Goal: Information Seeking & Learning: Compare options

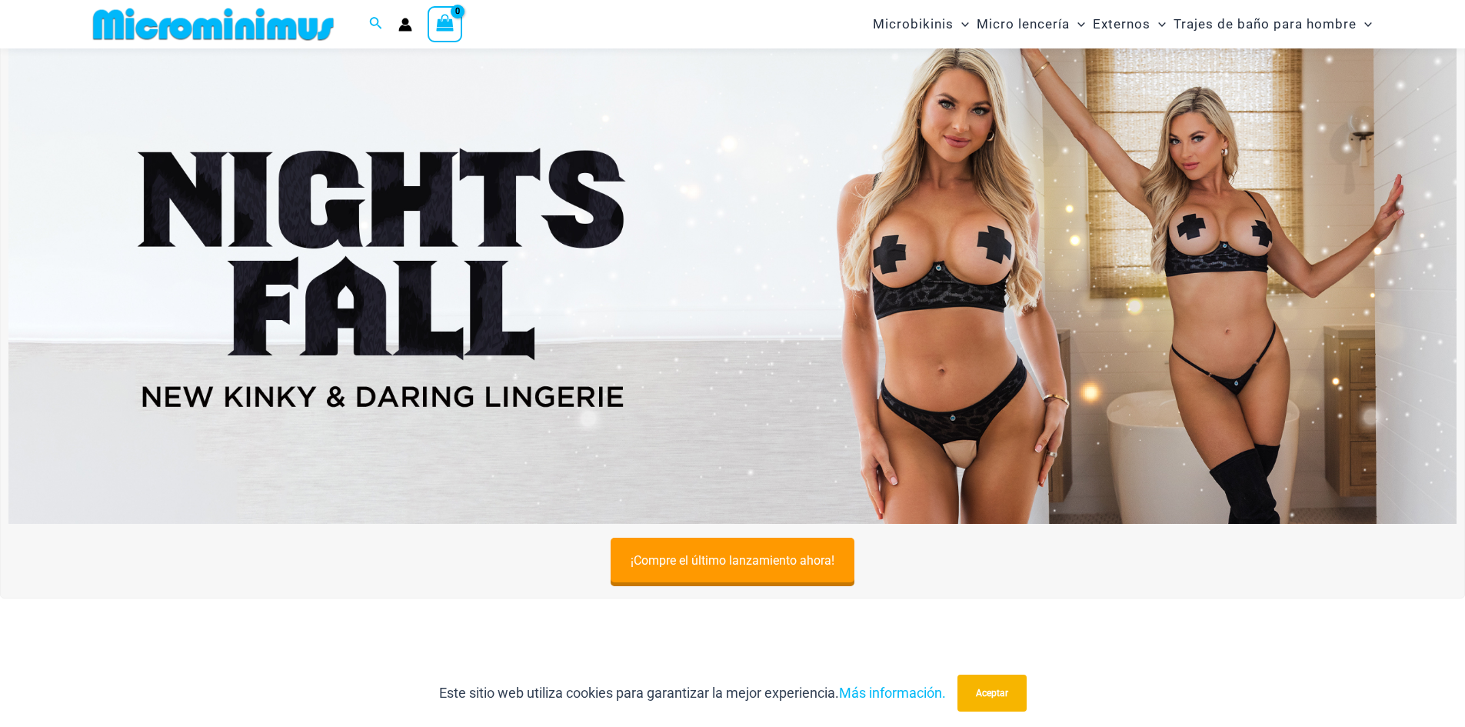
scroll to position [755, 0]
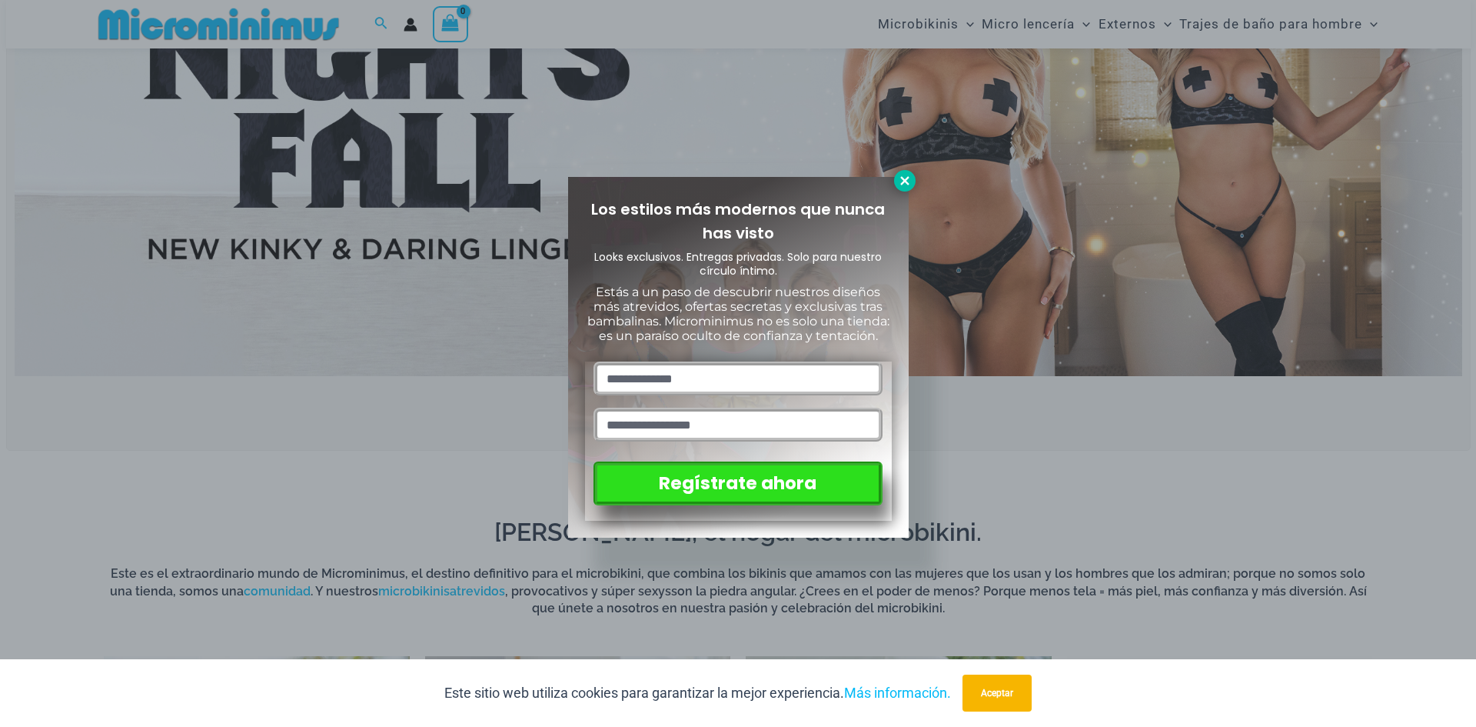
click at [903, 181] on icon at bounding box center [904, 180] width 8 height 8
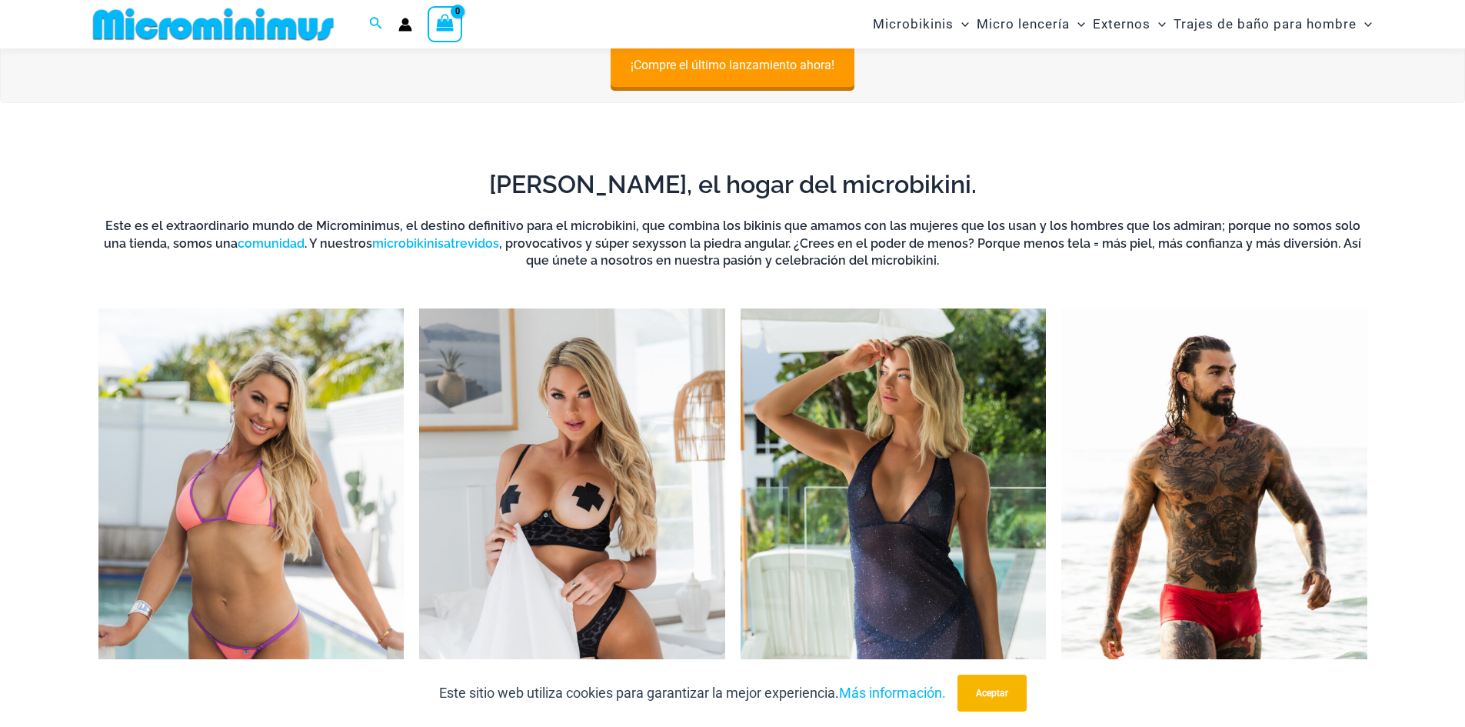
scroll to position [1293, 0]
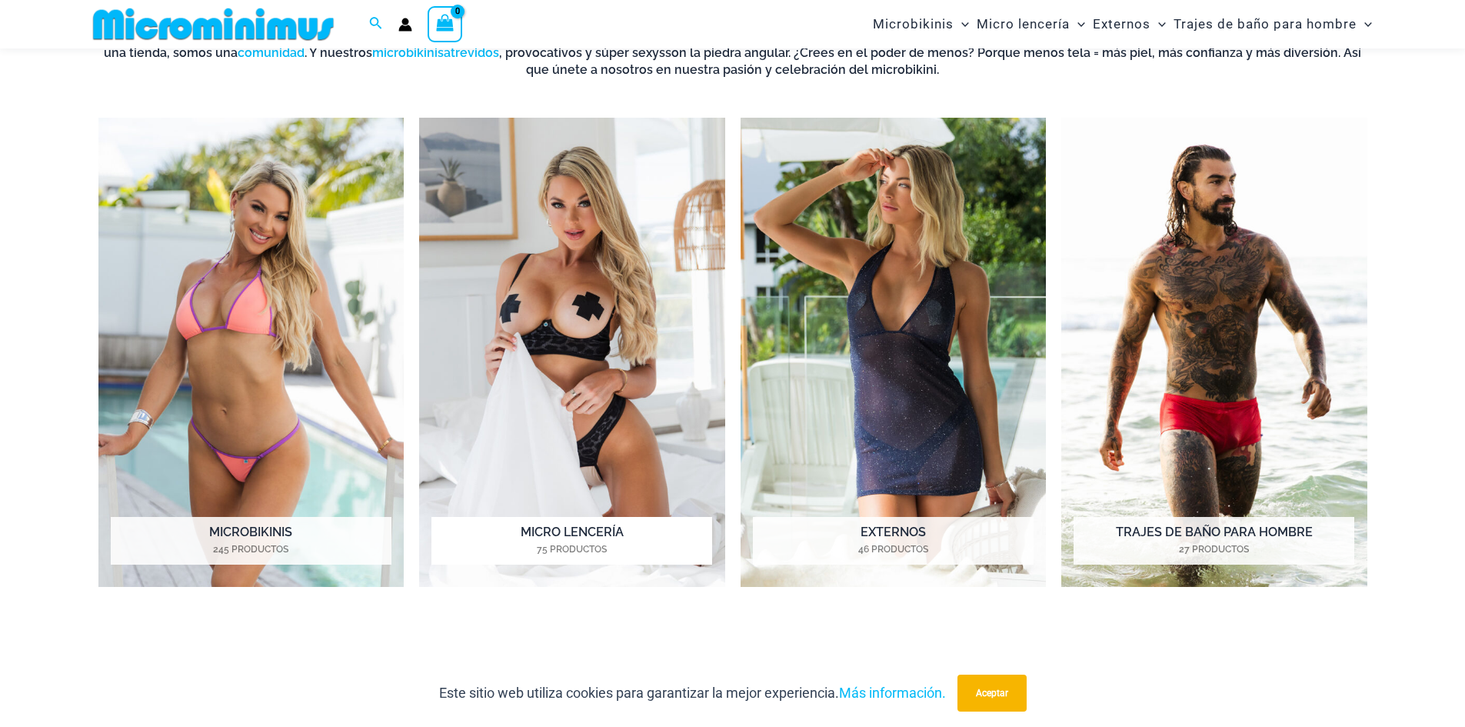
click at [540, 362] on img "Visita la categoría de producto Micro Lencería" at bounding box center [572, 353] width 306 height 470
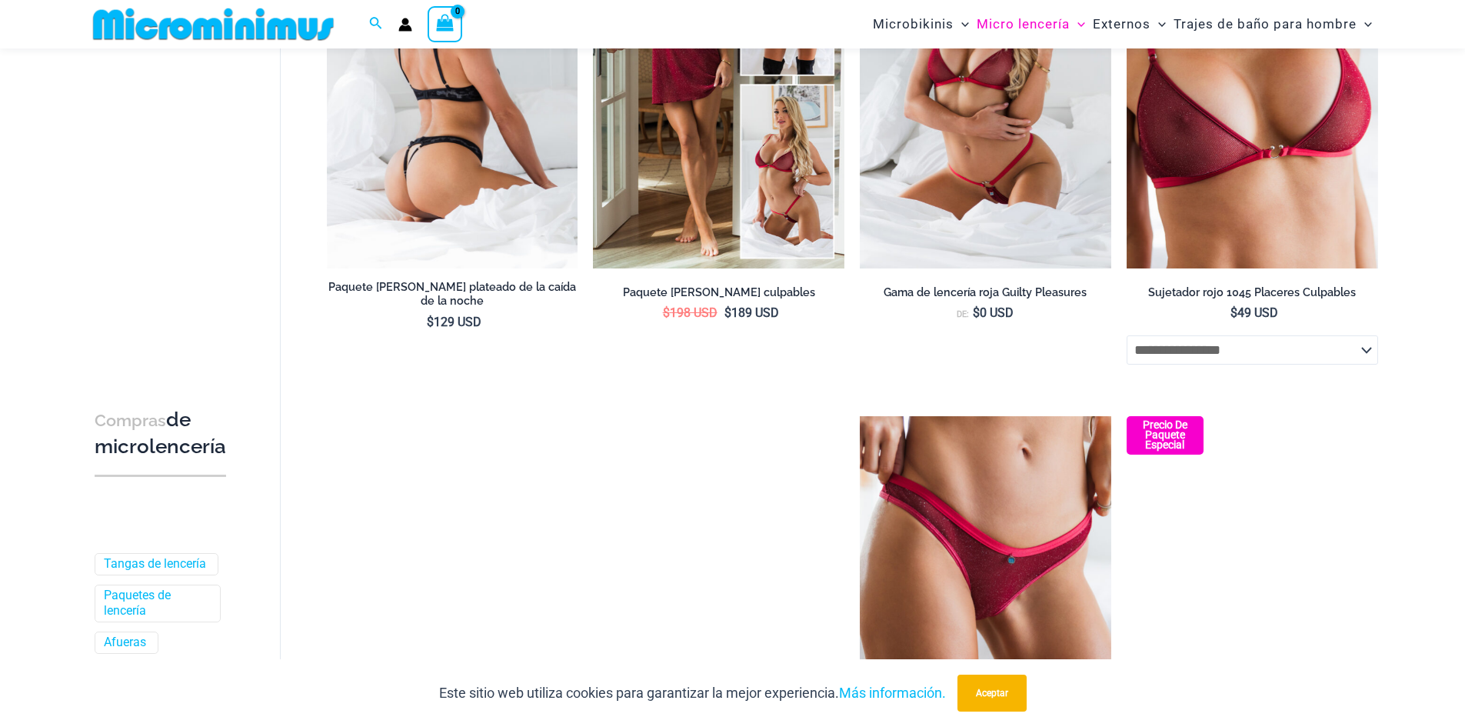
scroll to position [64, 0]
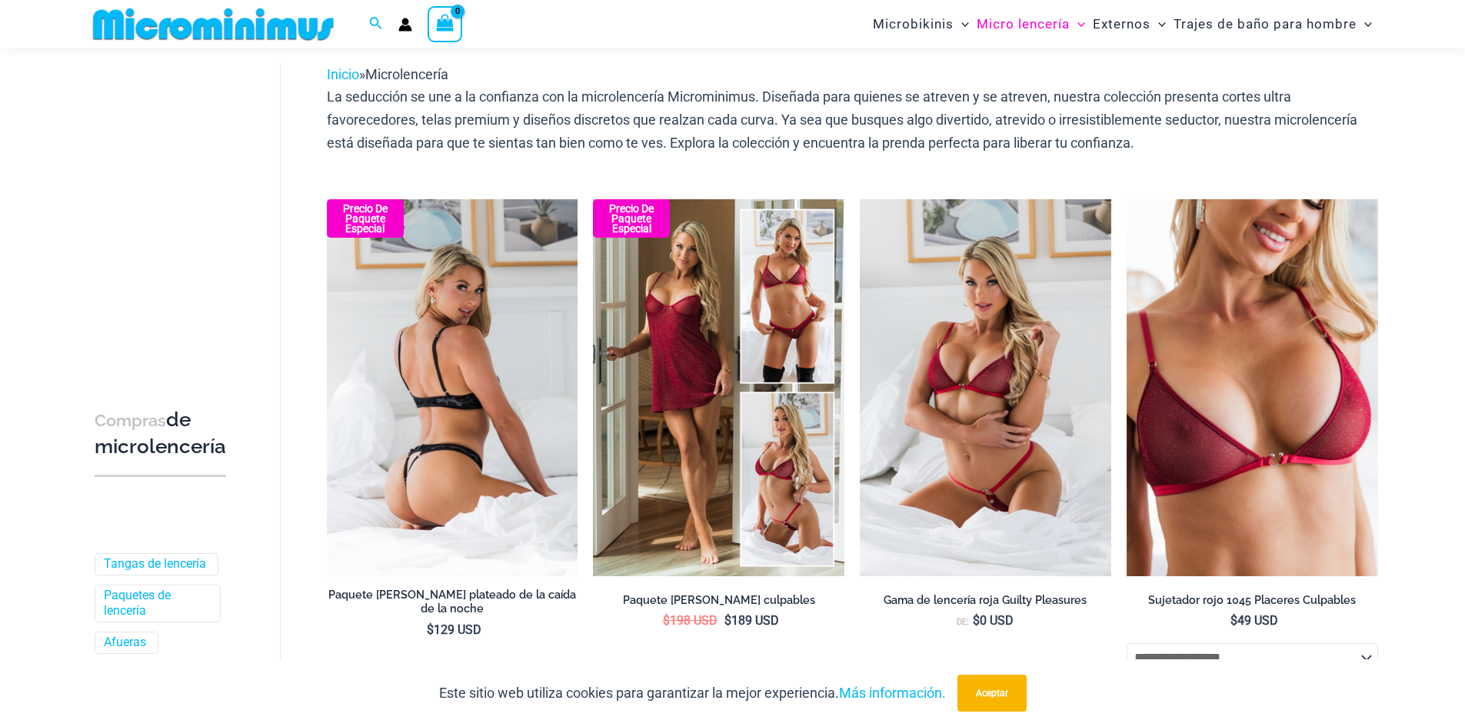
click at [481, 391] on img at bounding box center [452, 387] width 251 height 377
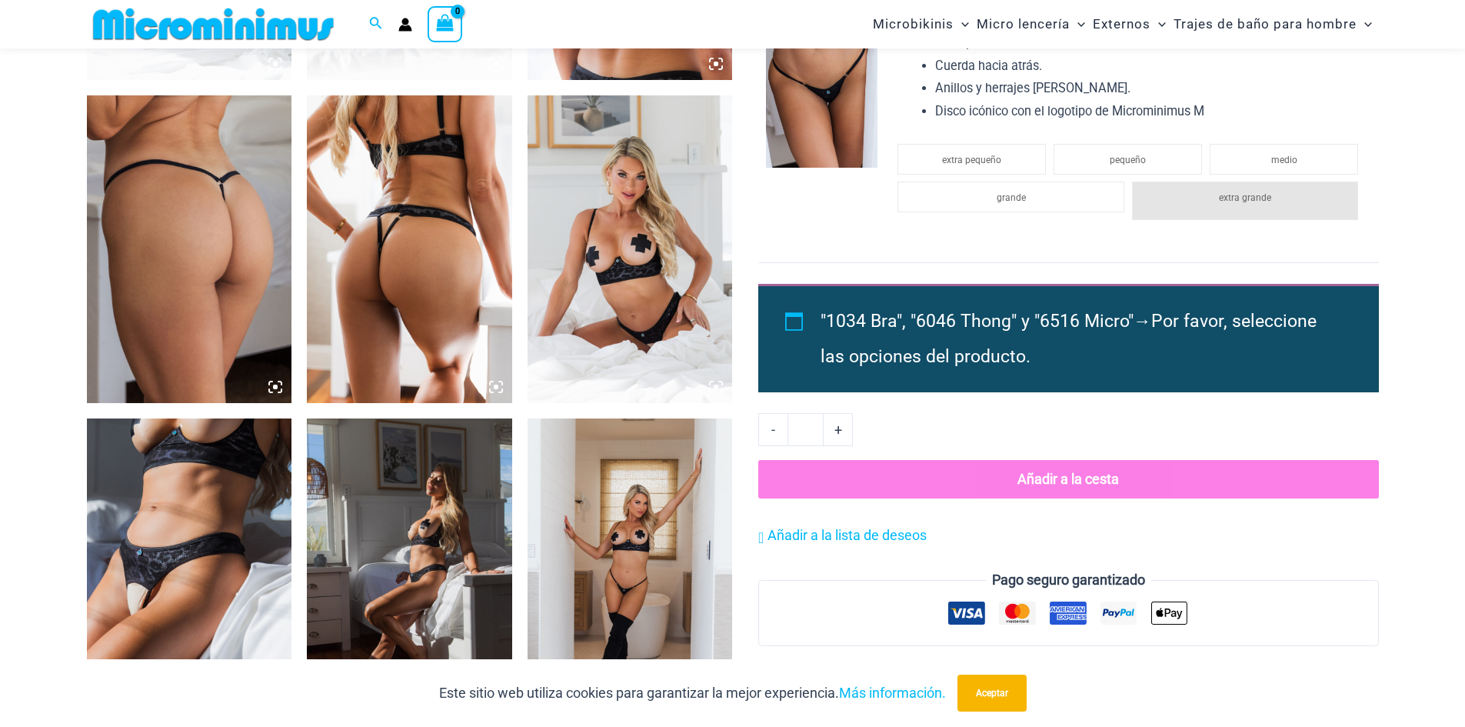
scroll to position [1063, 0]
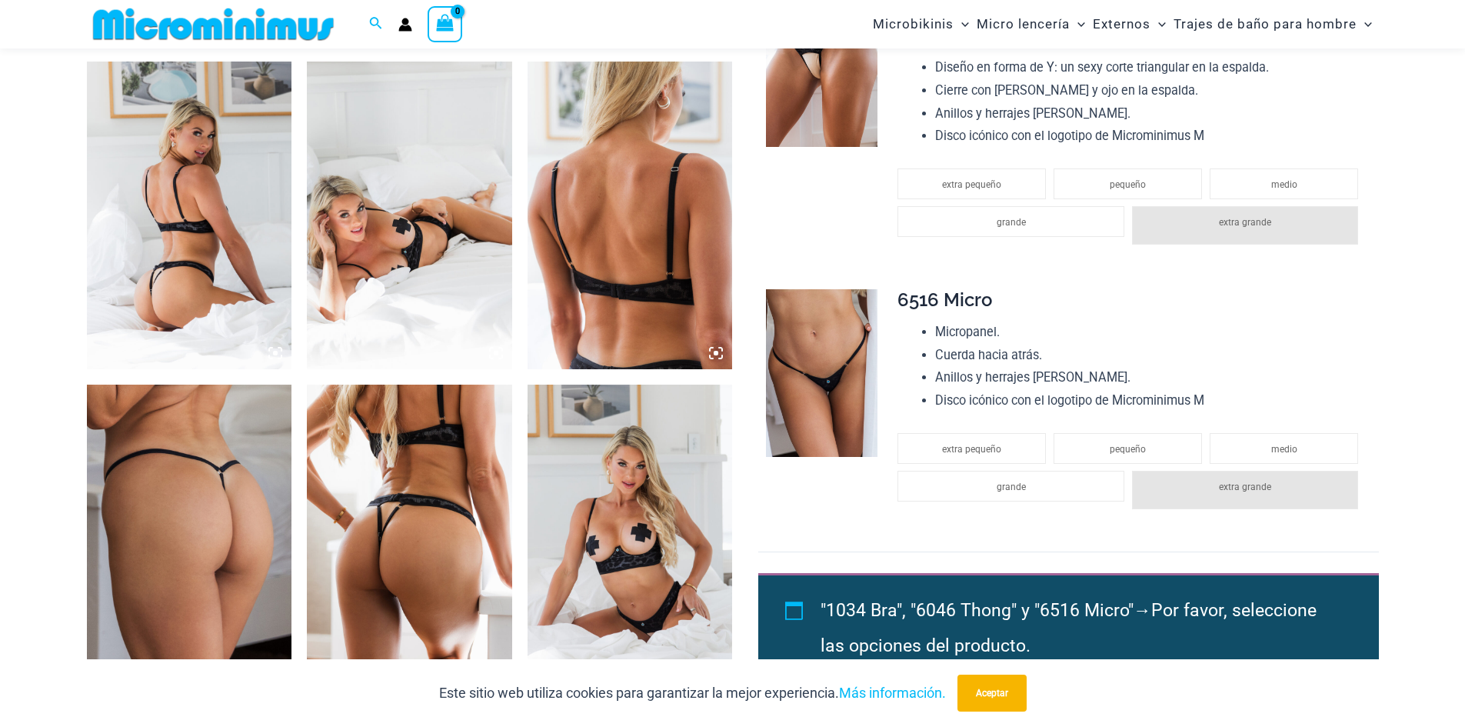
click at [205, 529] on img at bounding box center [189, 538] width 205 height 308
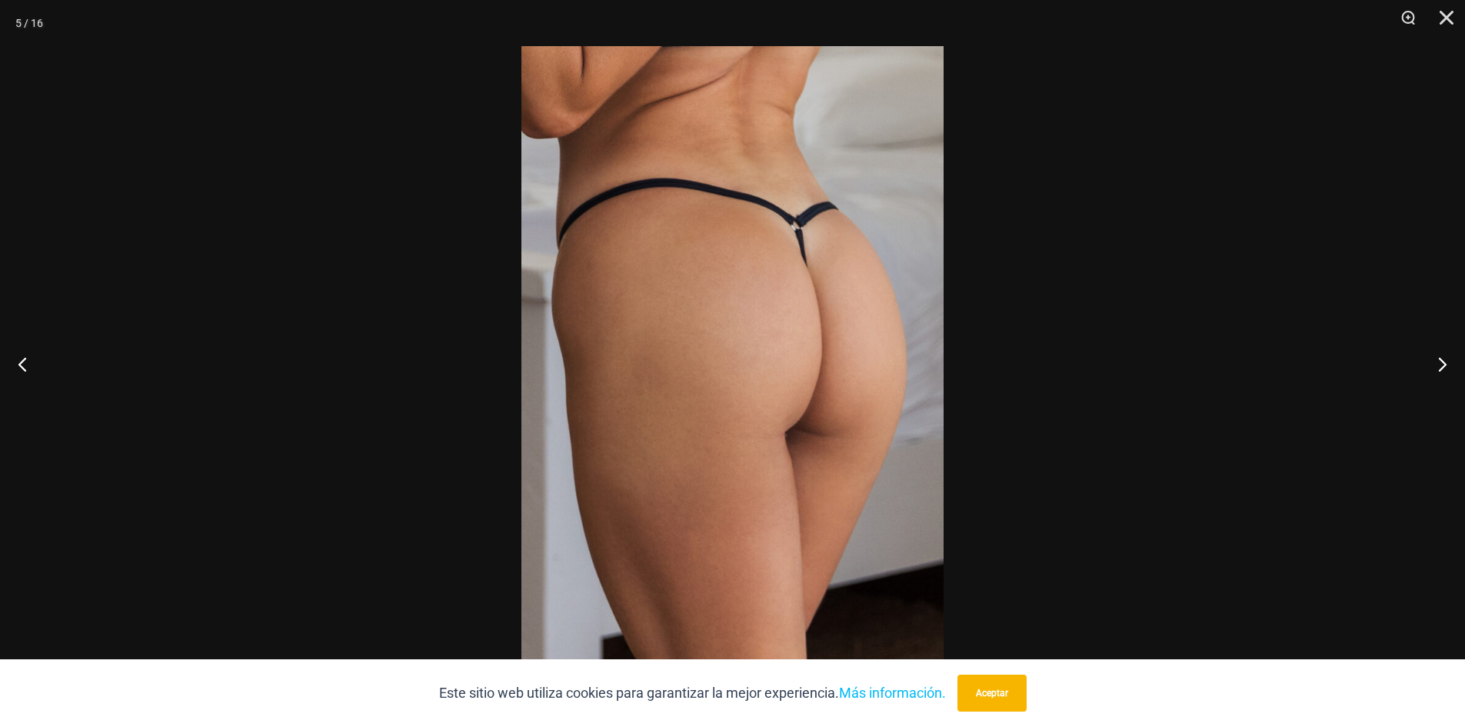
click at [809, 355] on img at bounding box center [732, 363] width 422 height 634
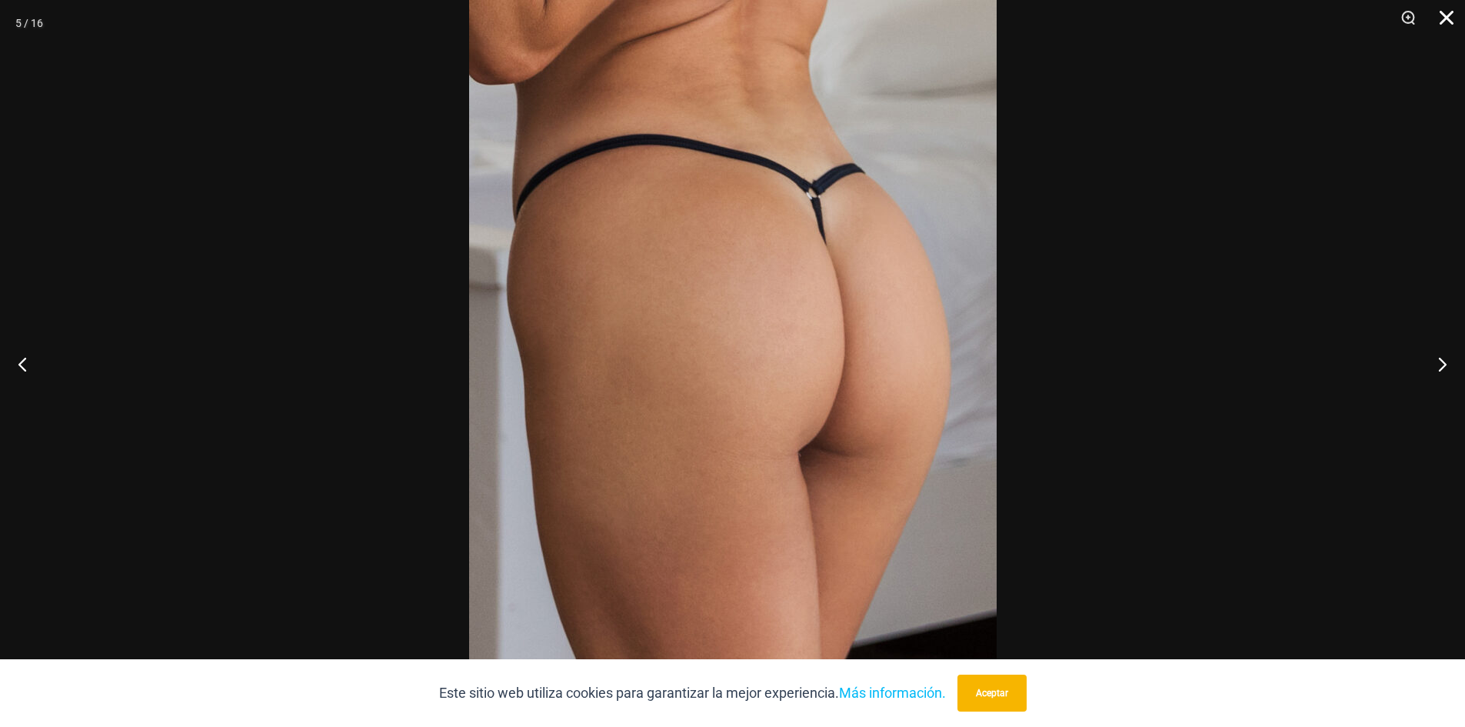
click at [1442, 17] on button "Cerca" at bounding box center [1441, 23] width 38 height 46
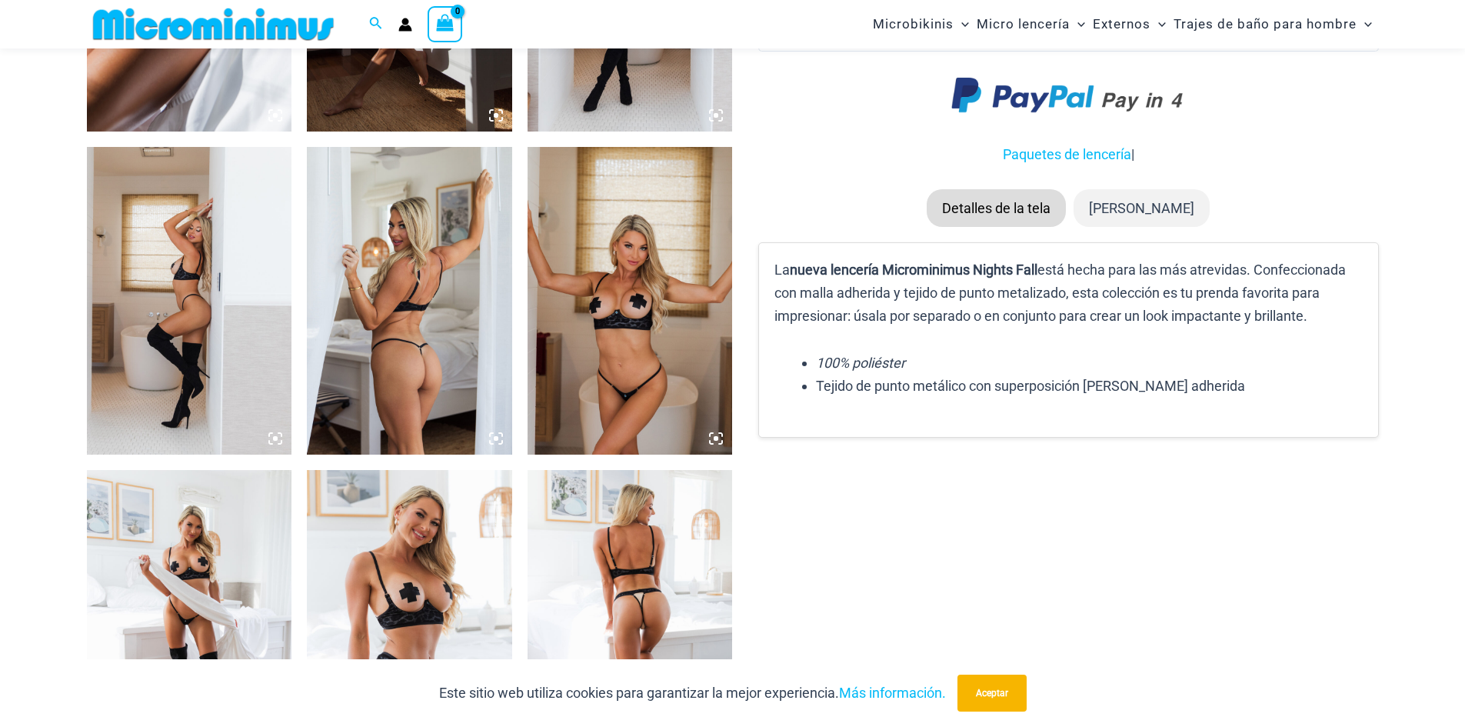
scroll to position [1908, 0]
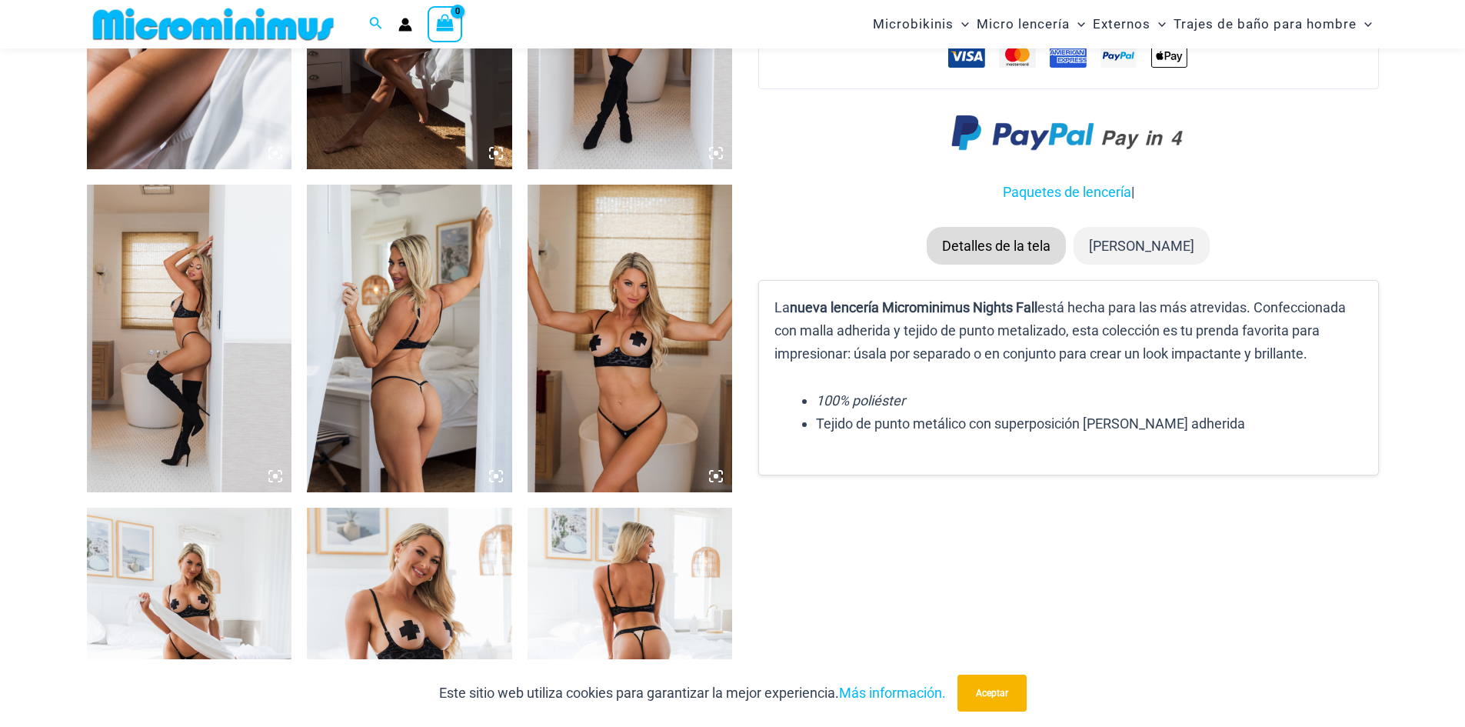
click at [489, 472] on icon at bounding box center [496, 476] width 14 height 14
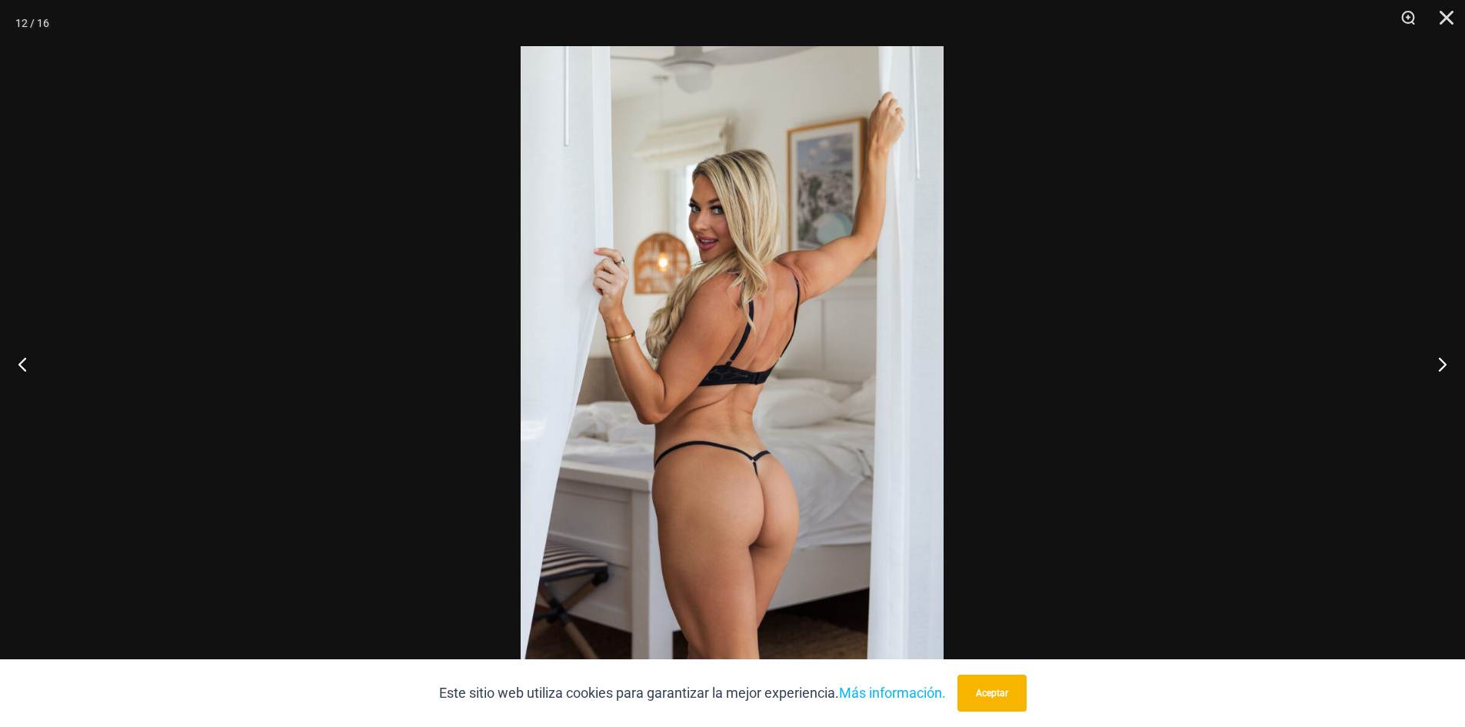
click at [680, 451] on img at bounding box center [732, 363] width 423 height 634
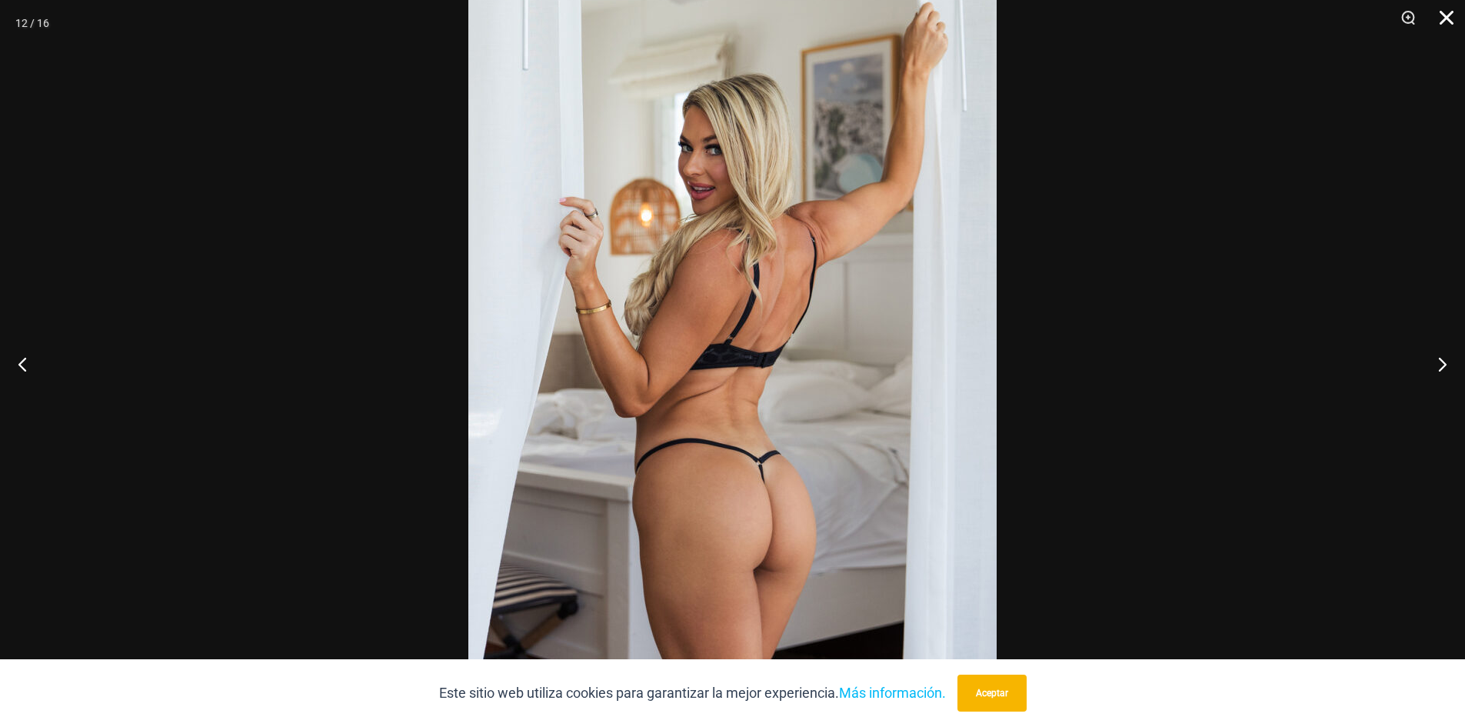
click at [1441, 16] on button "Cerca" at bounding box center [1441, 23] width 38 height 46
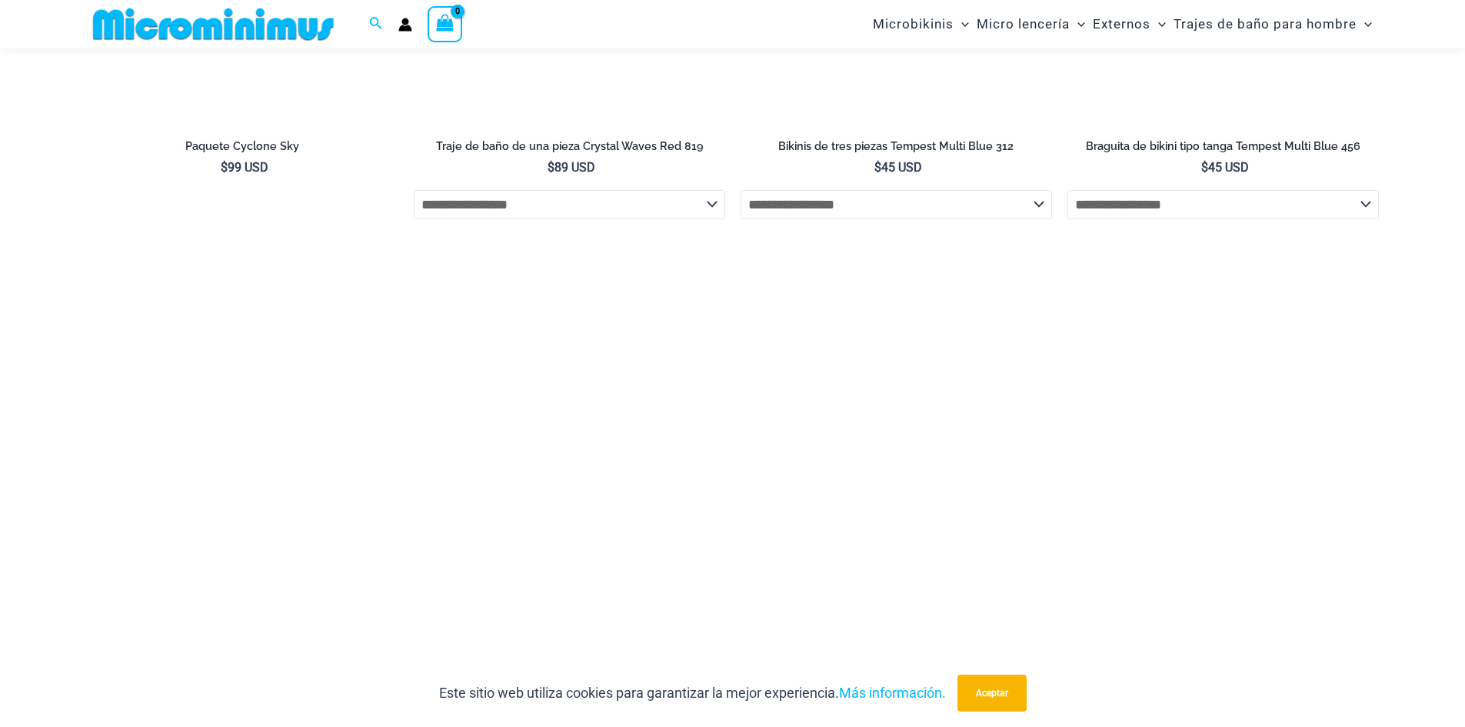
scroll to position [5137, 0]
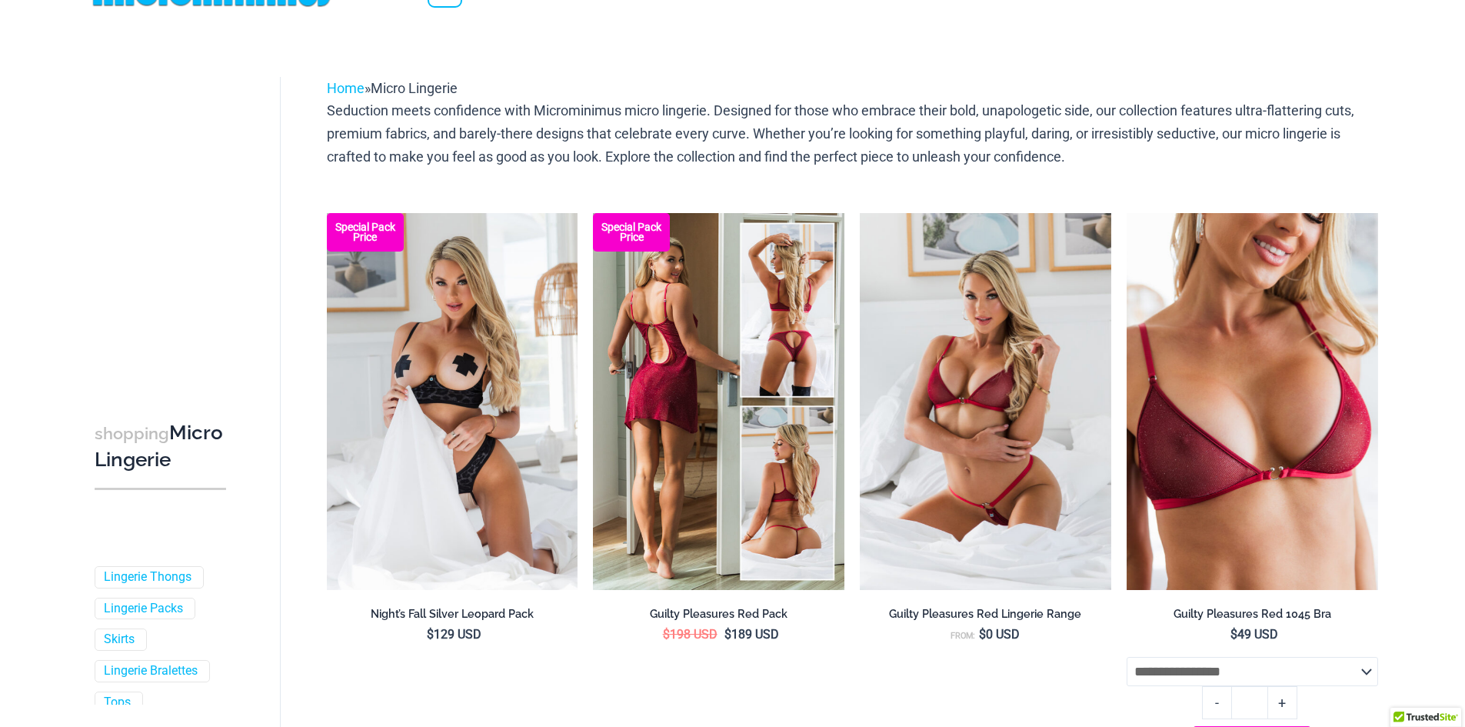
scroll to position [64, 0]
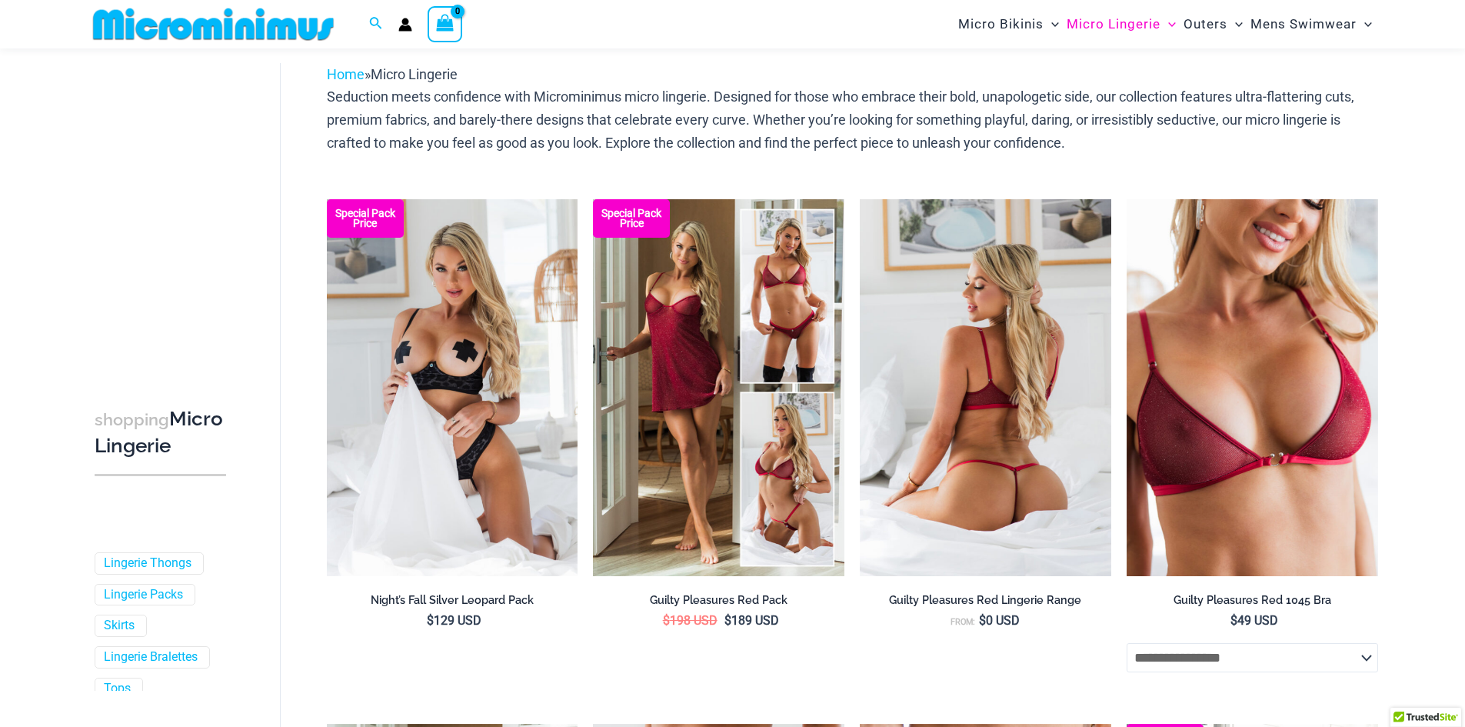
click at [986, 438] on img at bounding box center [985, 387] width 251 height 377
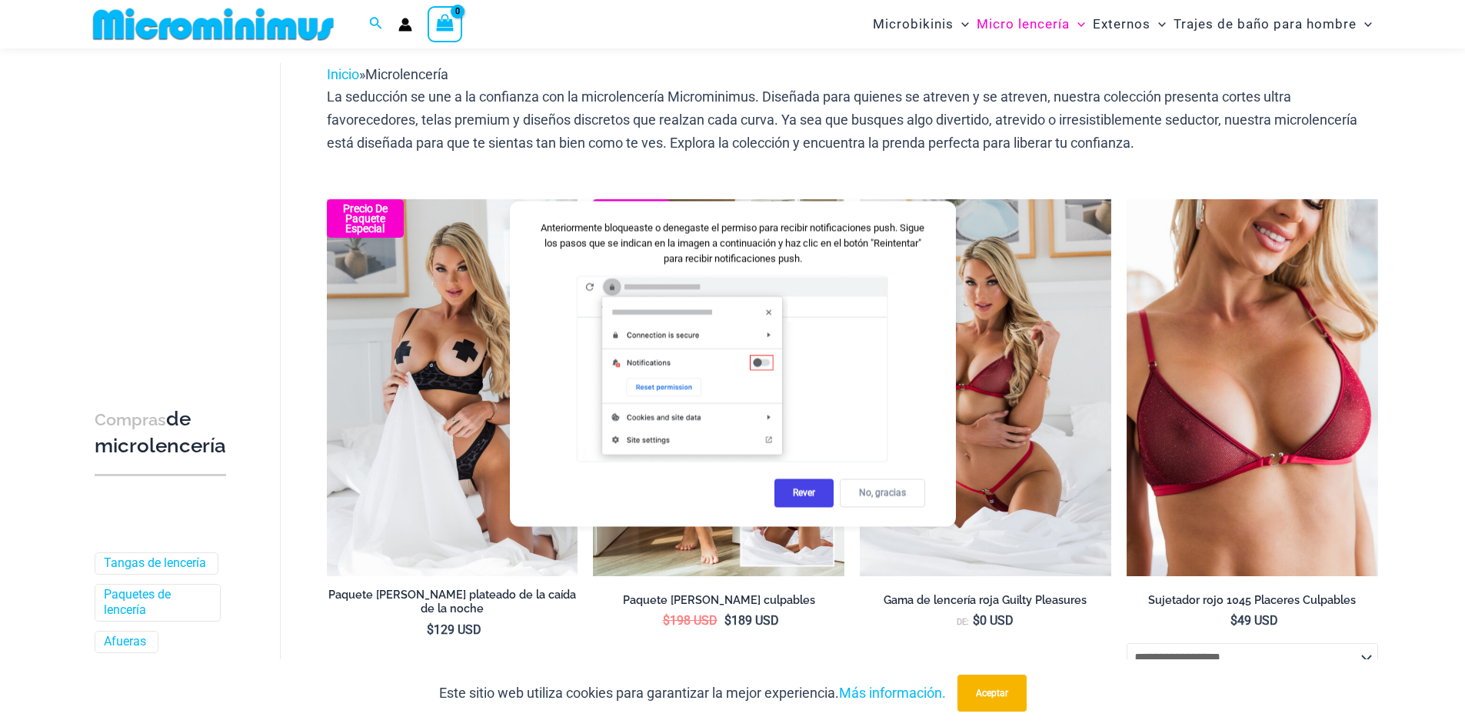
click at [900, 500] on div "No, gracias" at bounding box center [882, 492] width 85 height 28
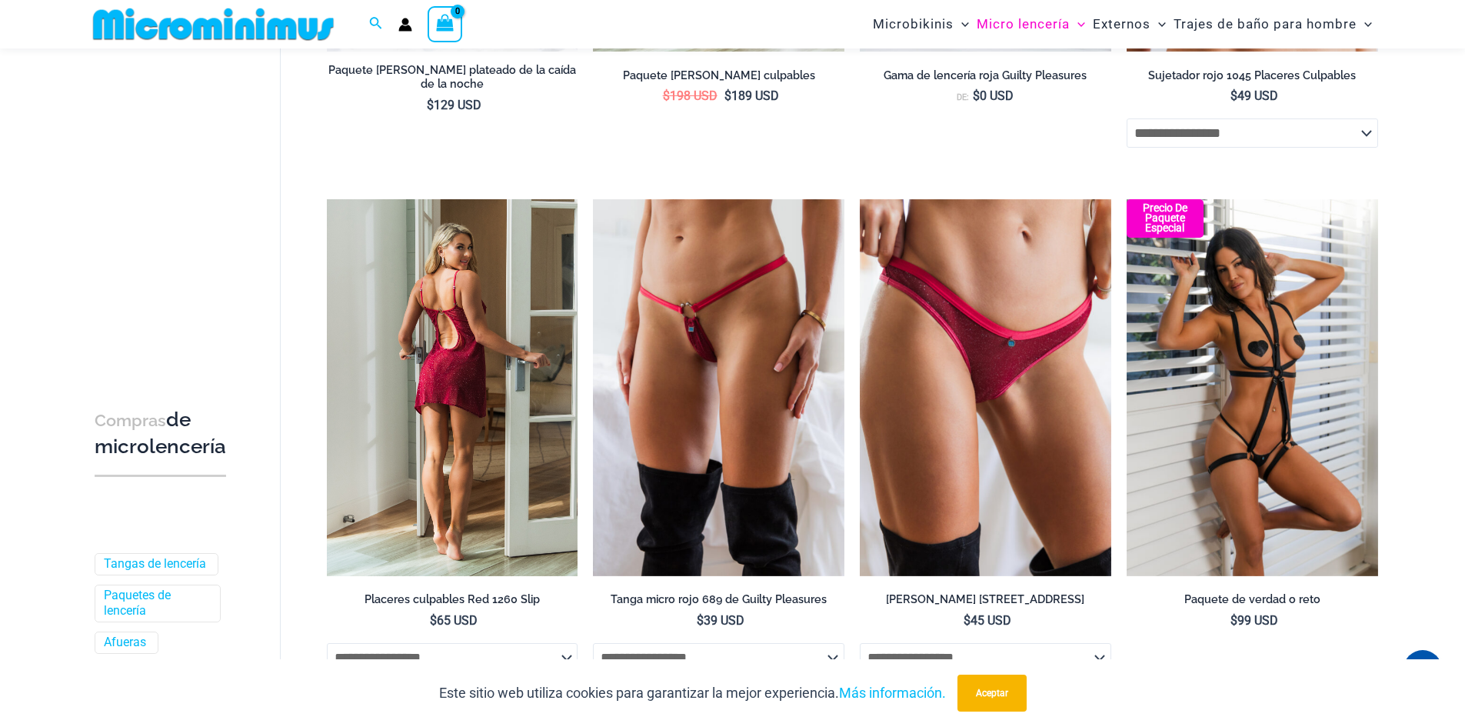
scroll to position [602, 0]
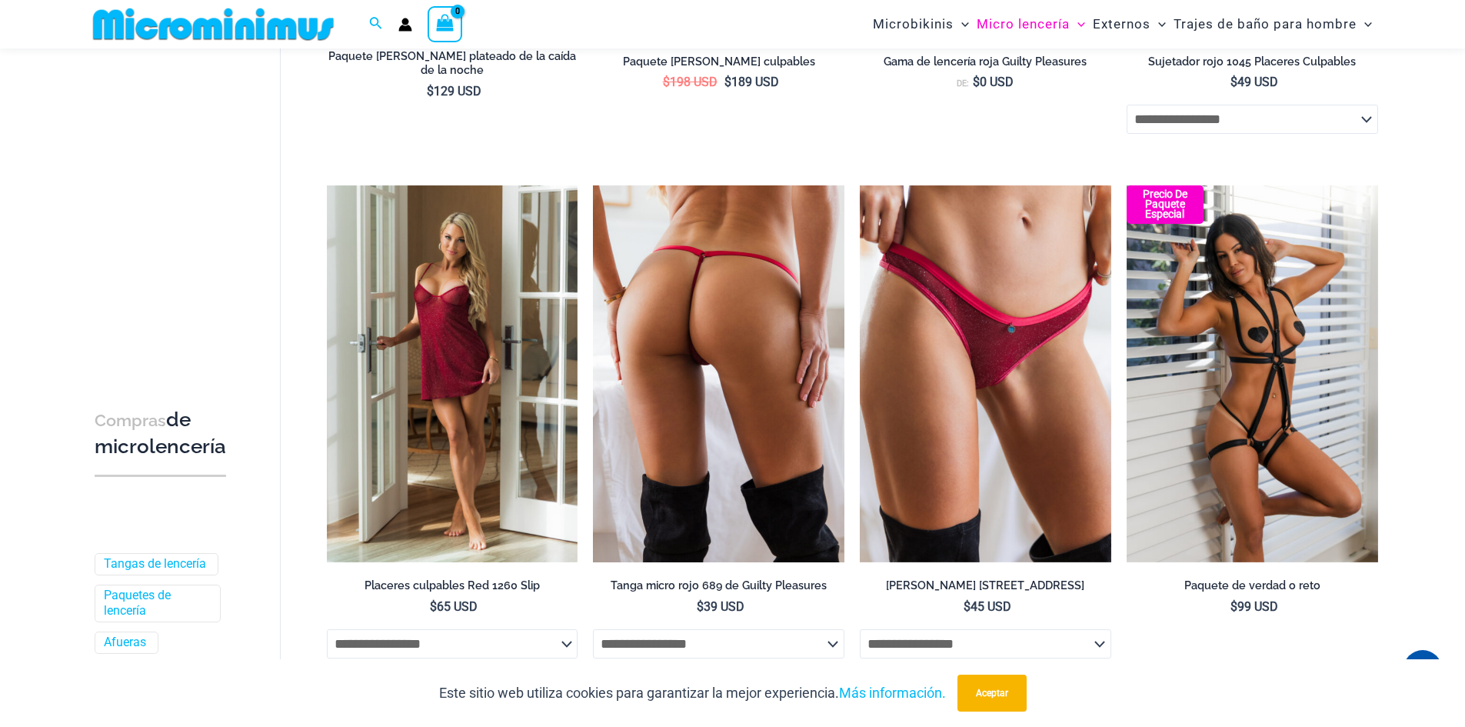
click at [708, 411] on img at bounding box center [718, 373] width 251 height 377
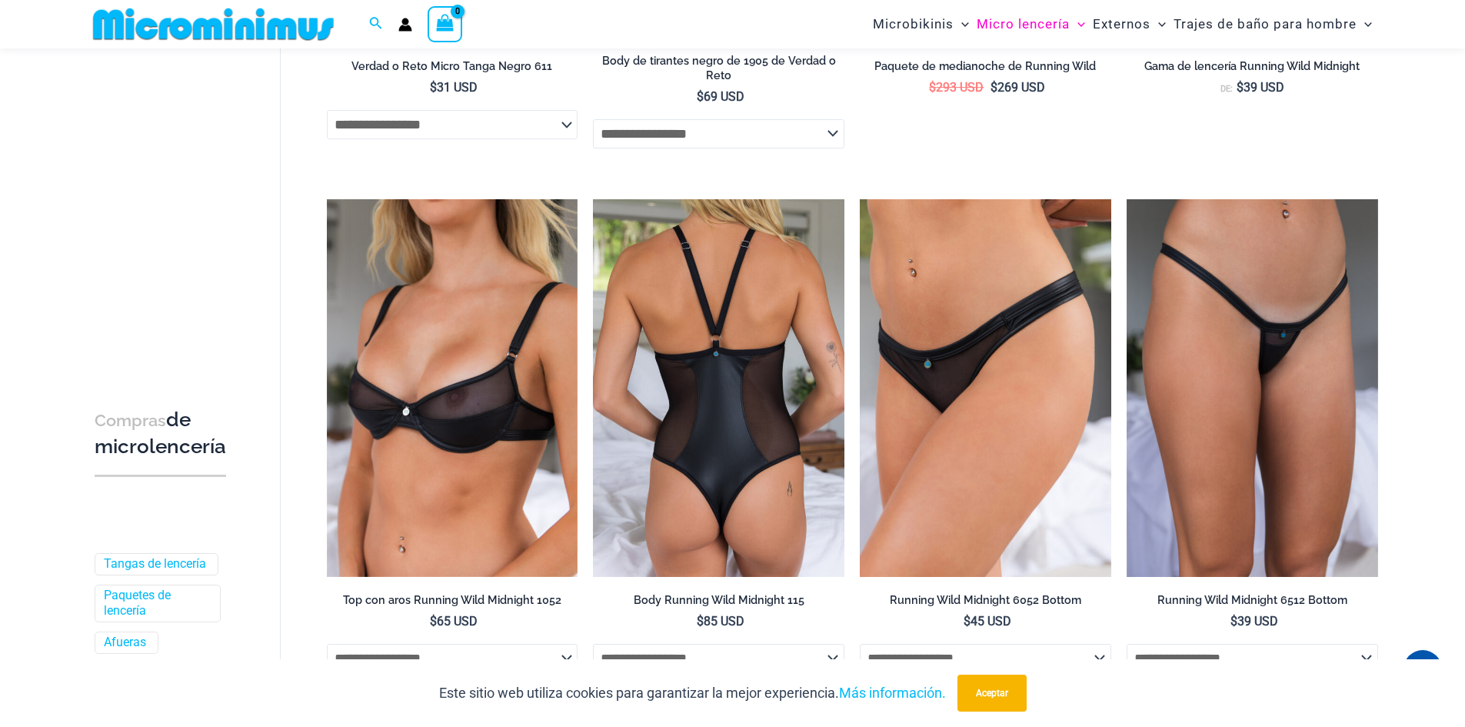
scroll to position [1755, 0]
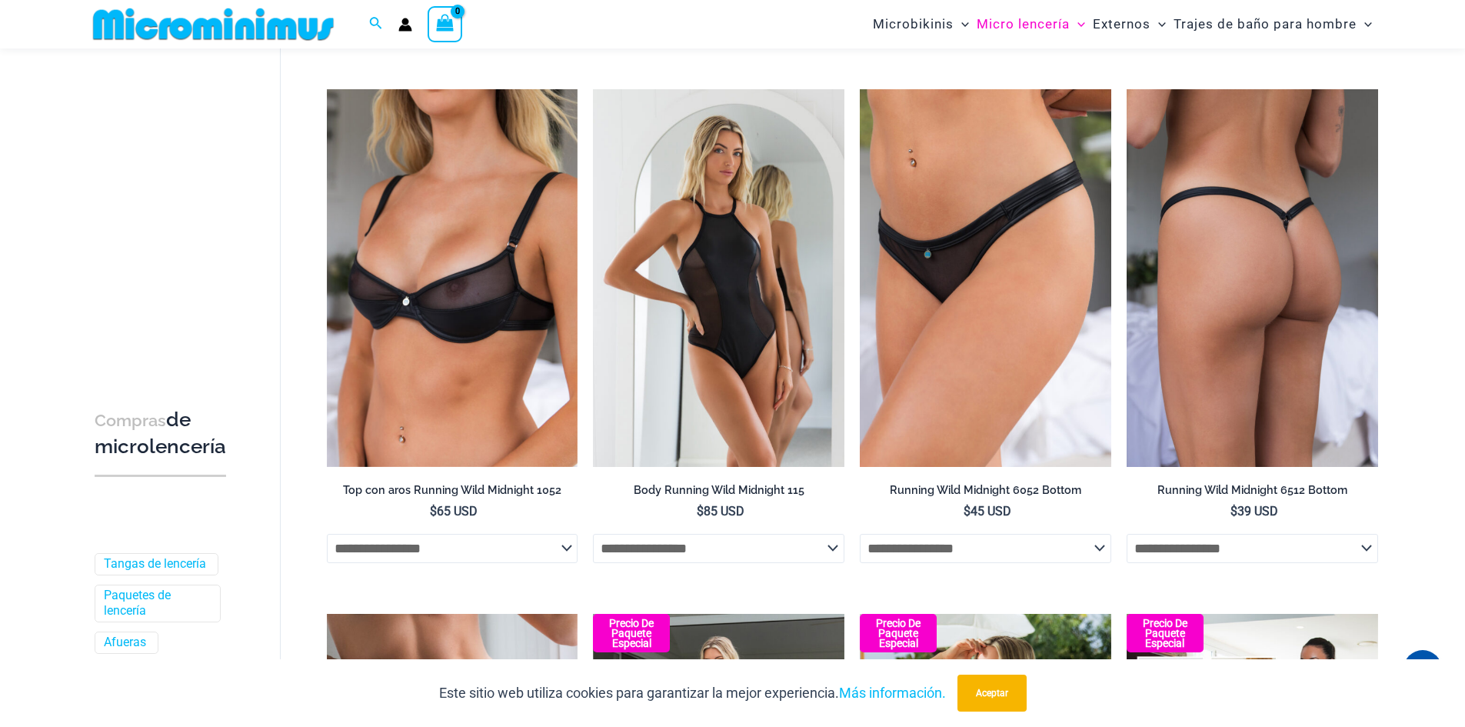
click at [1219, 322] on img at bounding box center [1251, 277] width 251 height 377
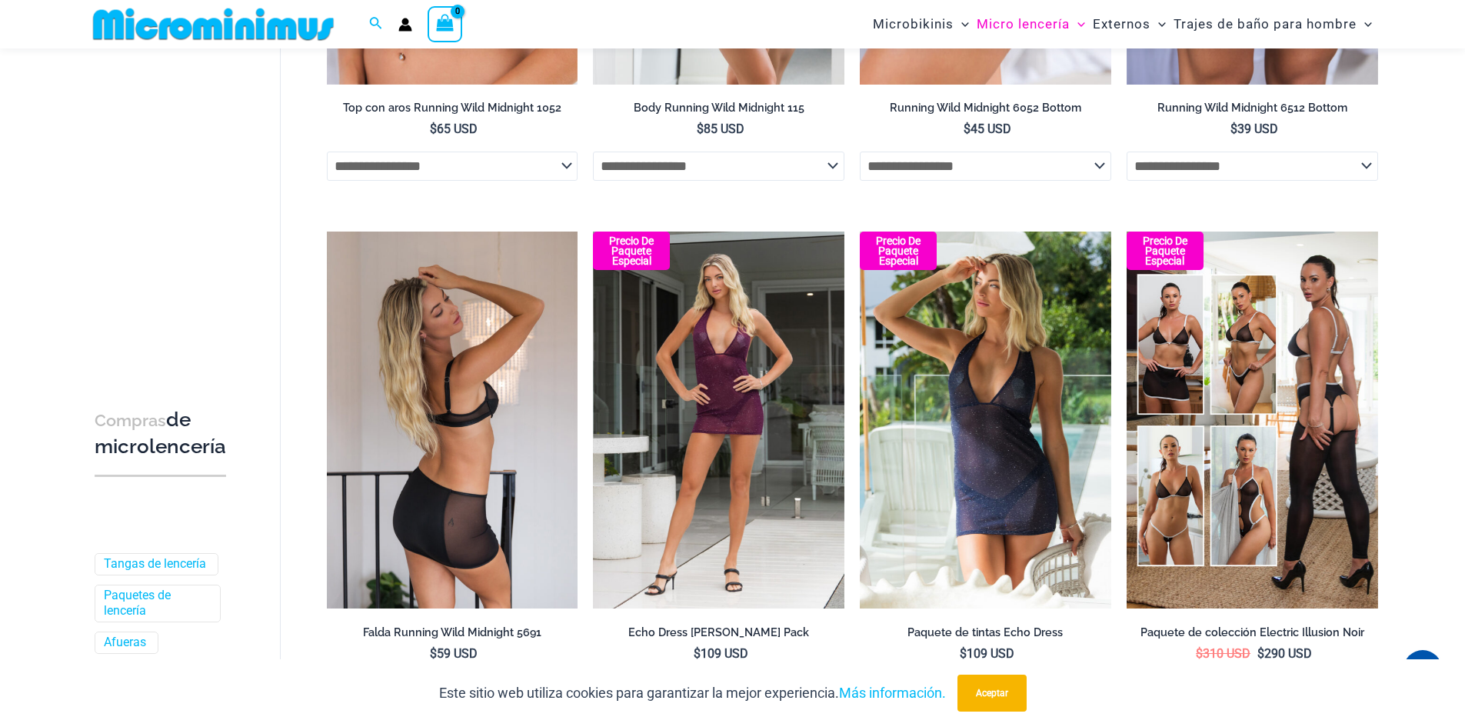
scroll to position [2140, 0]
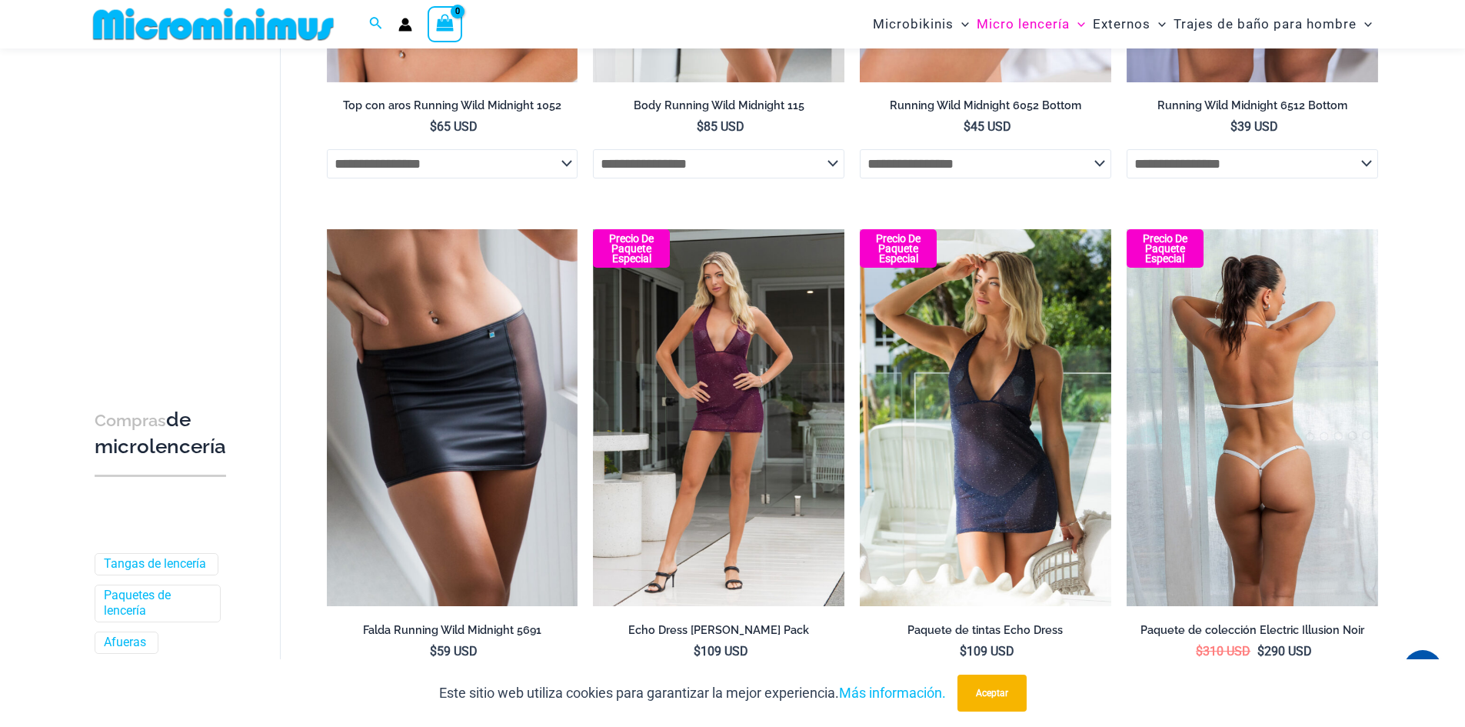
click at [1259, 452] on img at bounding box center [1251, 417] width 251 height 377
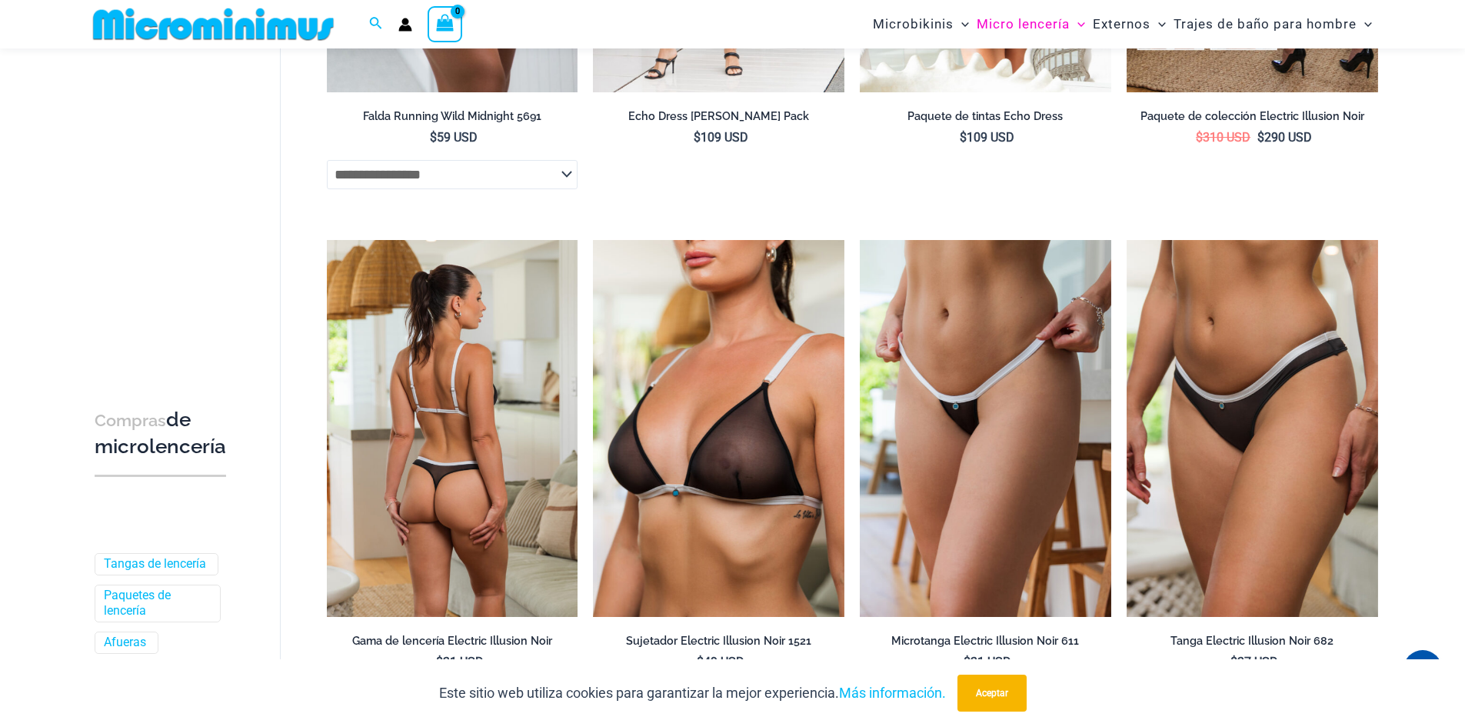
scroll to position [2678, 0]
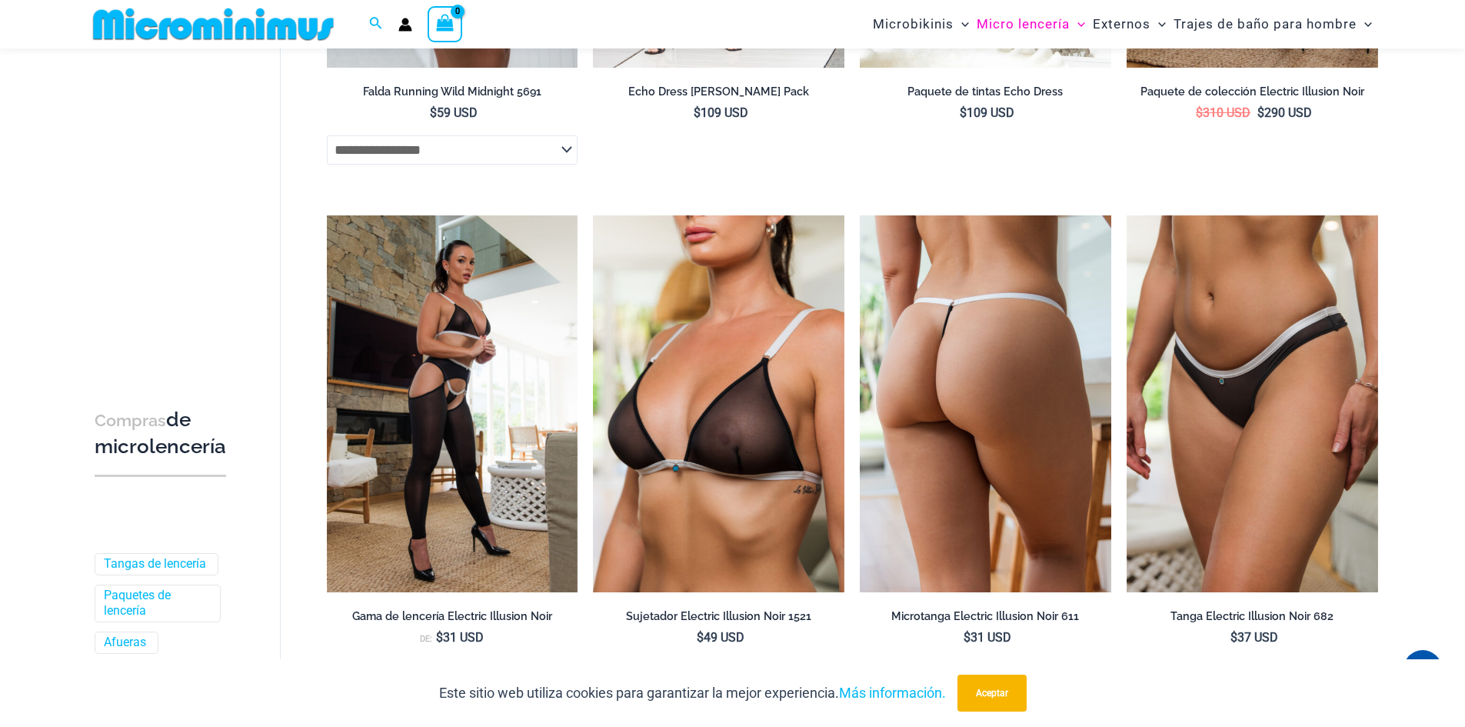
click at [1014, 497] on img at bounding box center [985, 403] width 251 height 377
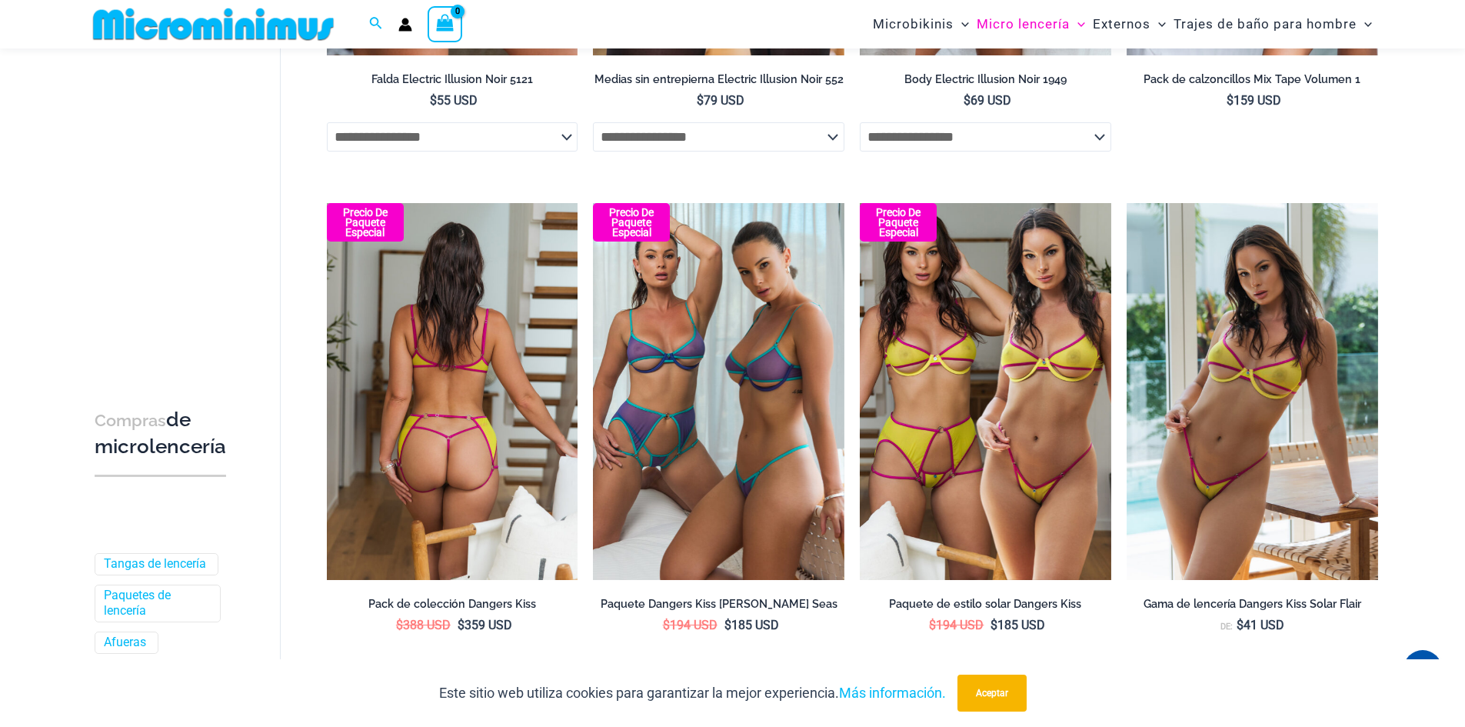
scroll to position [3831, 0]
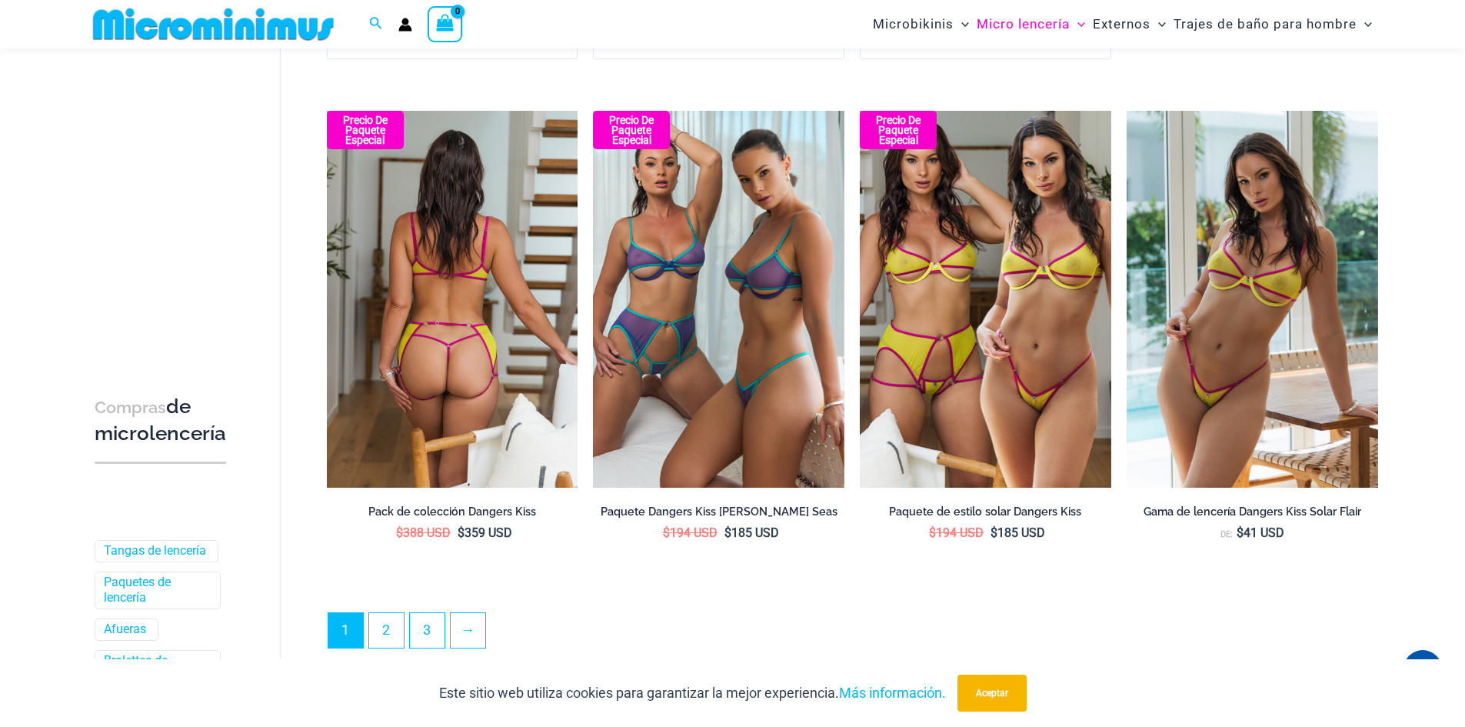
click at [482, 397] on img at bounding box center [452, 299] width 251 height 377
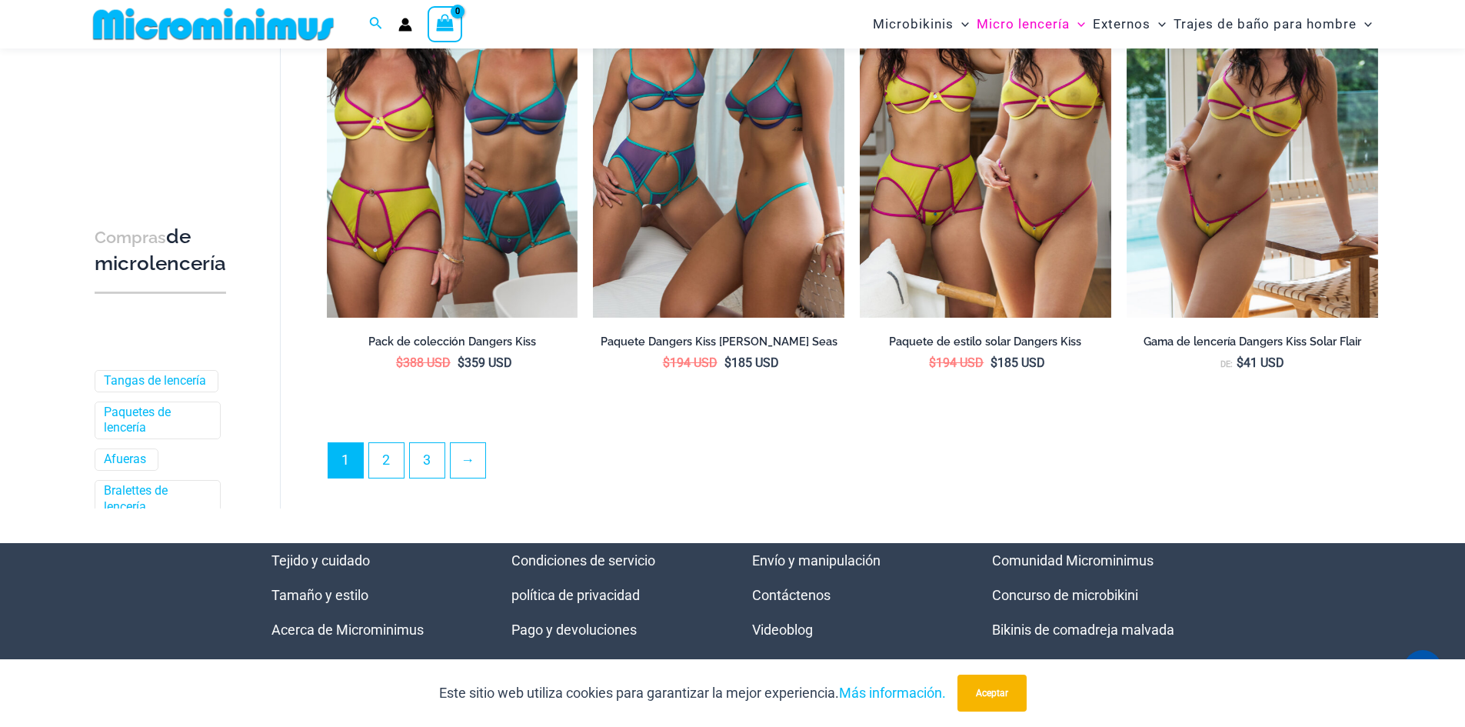
scroll to position [4173, 0]
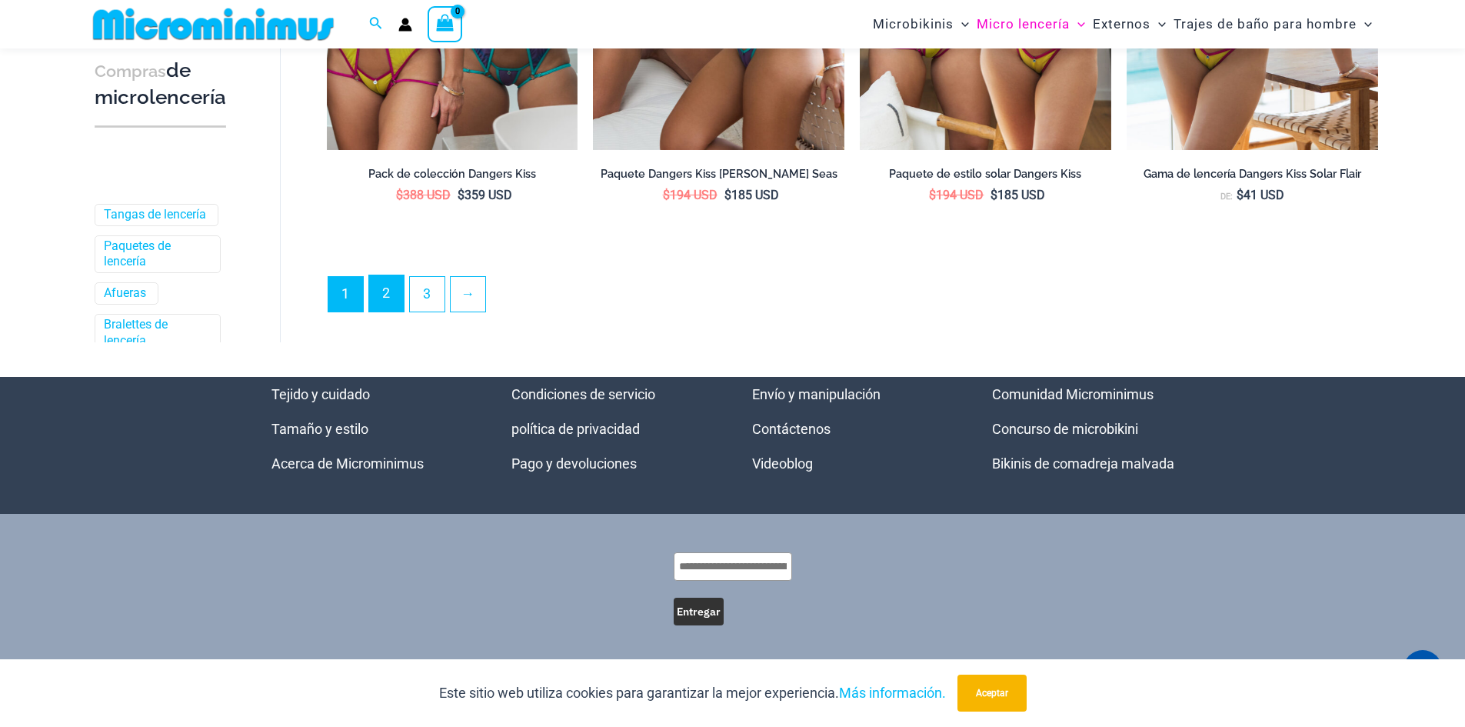
click at [394, 301] on link "2" at bounding box center [386, 293] width 35 height 36
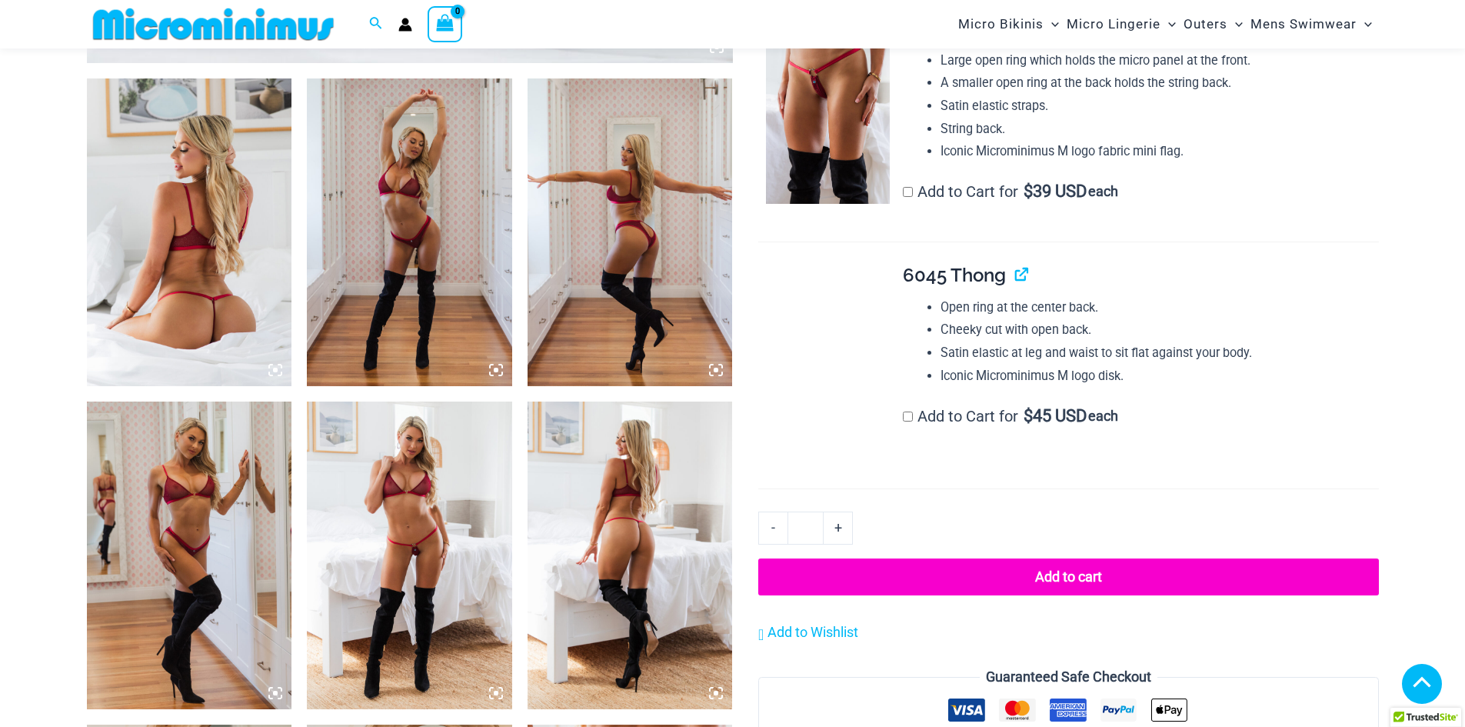
scroll to position [1284, 0]
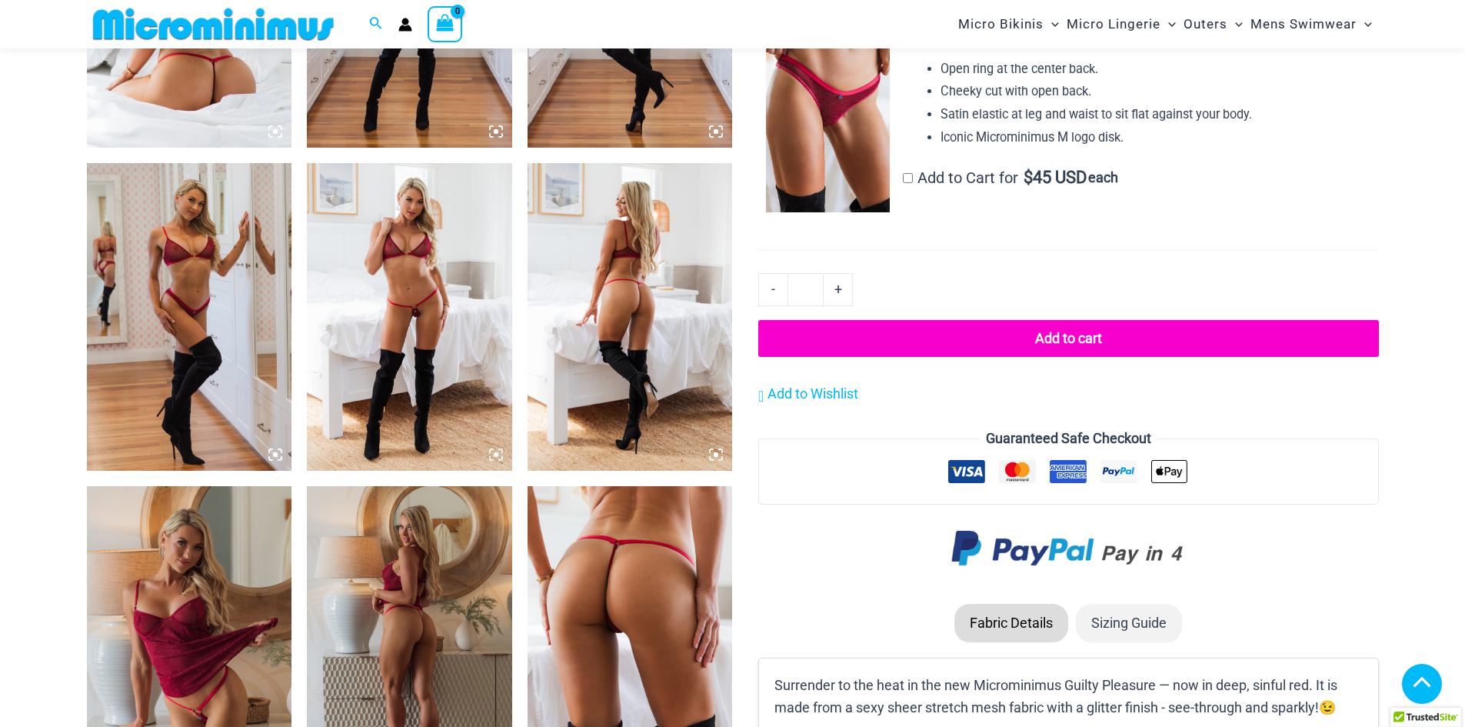
click at [272, 138] on icon at bounding box center [275, 132] width 14 height 14
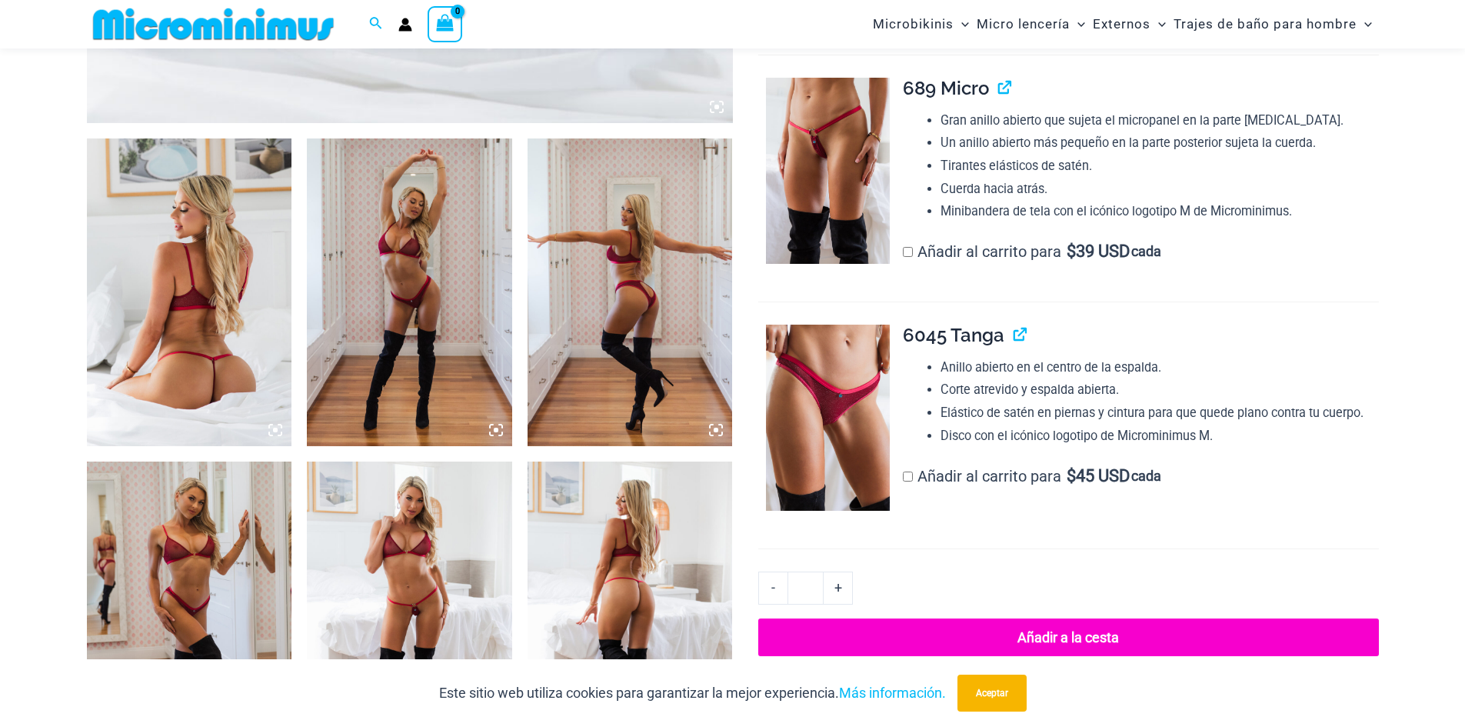
click at [273, 433] on icon at bounding box center [275, 430] width 14 height 14
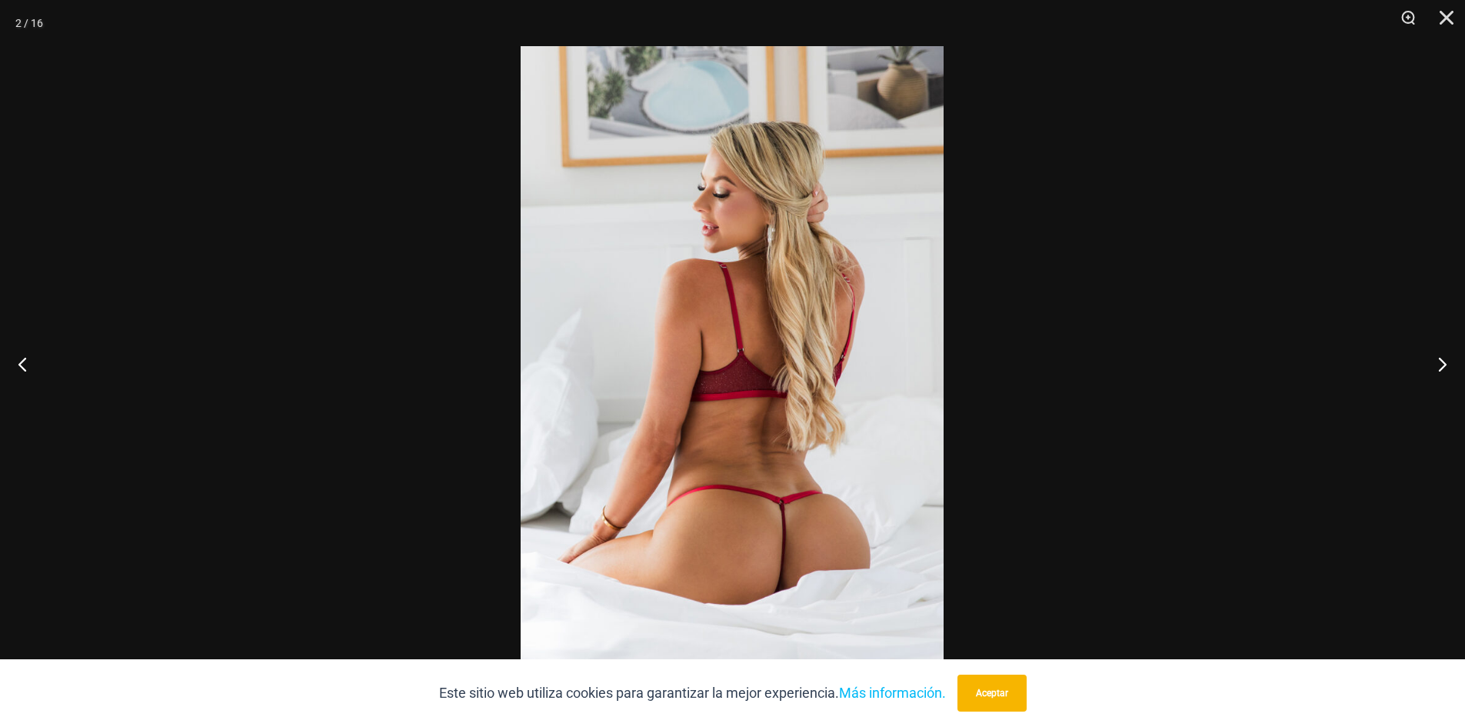
click at [714, 529] on img at bounding box center [732, 363] width 423 height 634
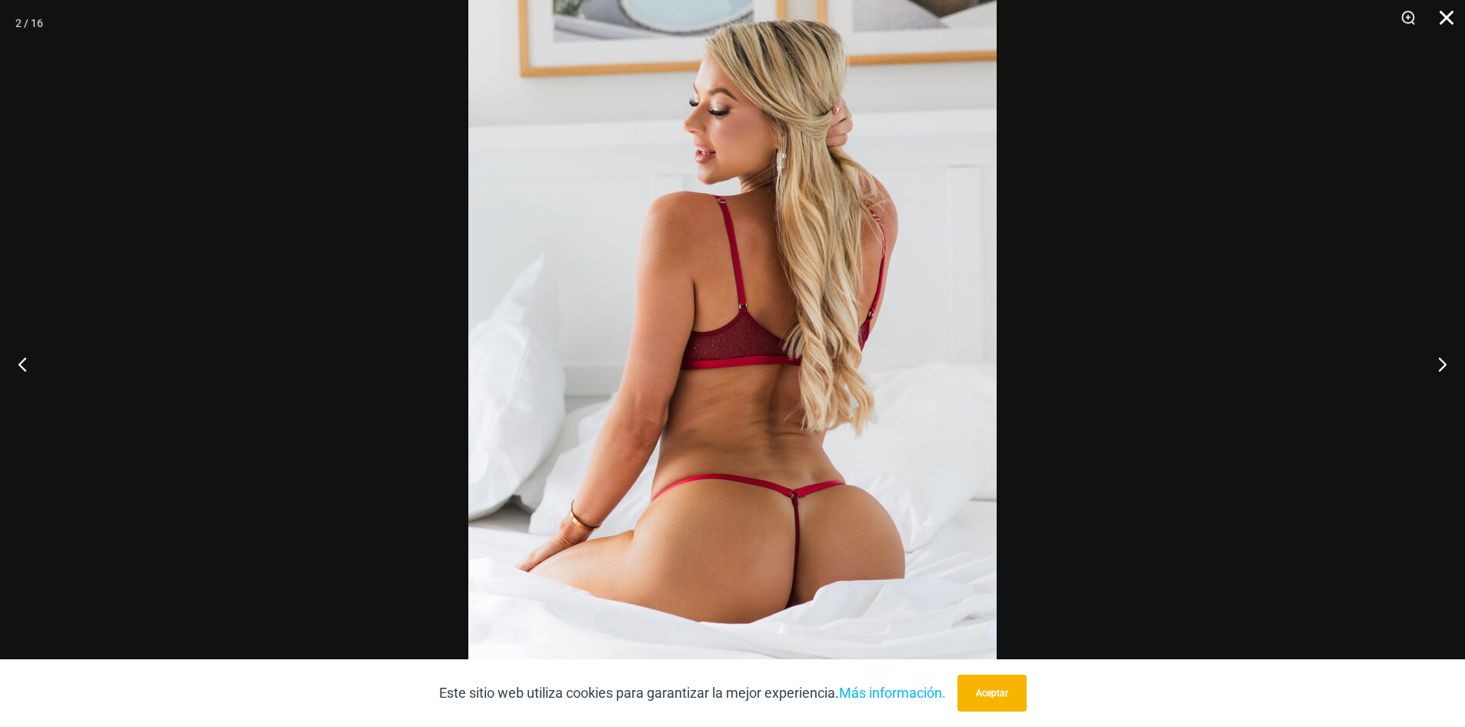
click at [1445, 12] on button "Cerca" at bounding box center [1441, 23] width 38 height 46
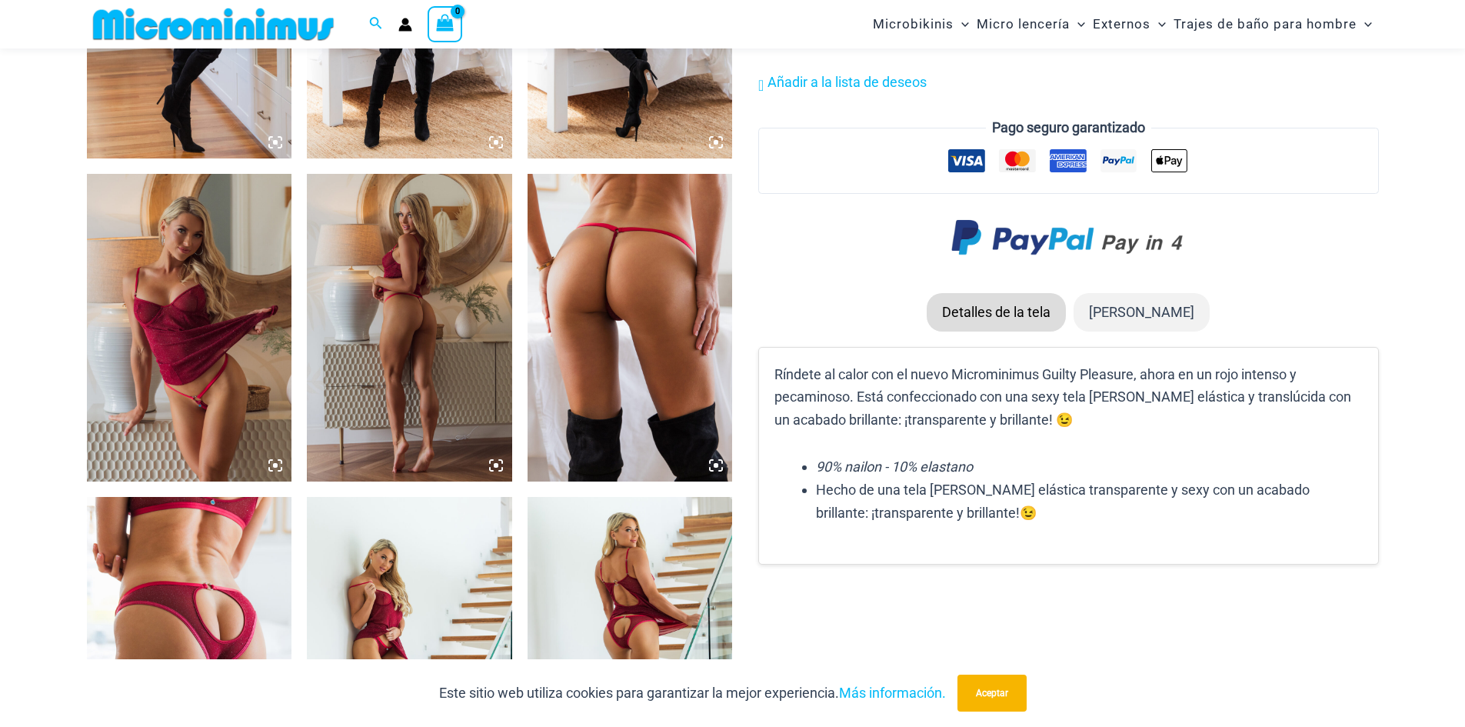
scroll to position [1601, 0]
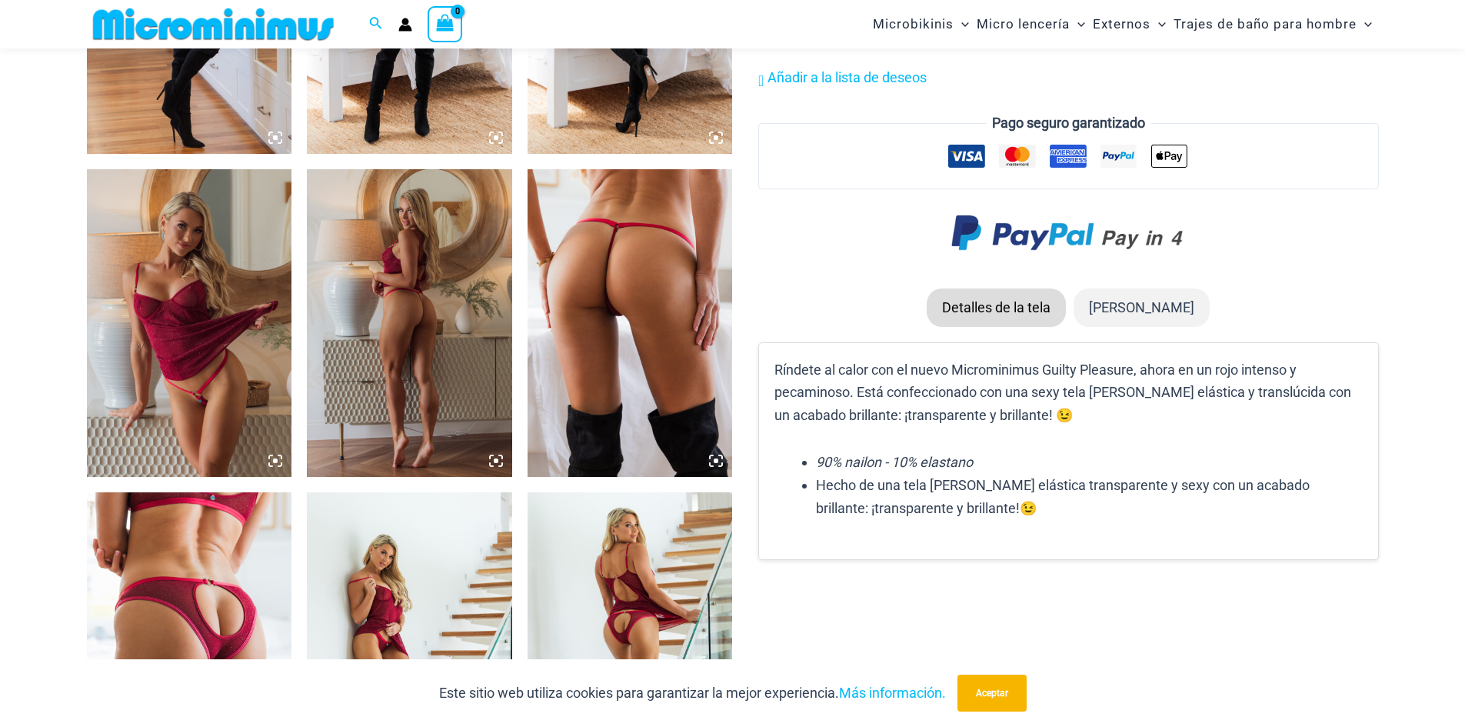
click at [721, 459] on icon at bounding box center [716, 461] width 14 height 14
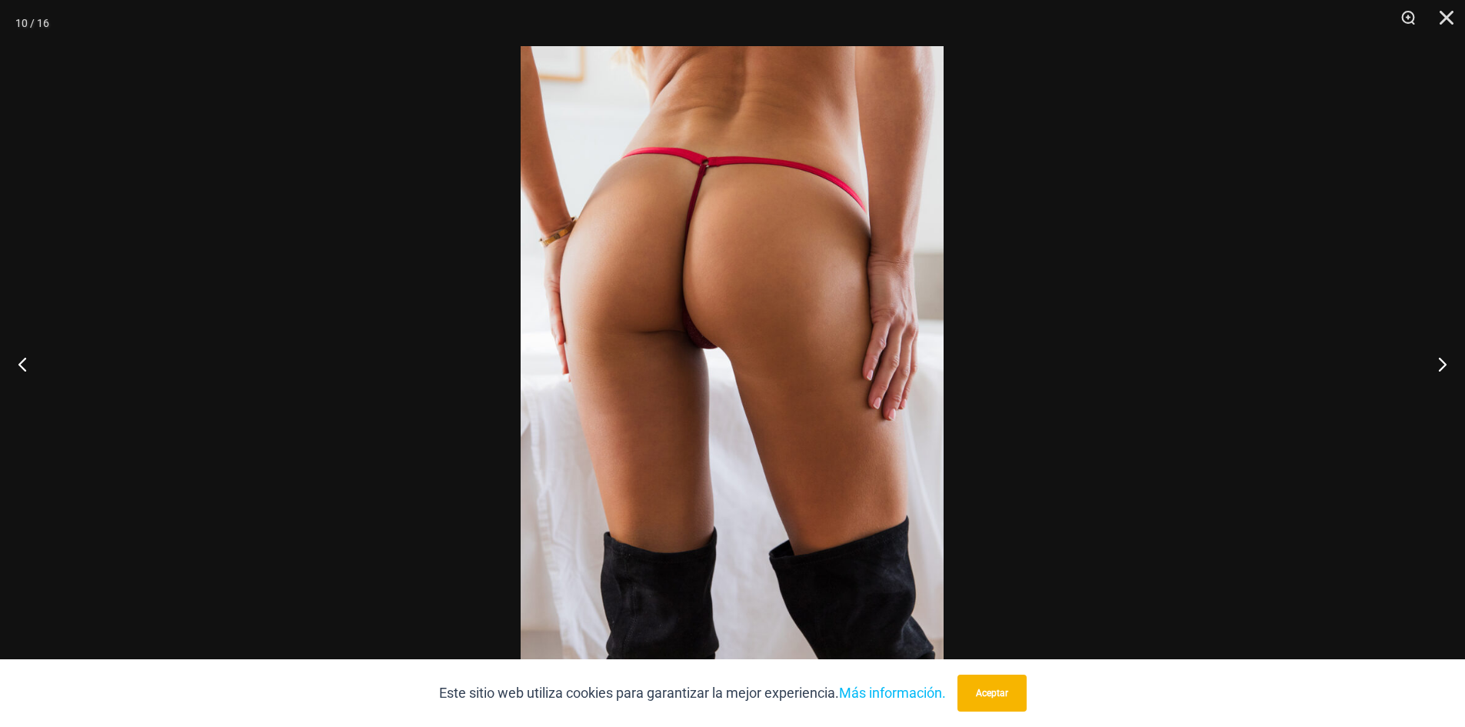
click at [700, 281] on img at bounding box center [732, 363] width 423 height 634
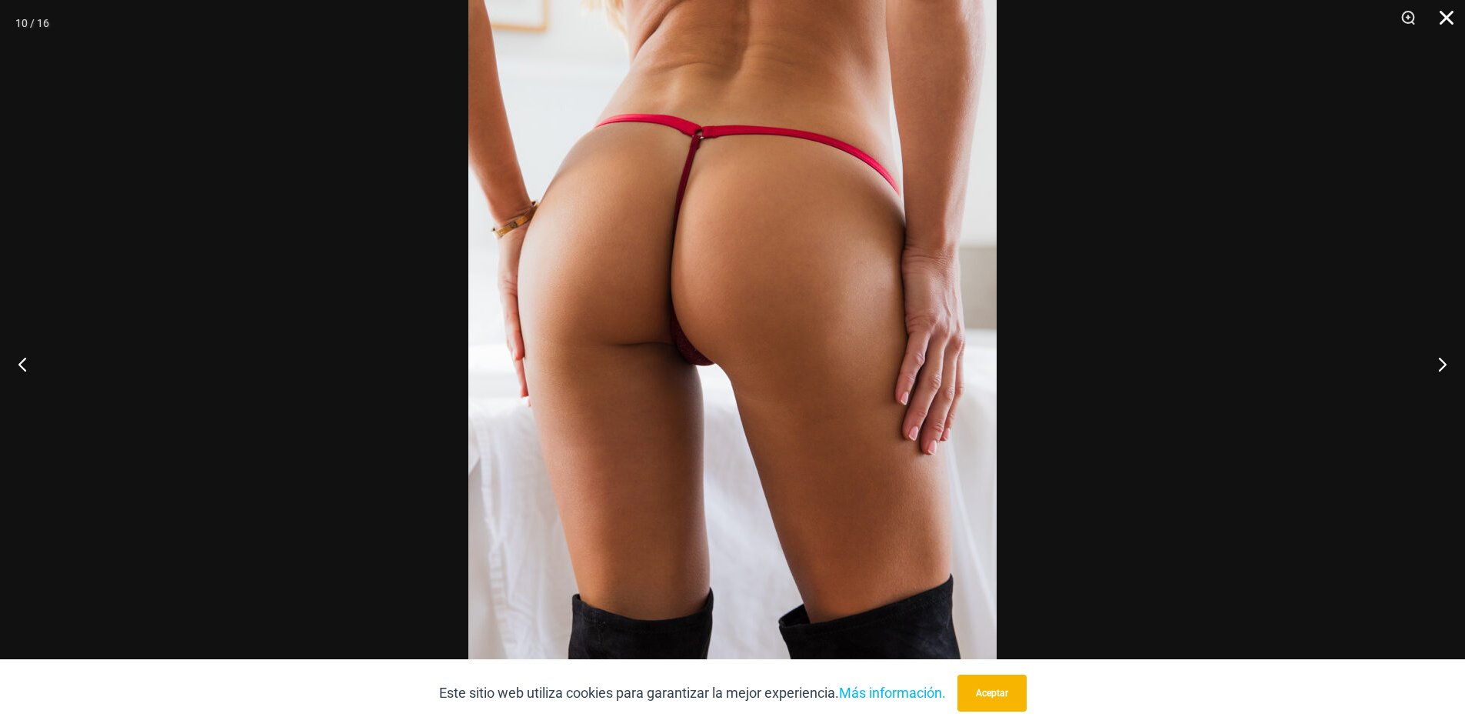
click at [1439, 21] on button "Cerca" at bounding box center [1441, 23] width 38 height 46
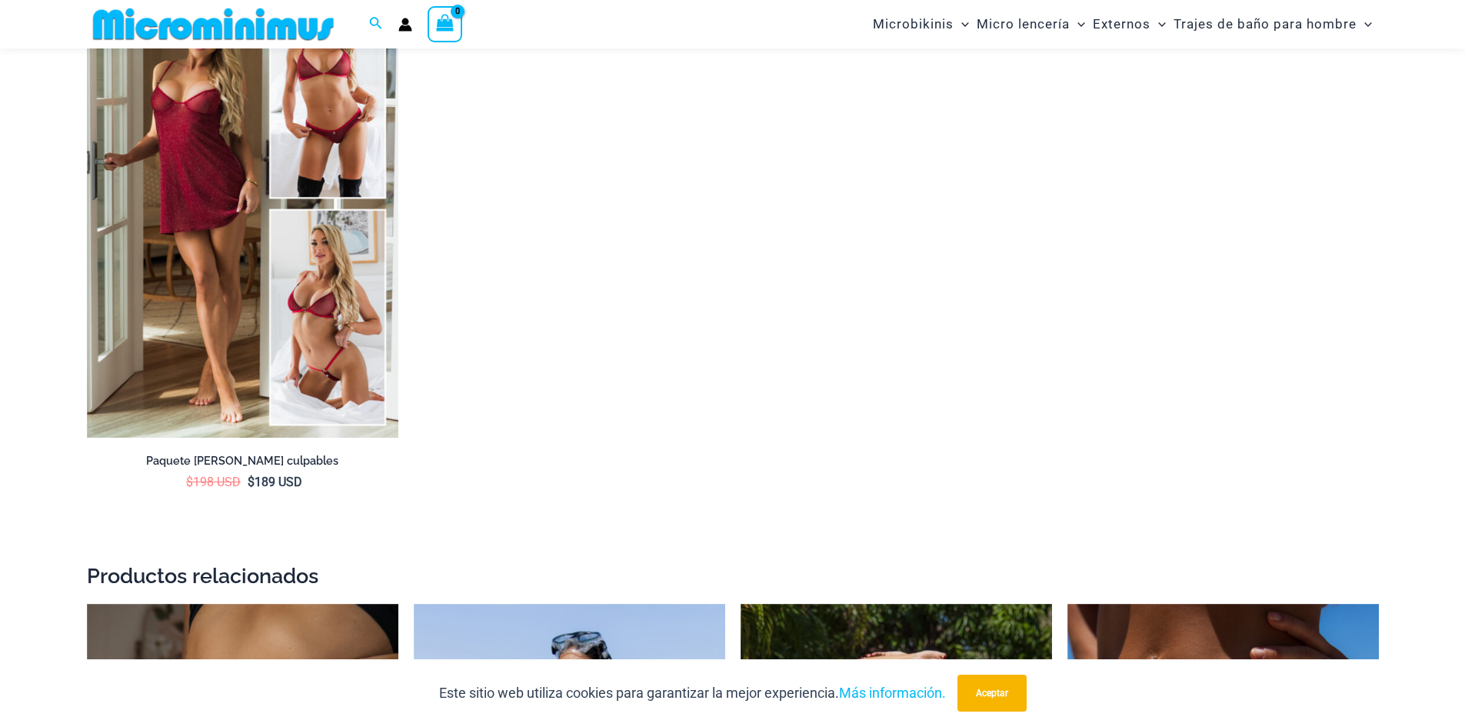
scroll to position [2677, 0]
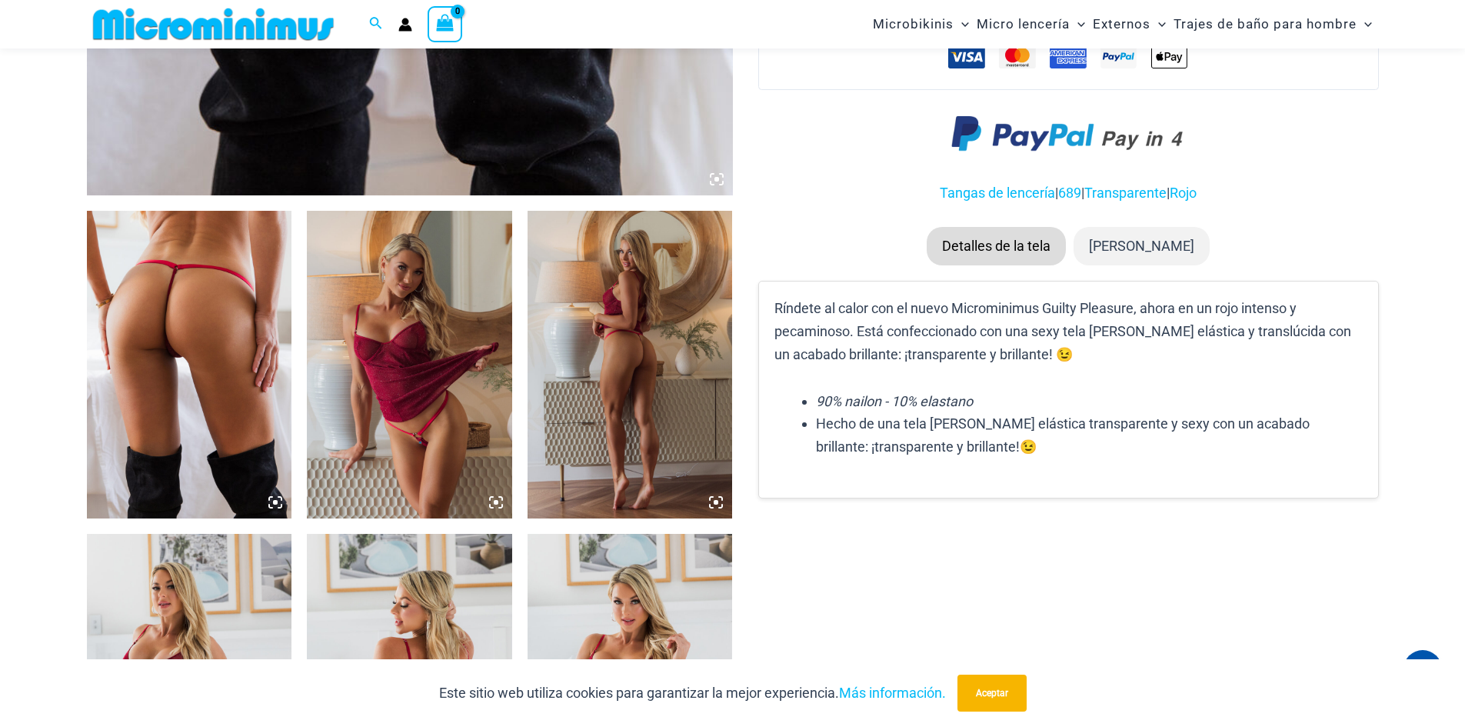
scroll to position [909, 0]
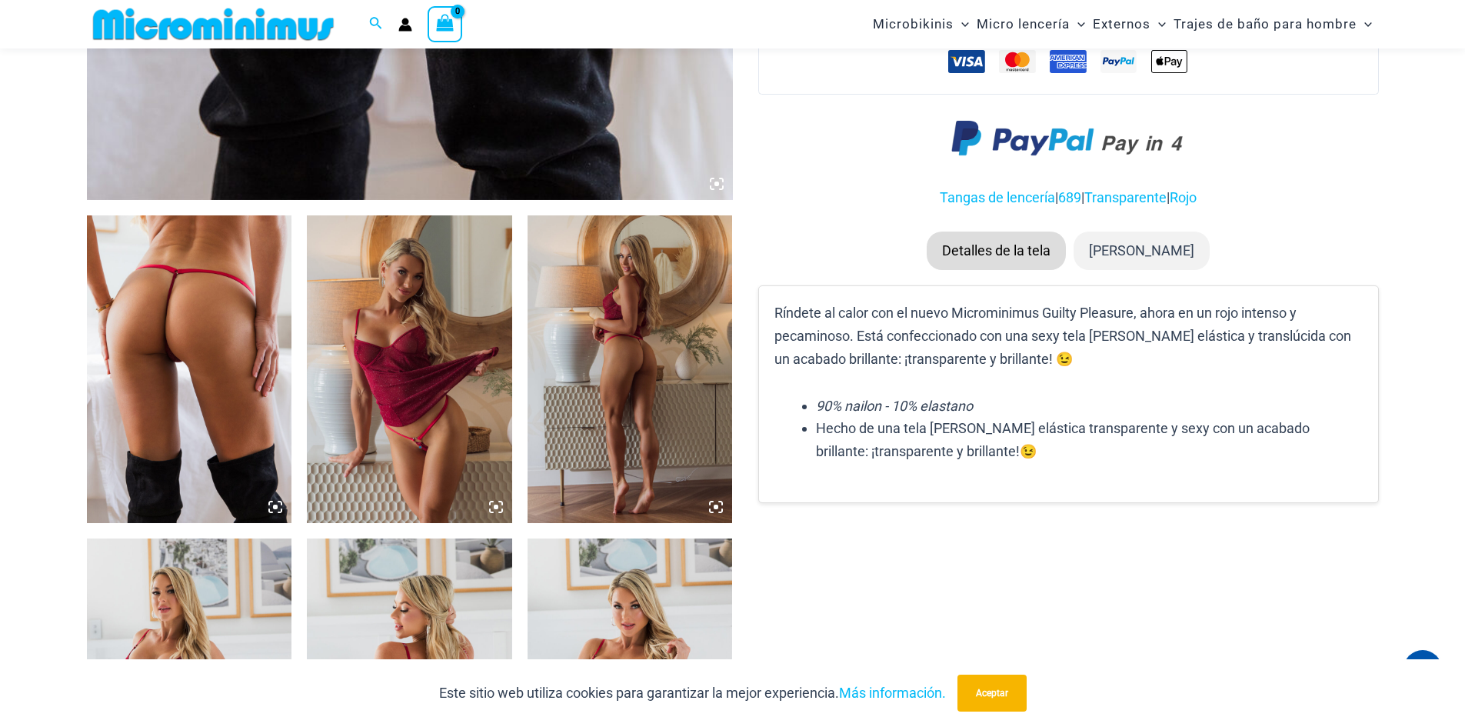
click at [274, 503] on icon at bounding box center [275, 507] width 14 height 14
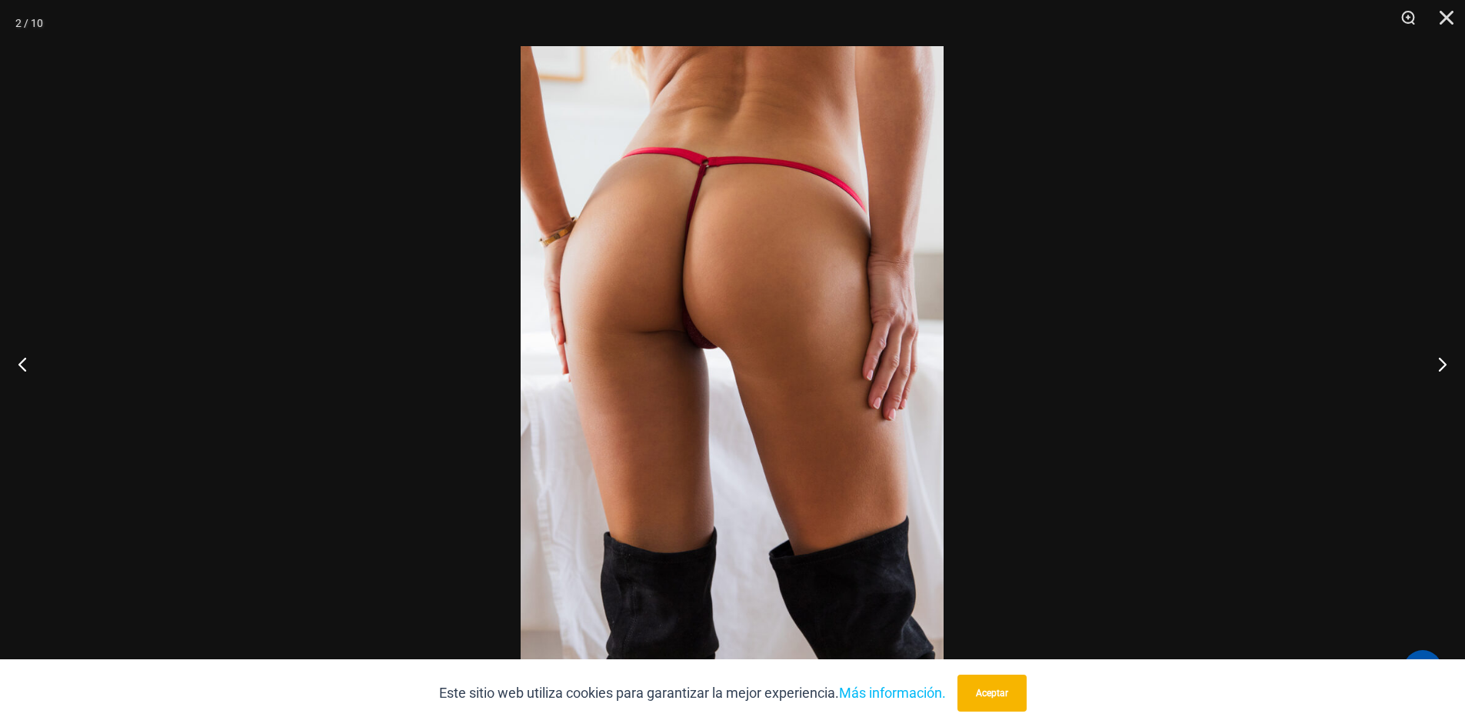
click at [672, 382] on img at bounding box center [732, 363] width 423 height 634
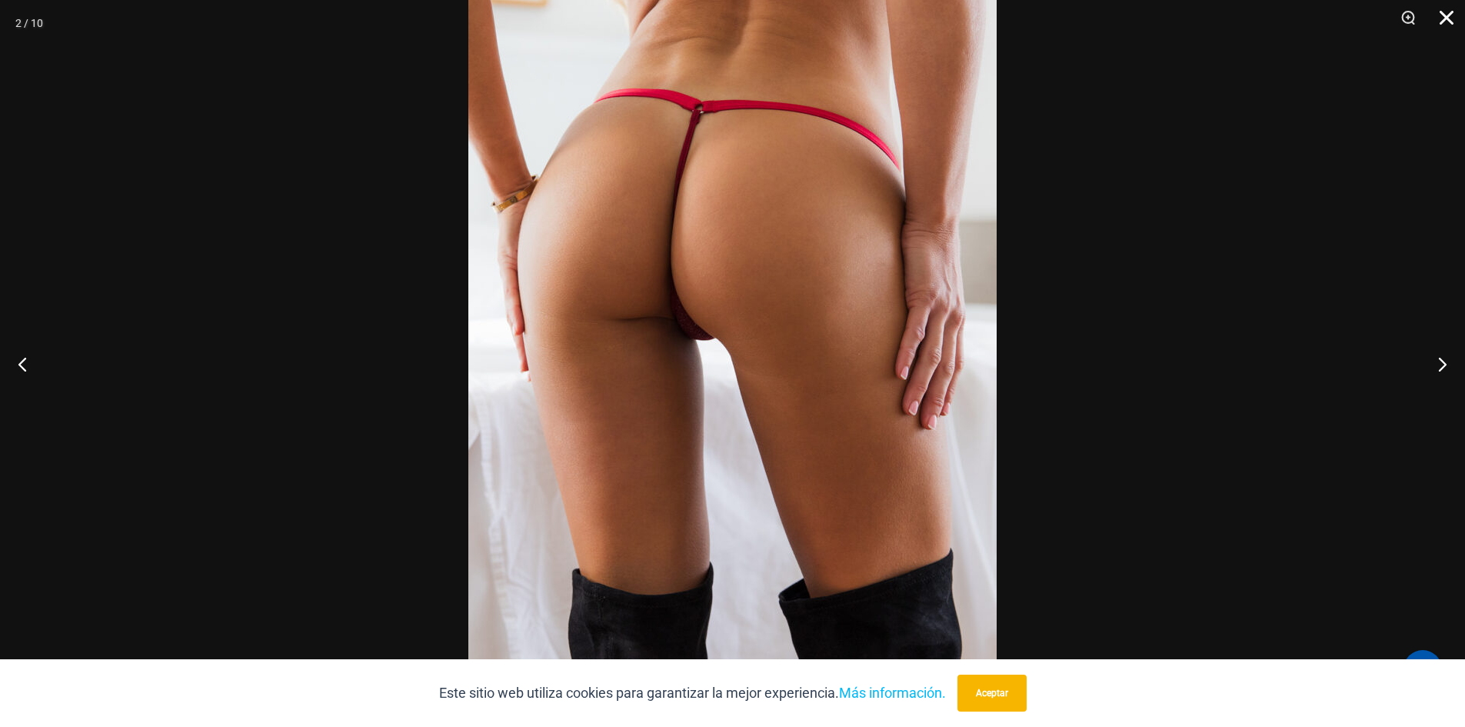
click at [1449, 16] on button "Cerca" at bounding box center [1441, 23] width 38 height 46
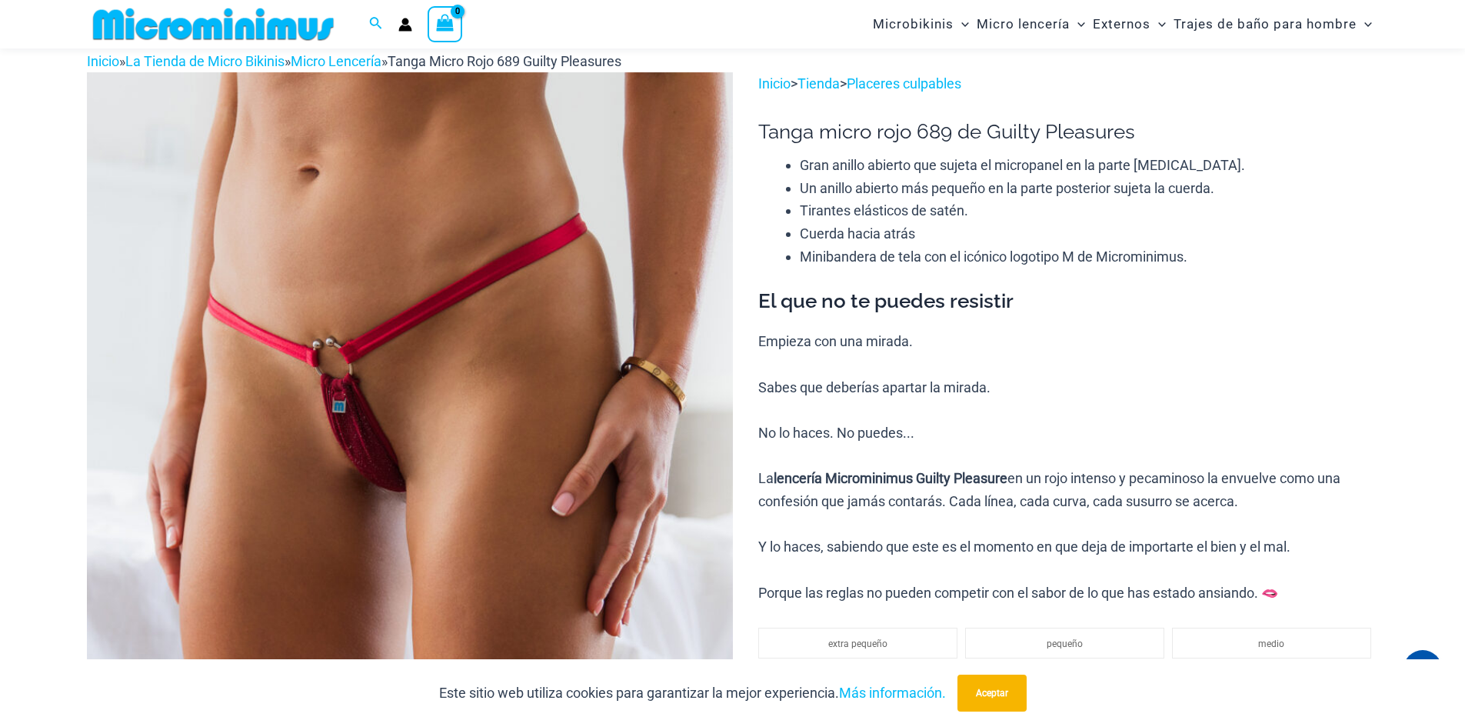
scroll to position [65, 0]
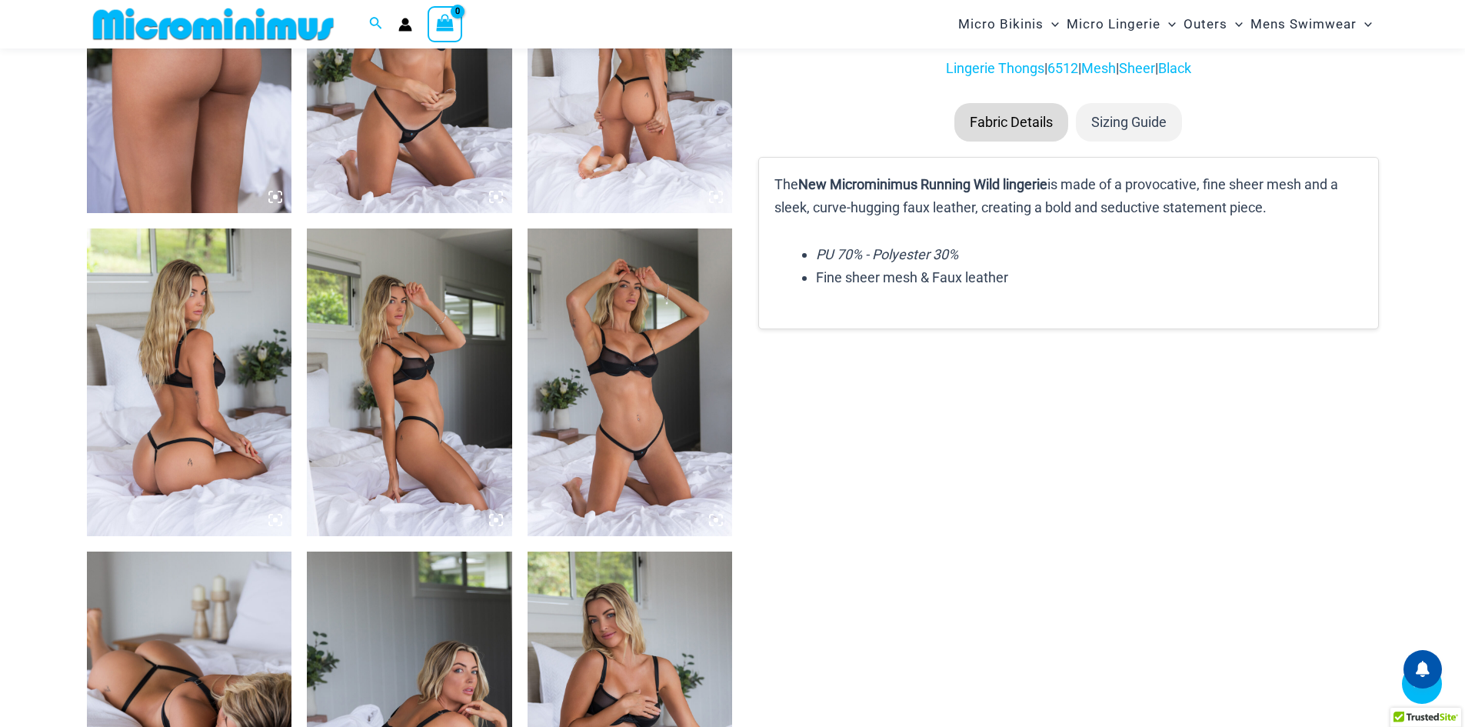
scroll to position [1370, 0]
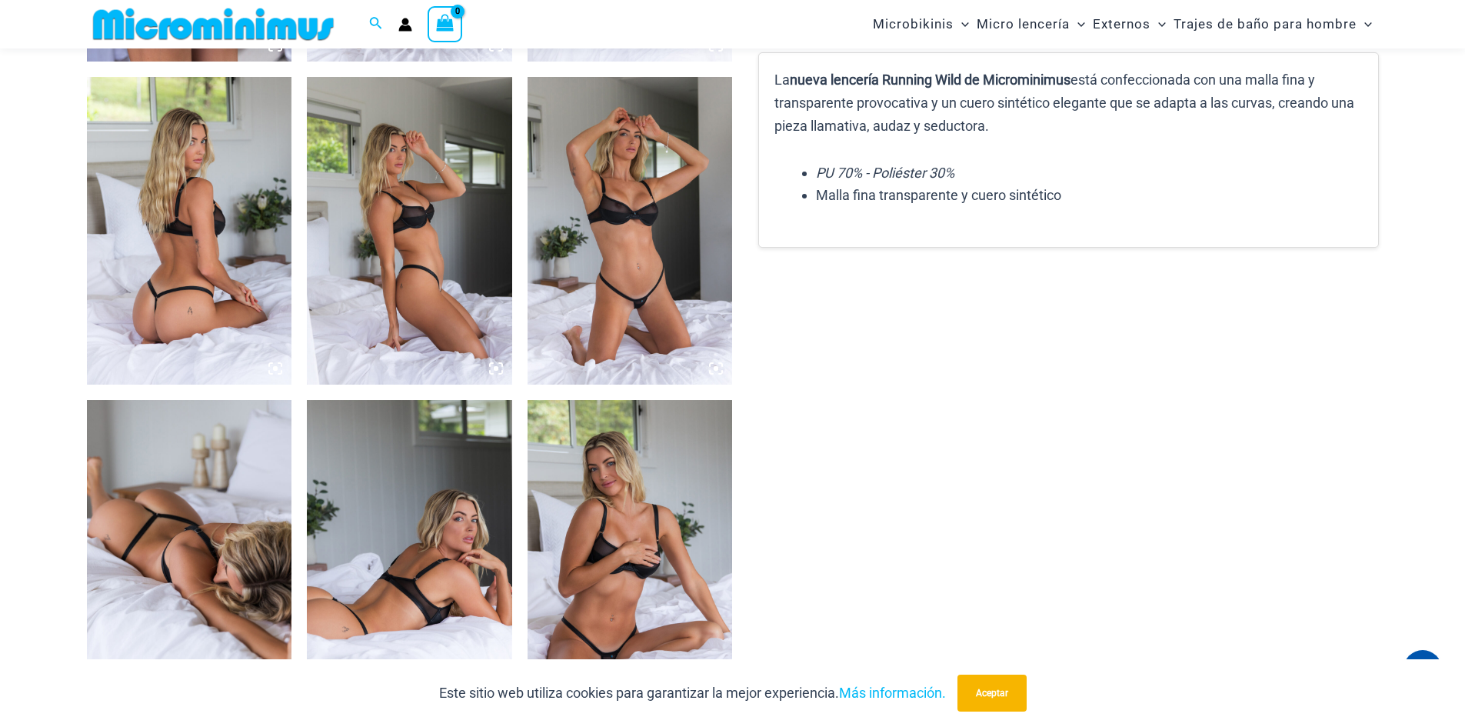
click at [274, 371] on icon at bounding box center [275, 368] width 5 height 5
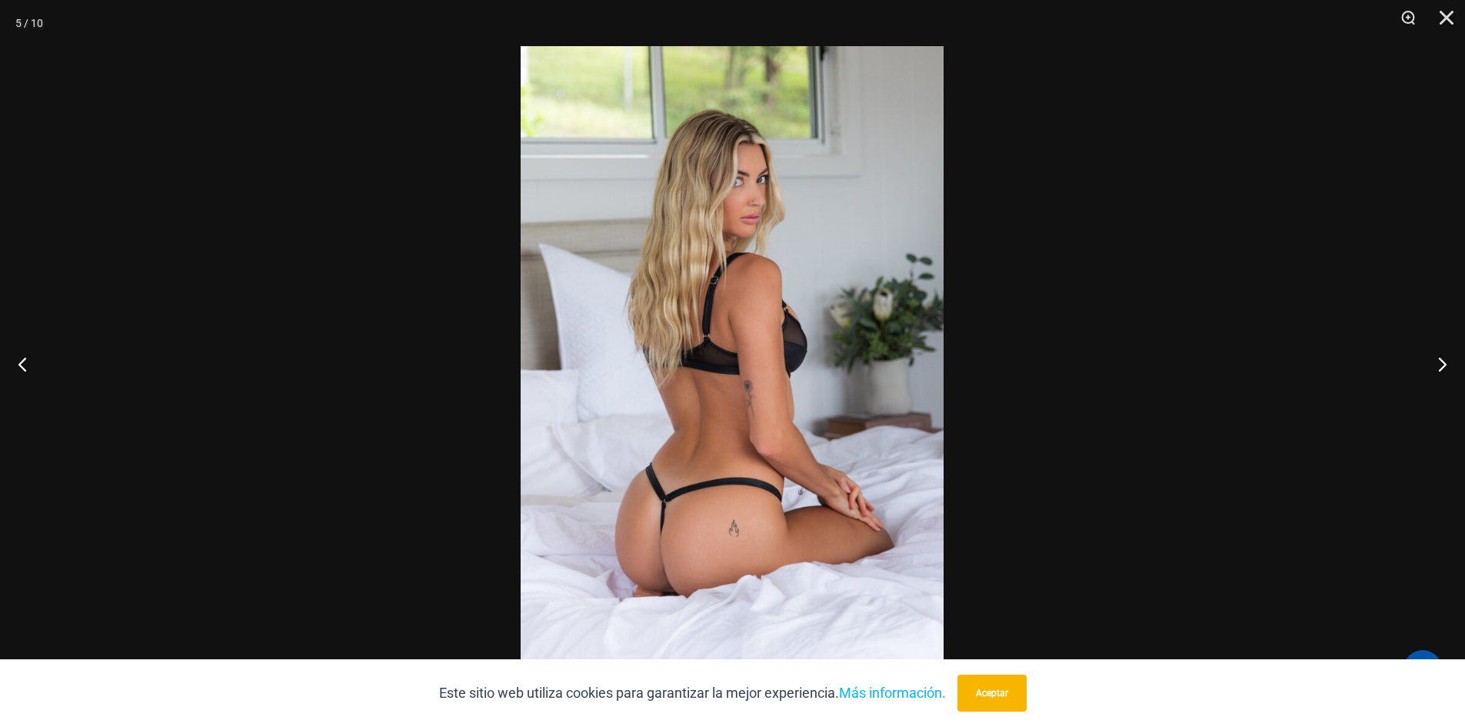
click at [680, 437] on img at bounding box center [732, 363] width 423 height 634
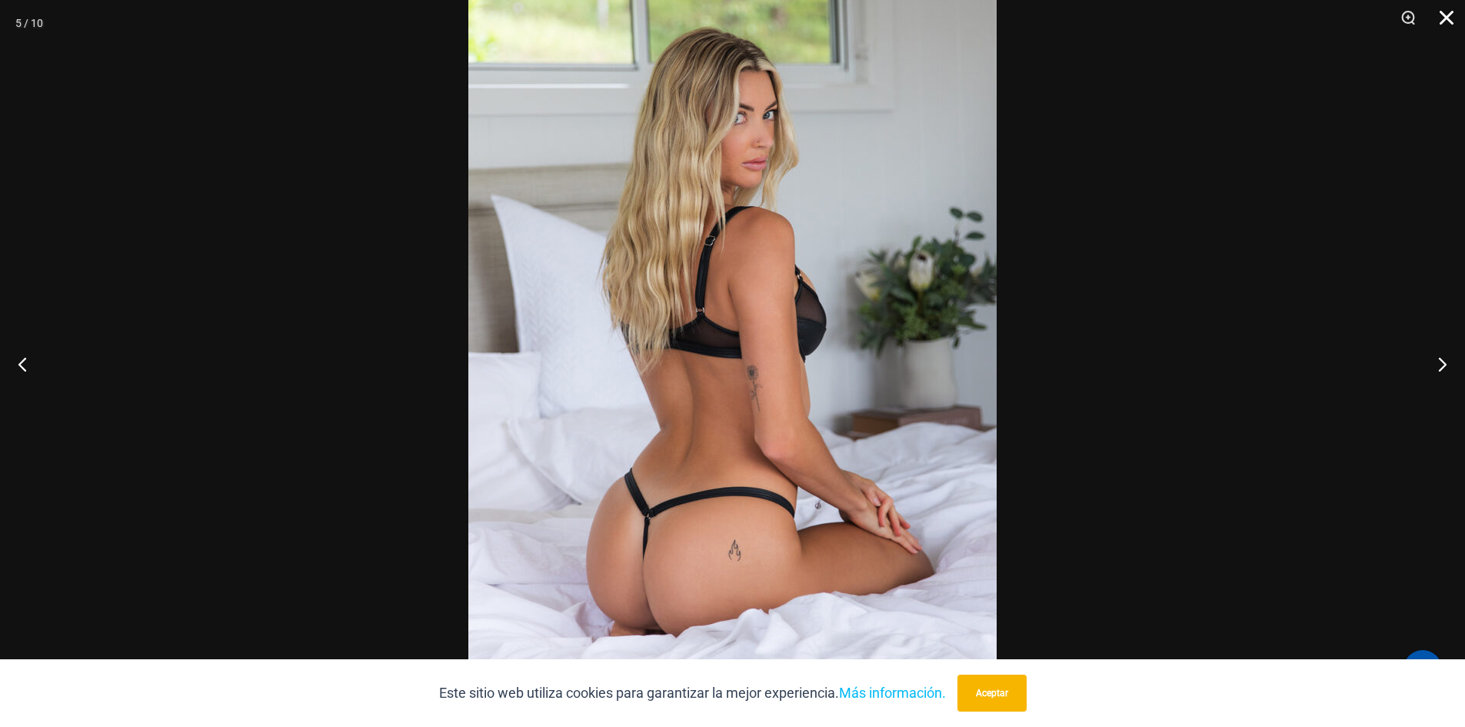
click at [1445, 19] on button "Cerca" at bounding box center [1441, 23] width 38 height 46
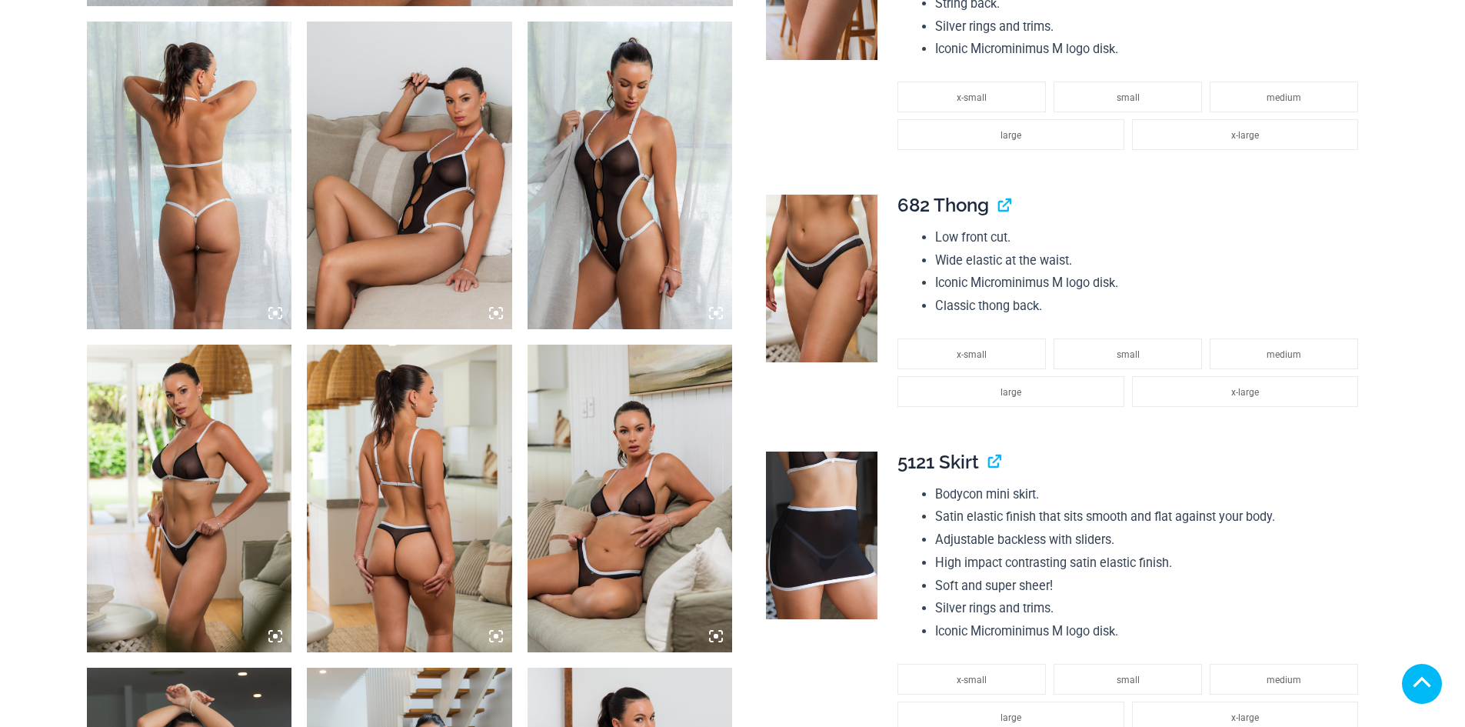
scroll to position [1153, 0]
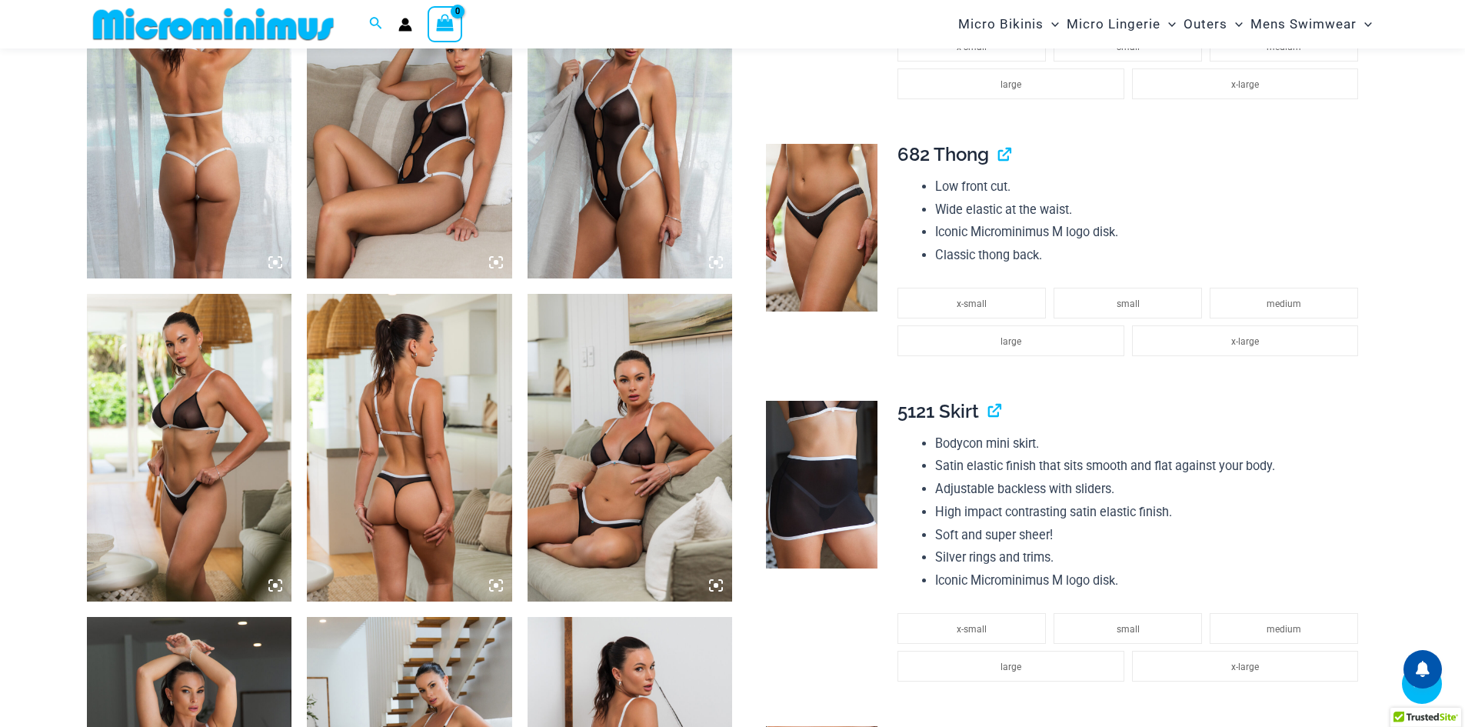
click at [275, 269] on icon at bounding box center [275, 262] width 14 height 14
click at [274, 268] on icon at bounding box center [275, 262] width 14 height 14
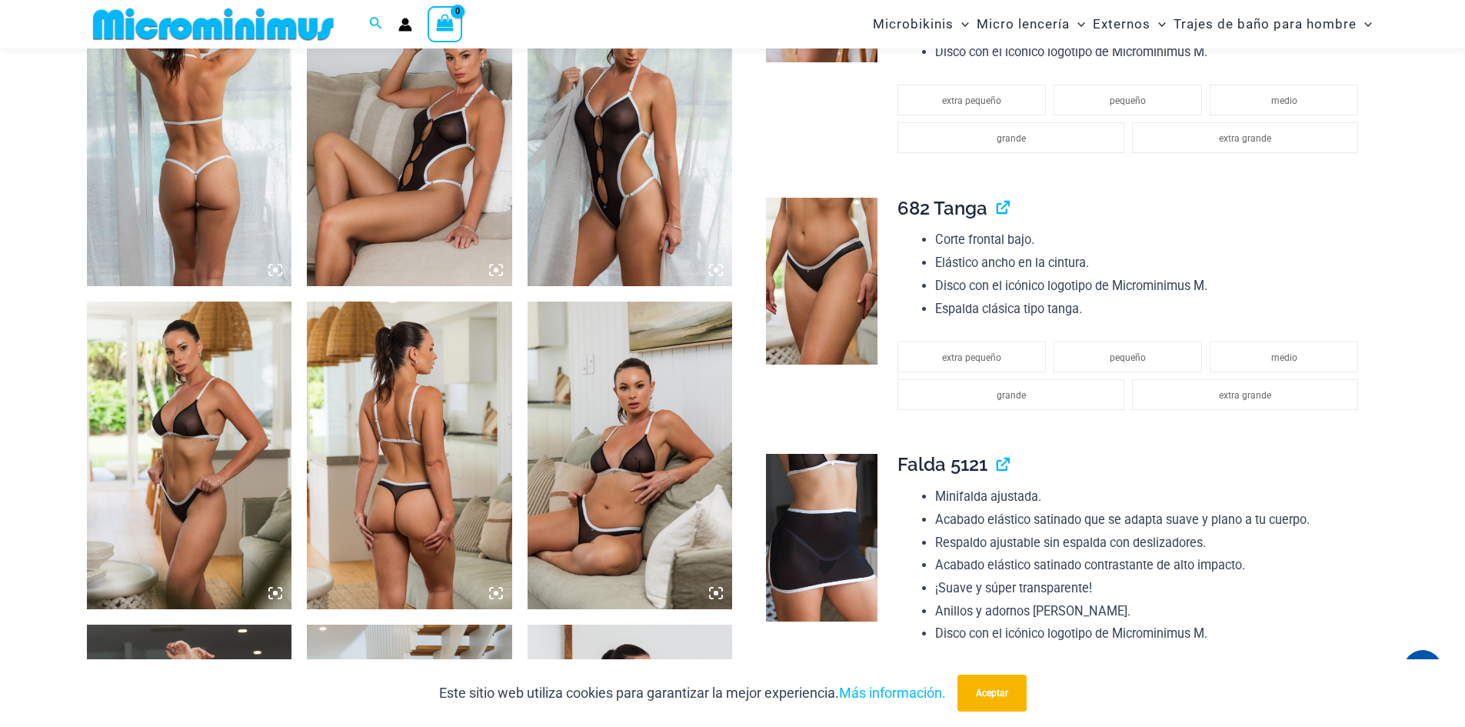
click at [274, 268] on icon at bounding box center [275, 270] width 14 height 14
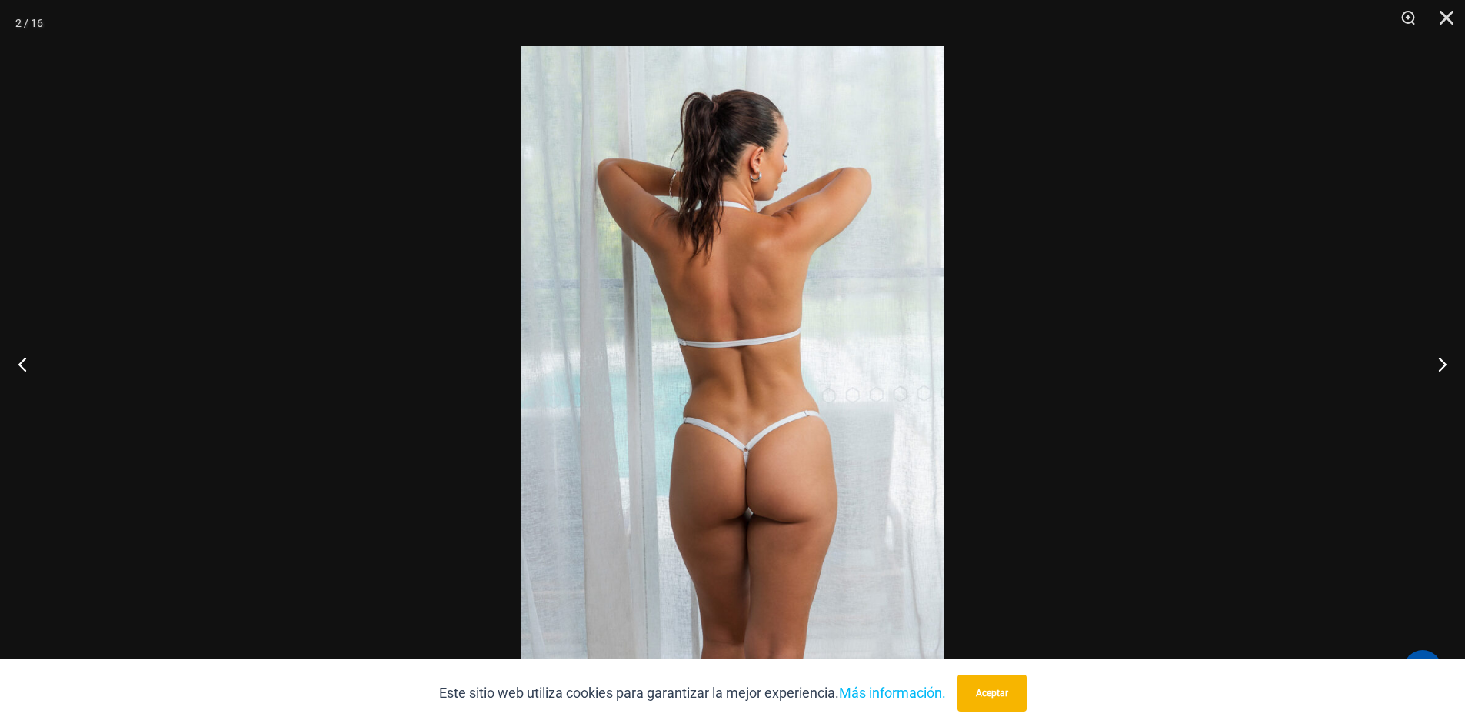
click at [781, 455] on img at bounding box center [732, 363] width 423 height 634
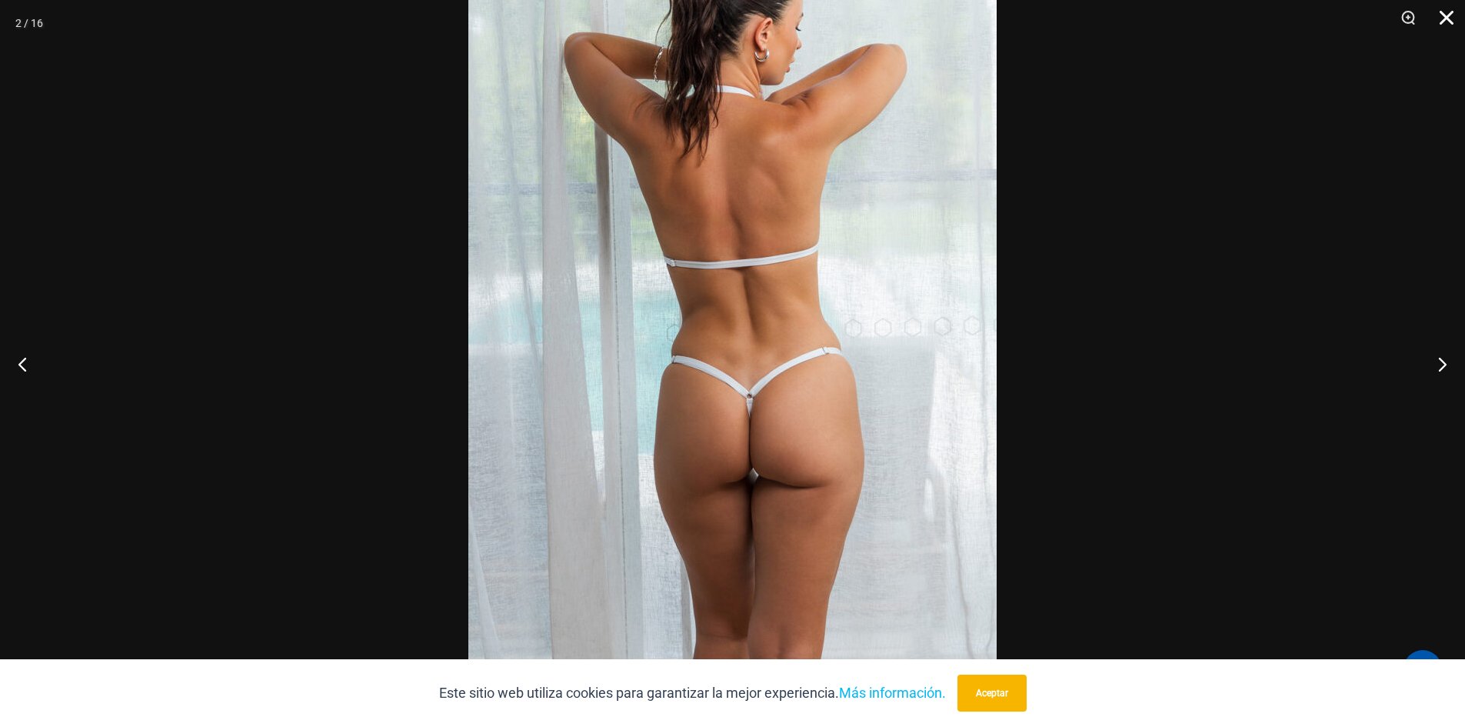
click at [1450, 10] on button "Cerca" at bounding box center [1441, 23] width 38 height 46
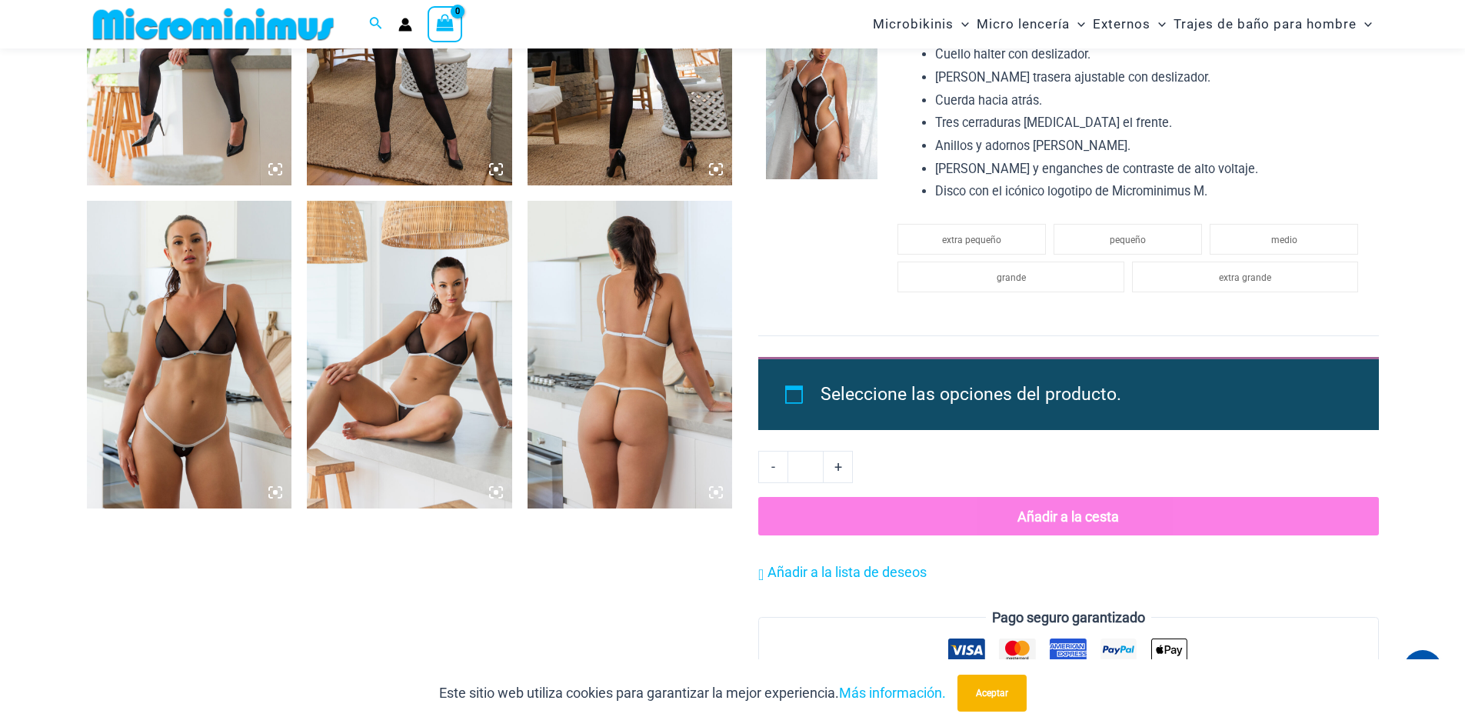
scroll to position [2222, 0]
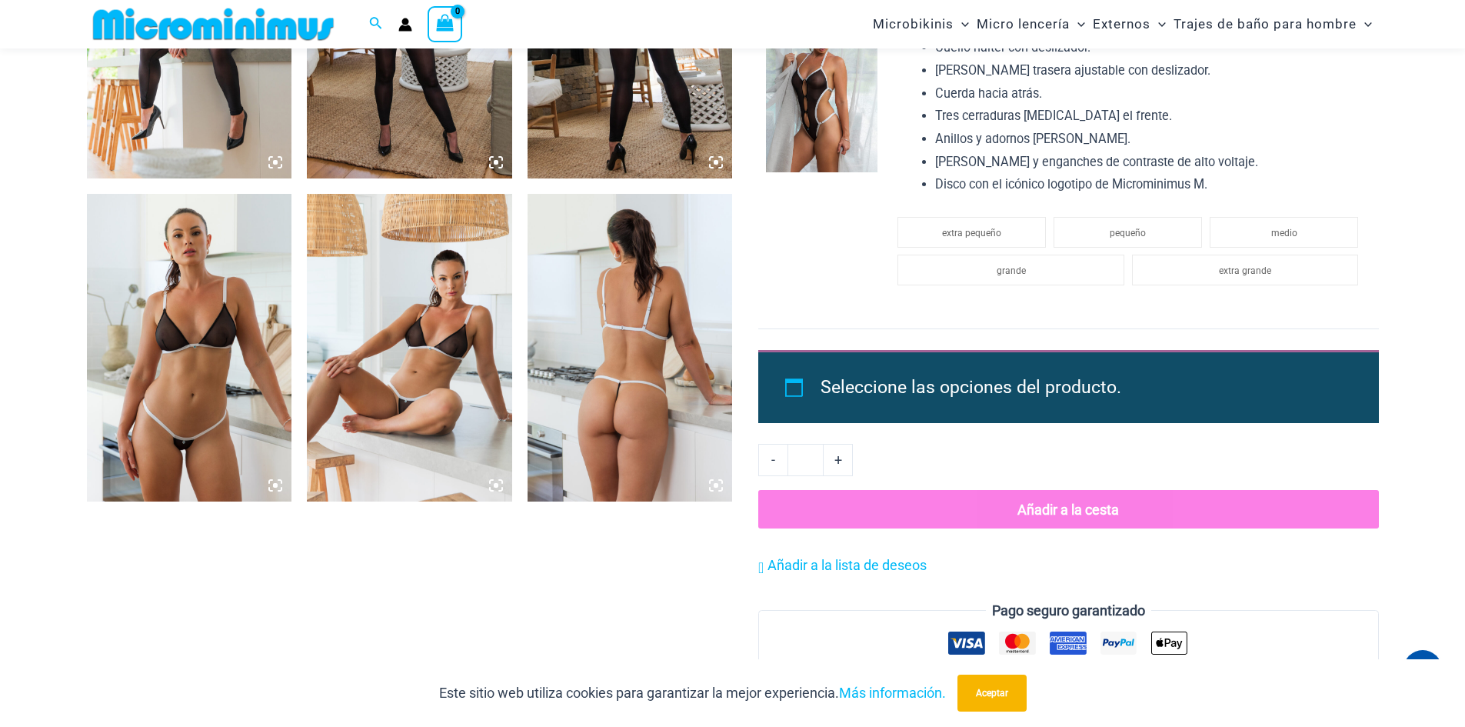
click at [720, 491] on icon at bounding box center [720, 488] width 3 height 3
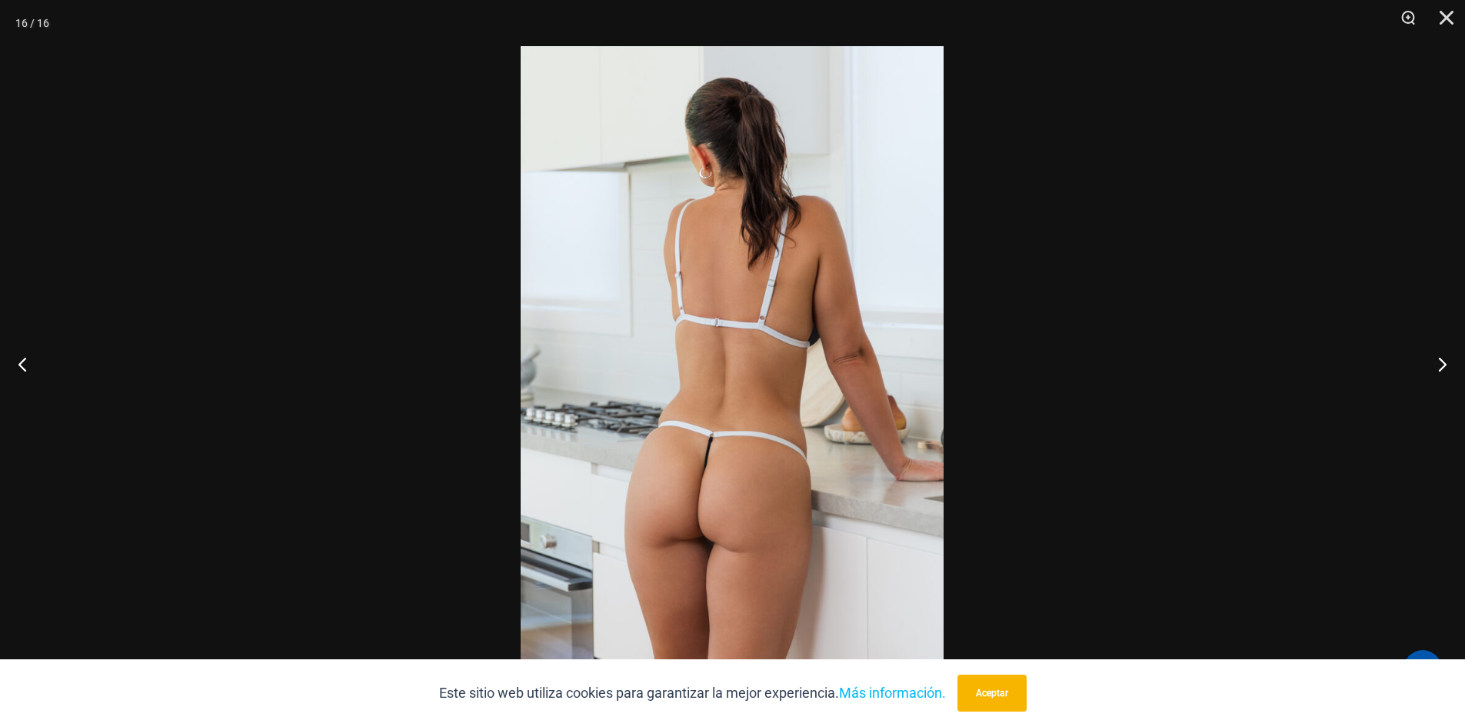
click at [723, 457] on img at bounding box center [732, 363] width 423 height 634
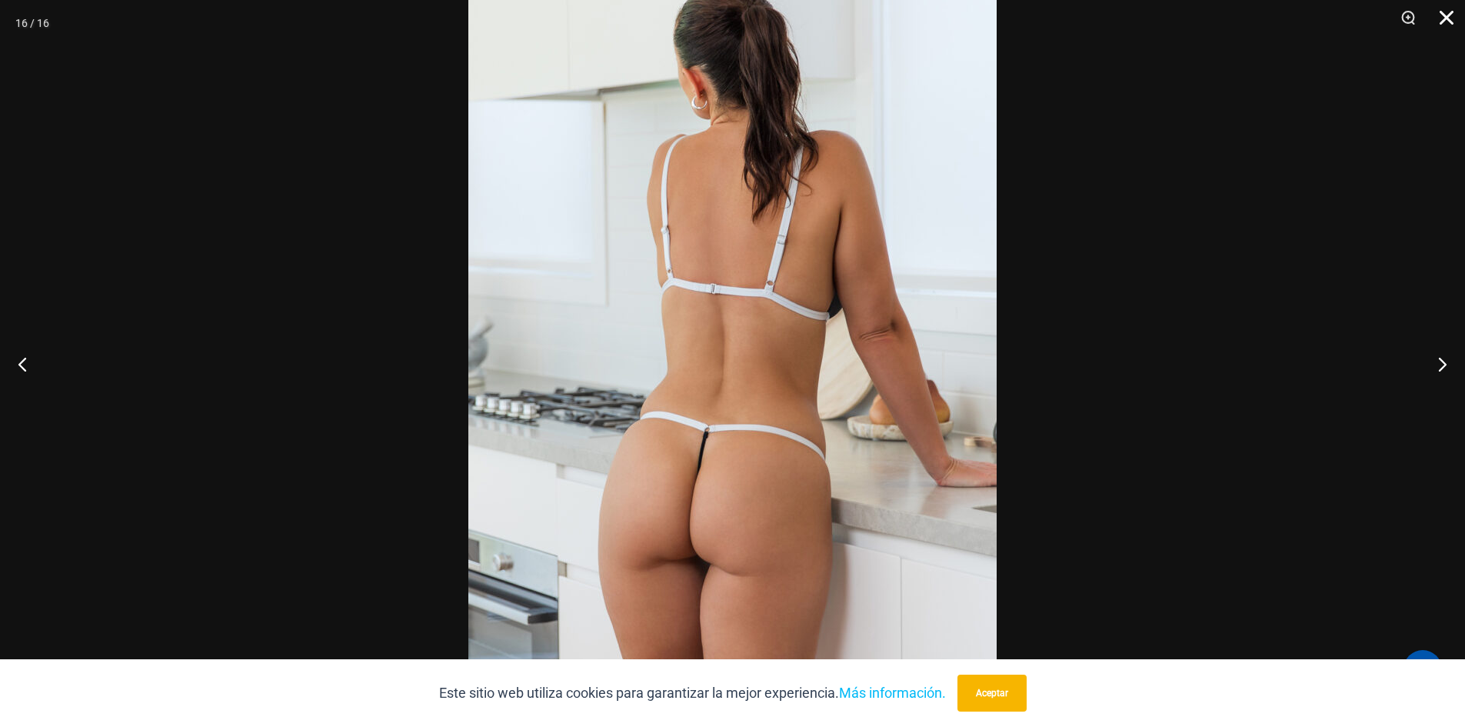
click at [1449, 27] on button "Cerca" at bounding box center [1441, 23] width 38 height 46
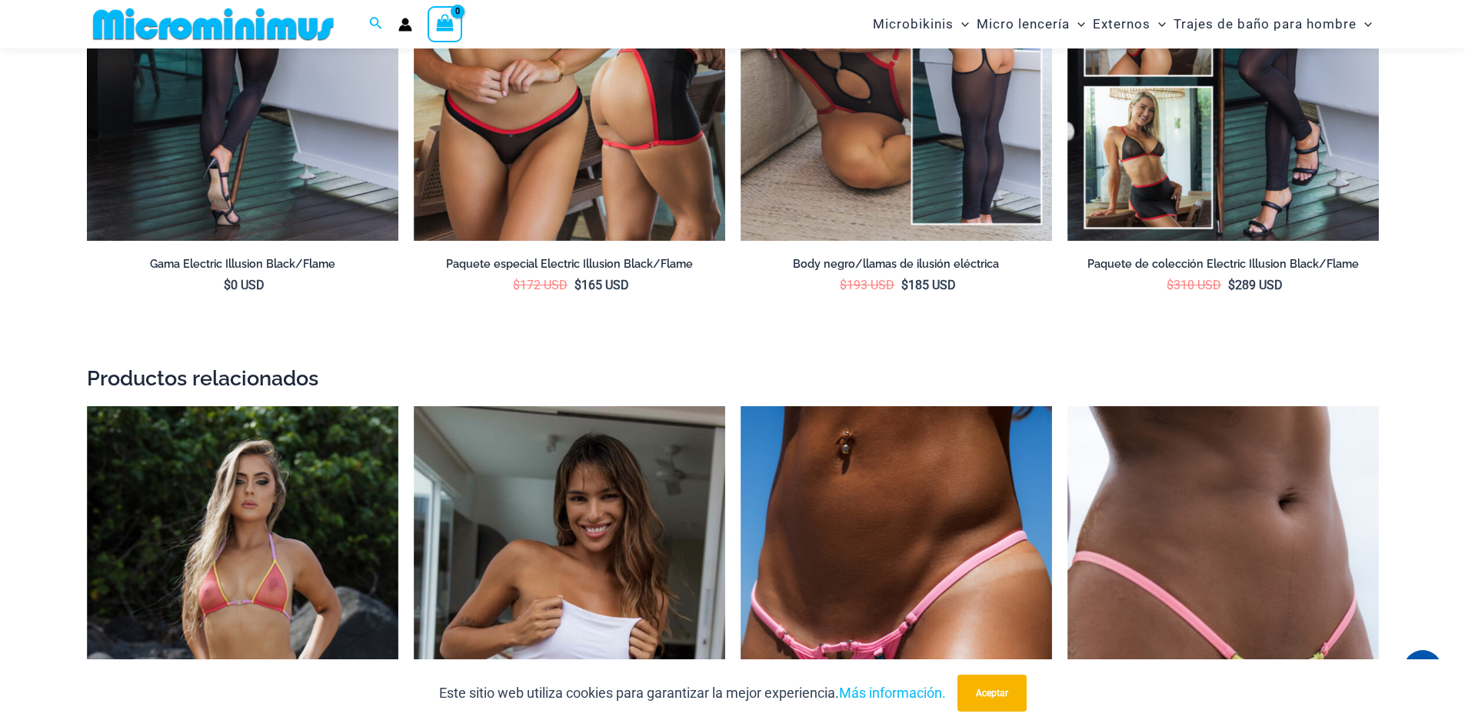
scroll to position [4375, 0]
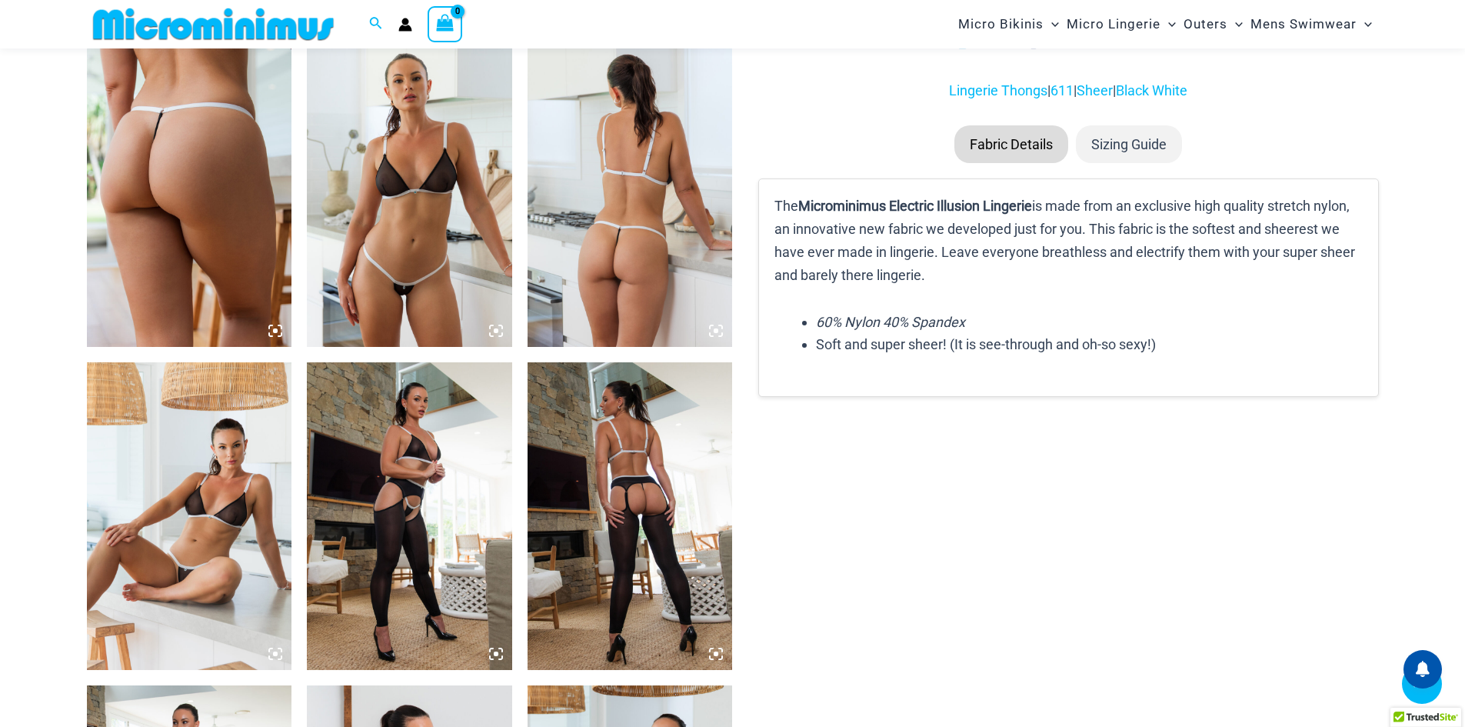
scroll to position [1465, 0]
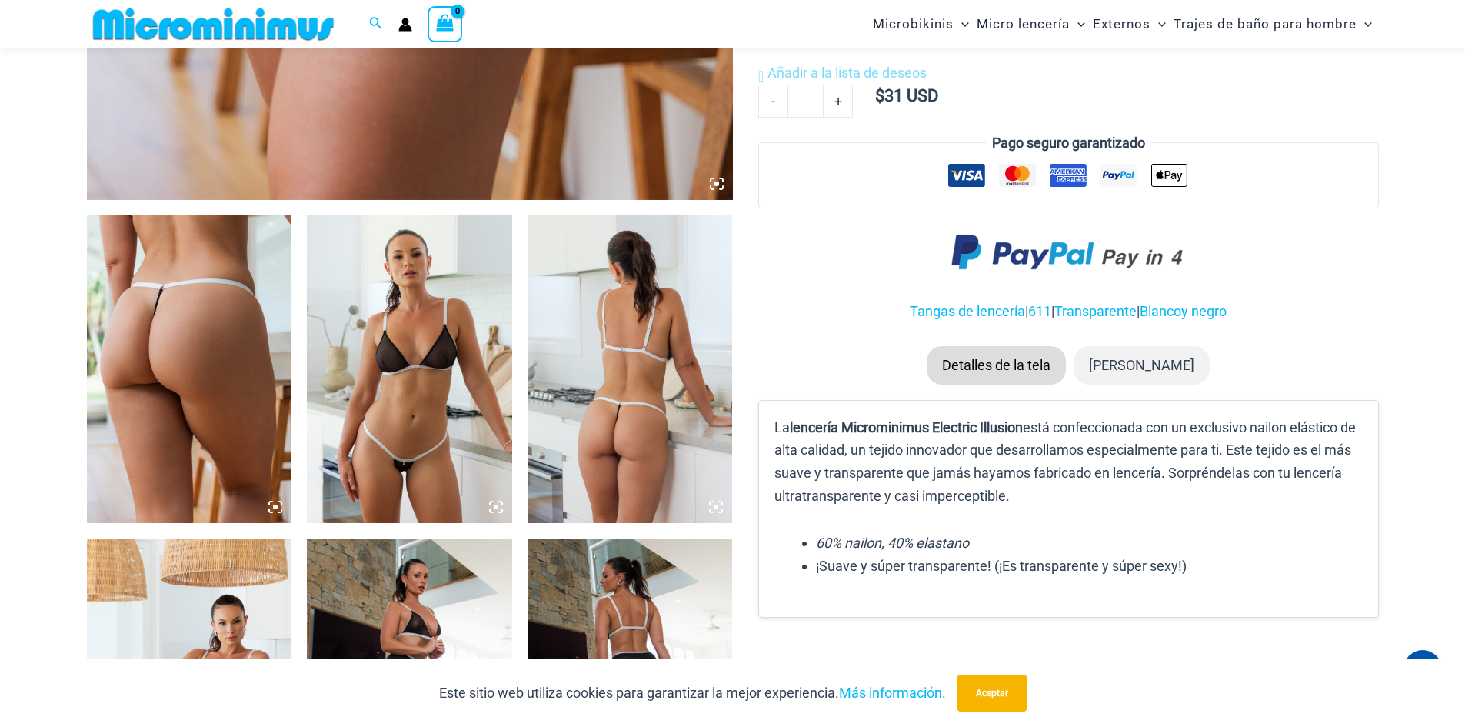
click at [275, 506] on icon at bounding box center [275, 506] width 5 height 5
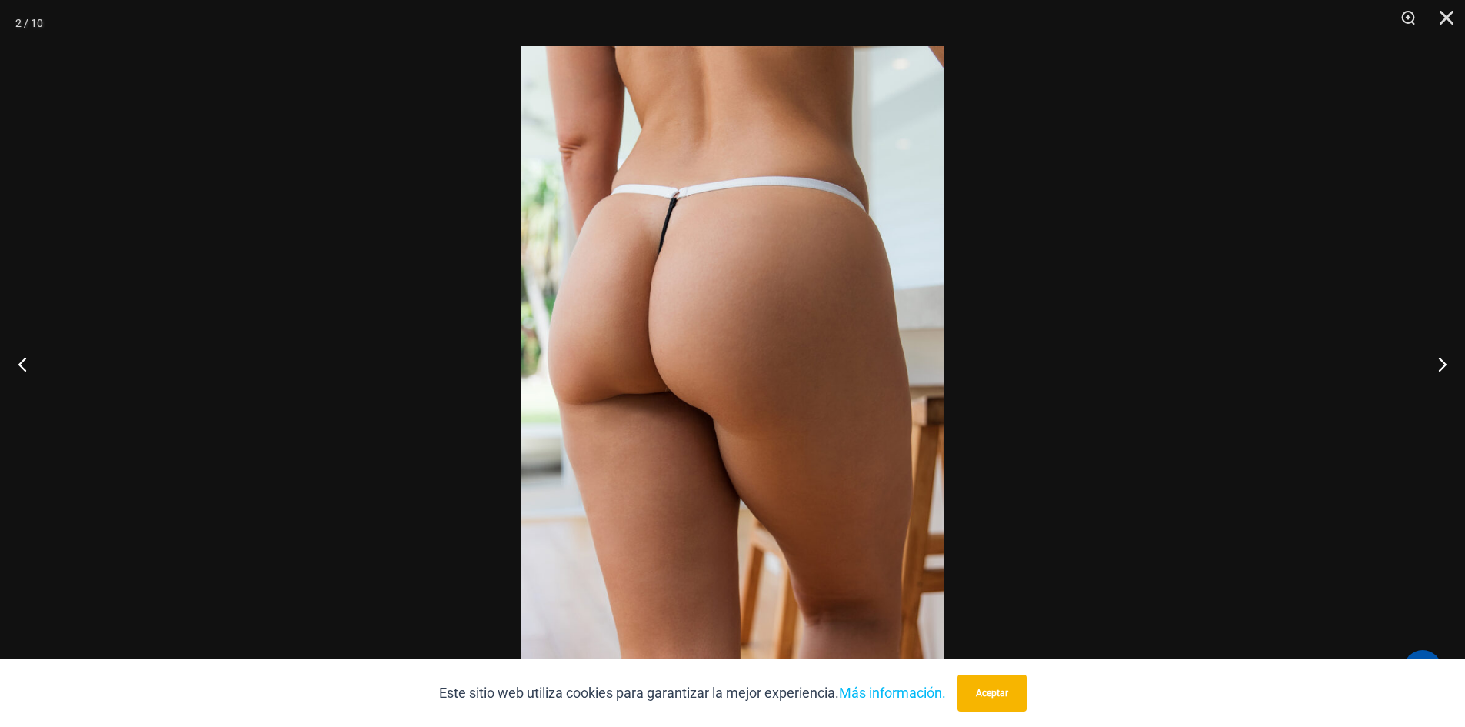
click at [724, 314] on img at bounding box center [732, 363] width 423 height 634
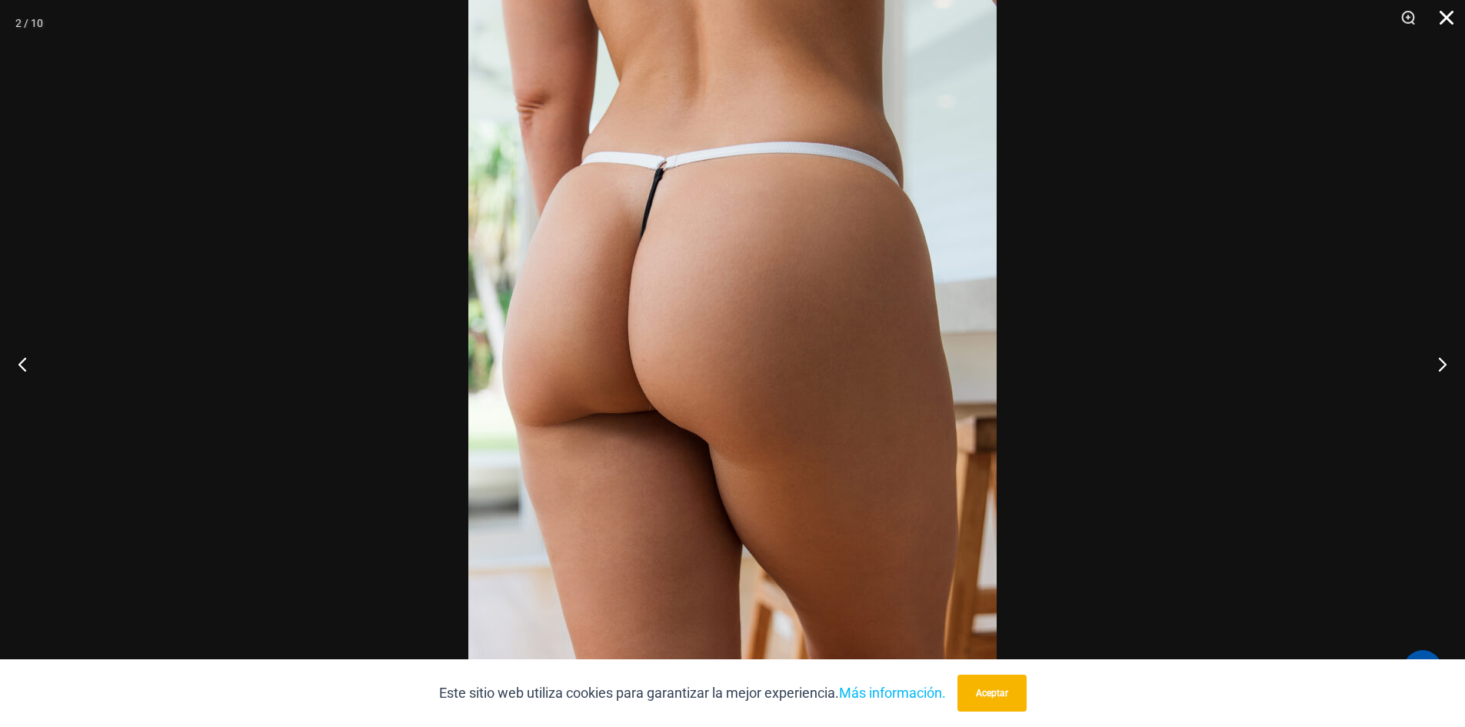
click at [1449, 18] on button "Cerca" at bounding box center [1441, 23] width 38 height 46
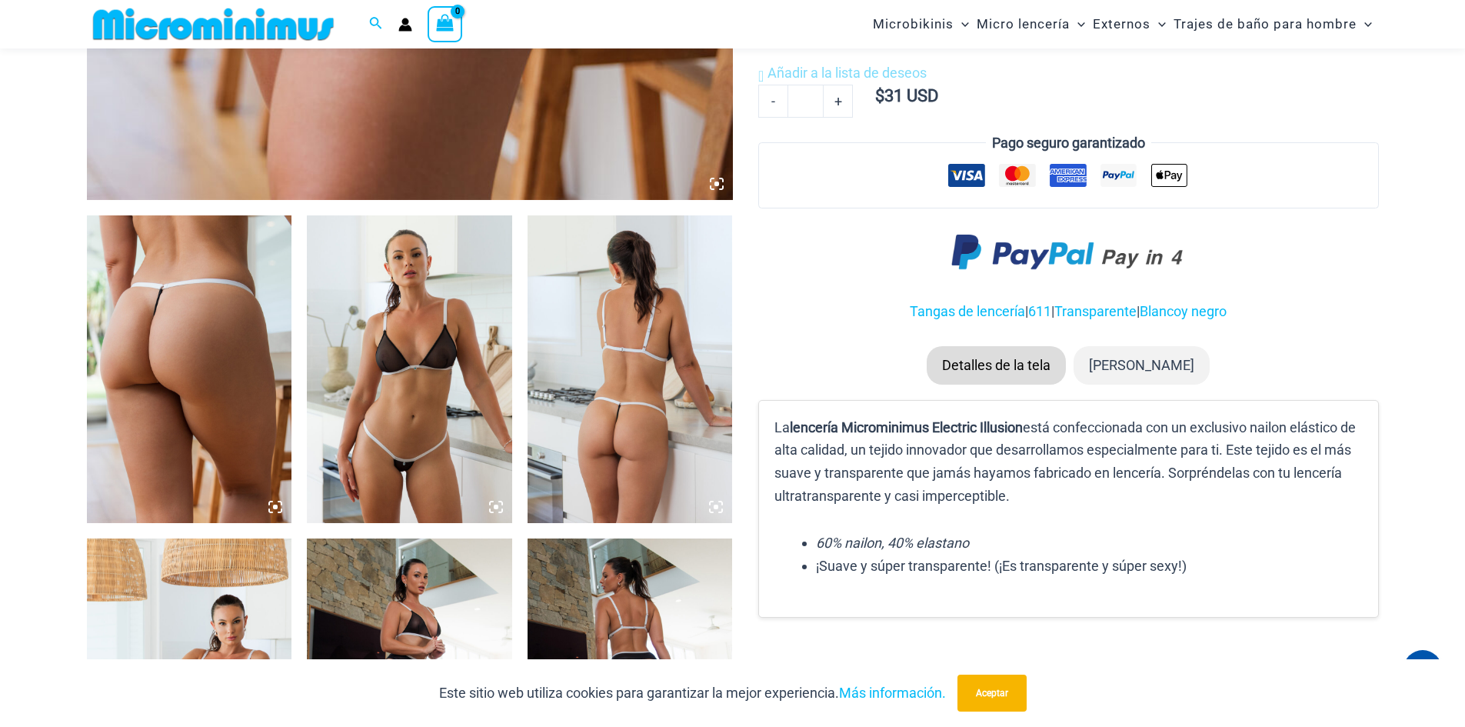
click at [714, 511] on icon at bounding box center [716, 507] width 14 height 14
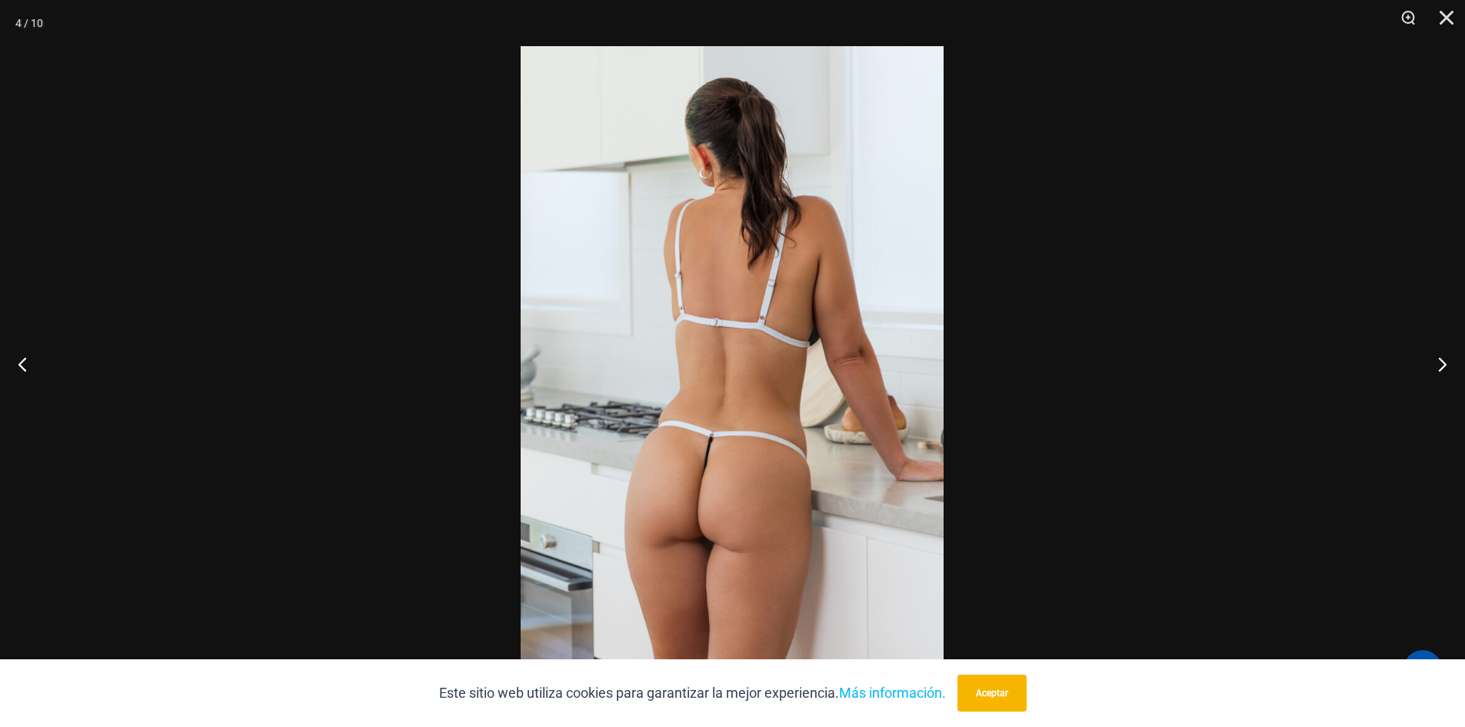
click at [743, 460] on img at bounding box center [732, 363] width 423 height 634
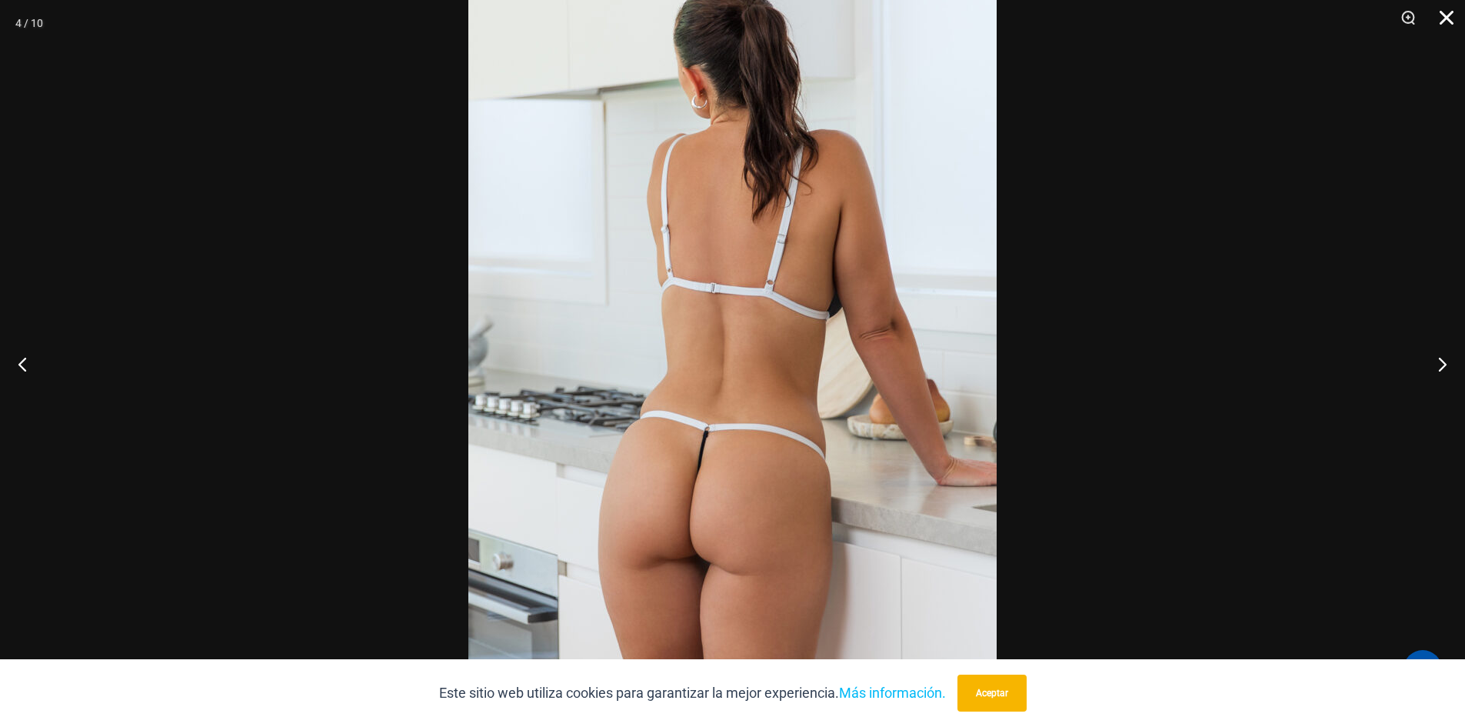
click at [1446, 14] on button "Cerca" at bounding box center [1441, 23] width 38 height 46
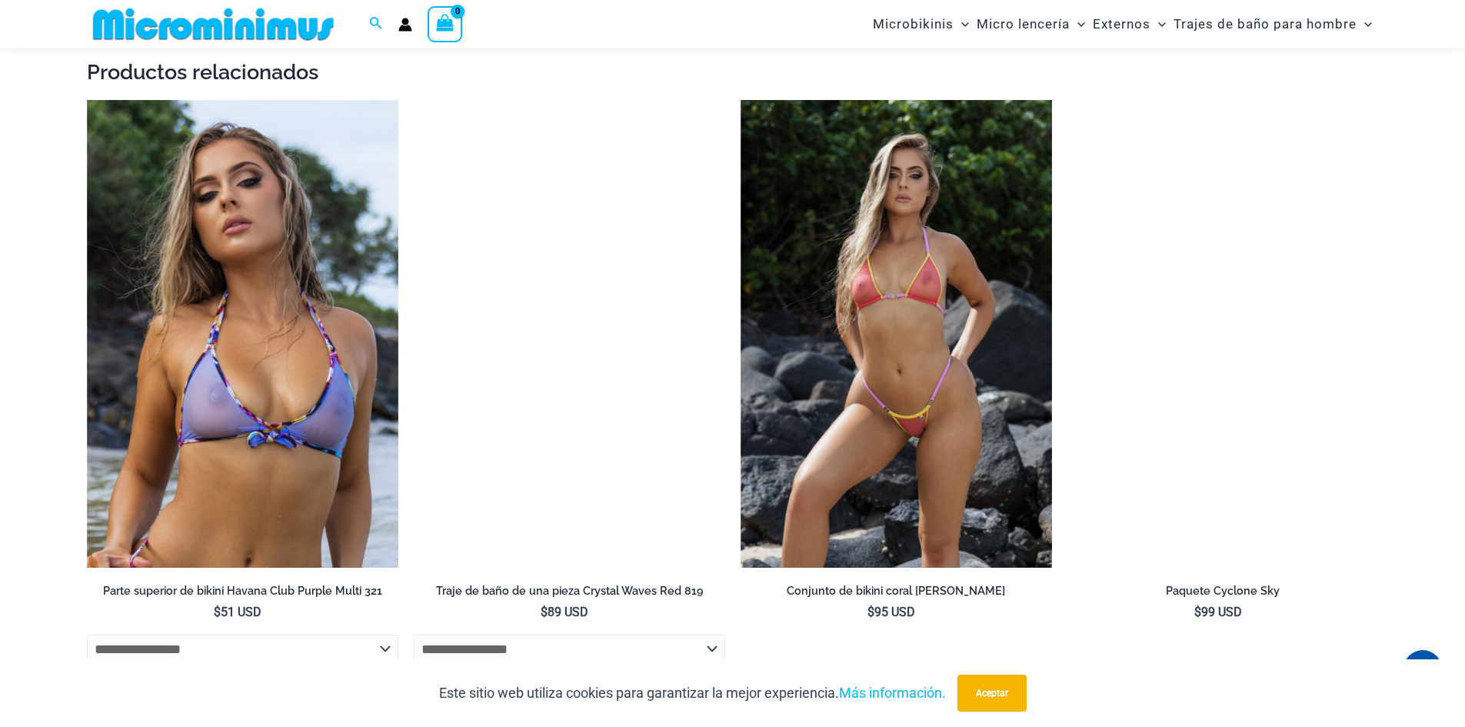
scroll to position [3446, 0]
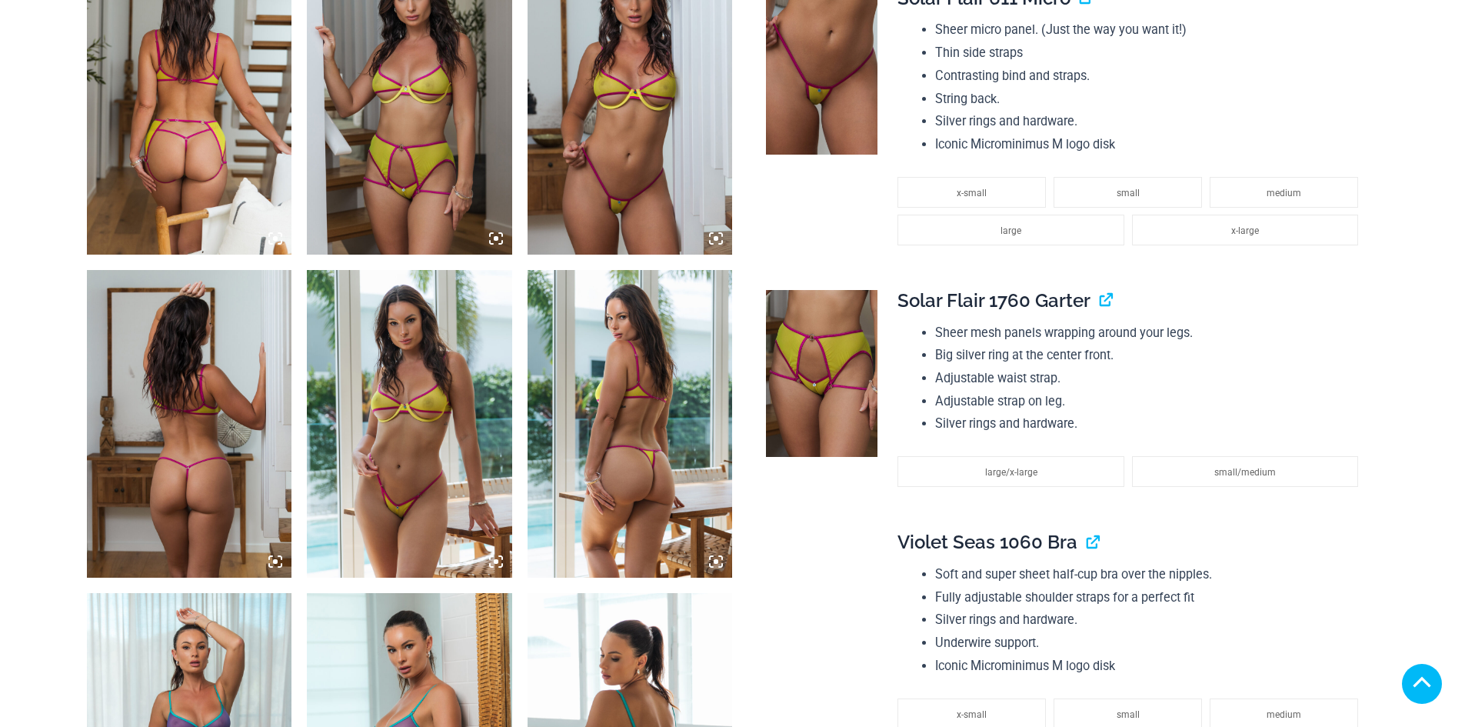
scroll to position [1307, 0]
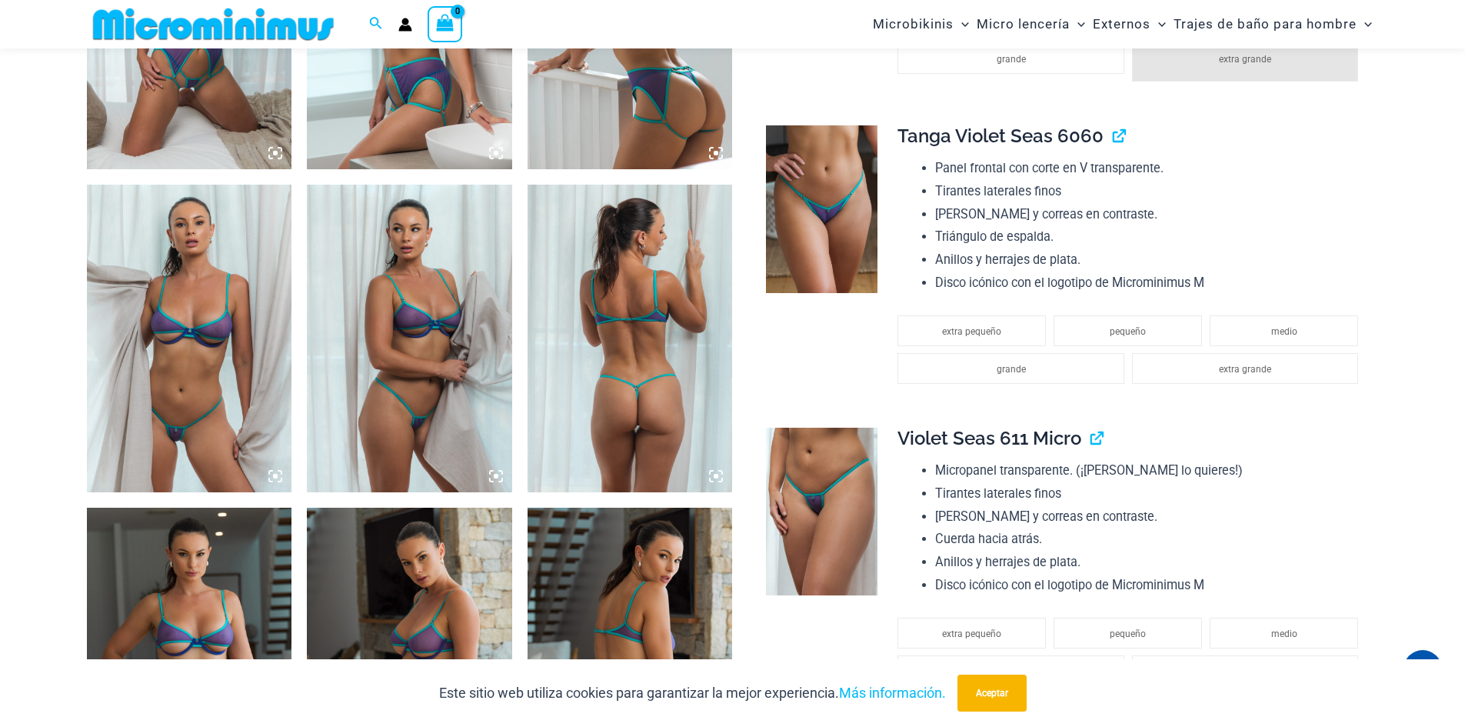
click at [716, 478] on icon at bounding box center [715, 476] width 5 height 5
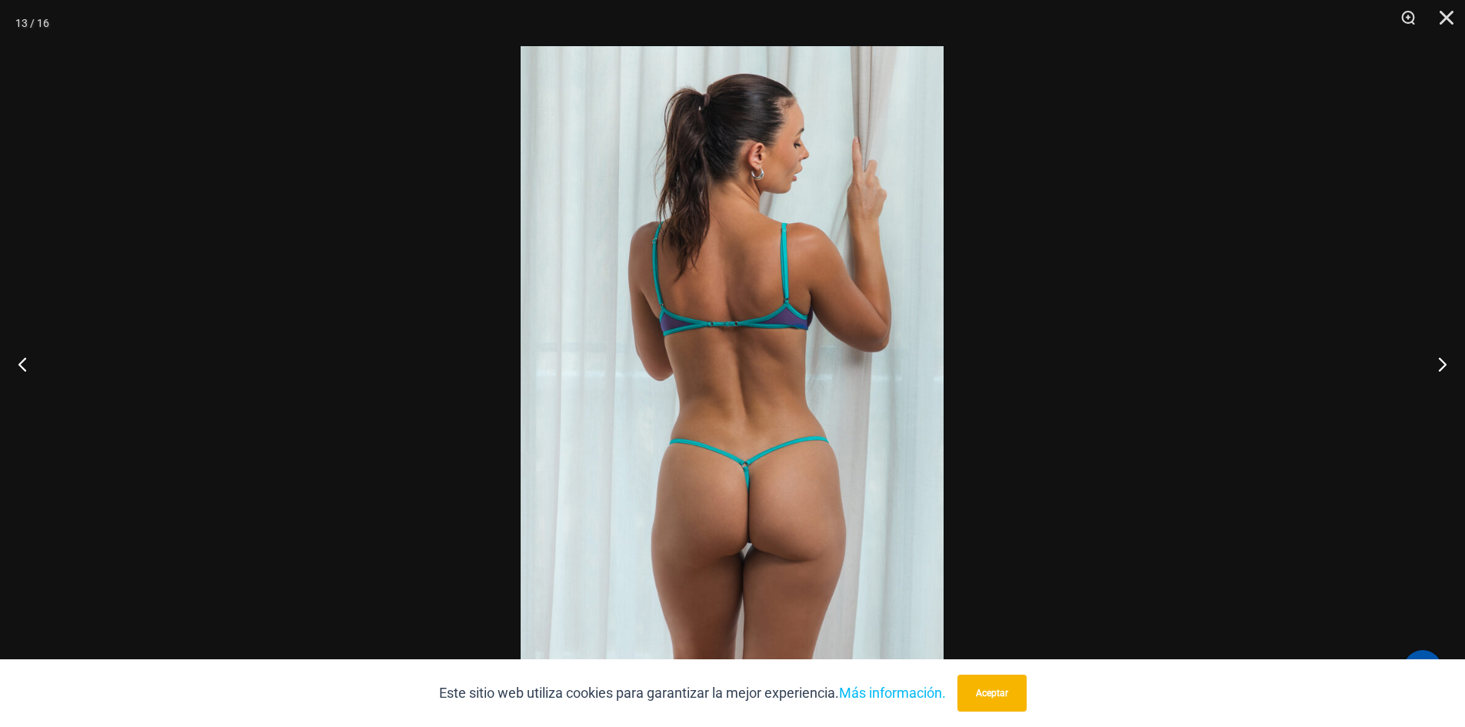
click at [731, 430] on img at bounding box center [732, 363] width 423 height 634
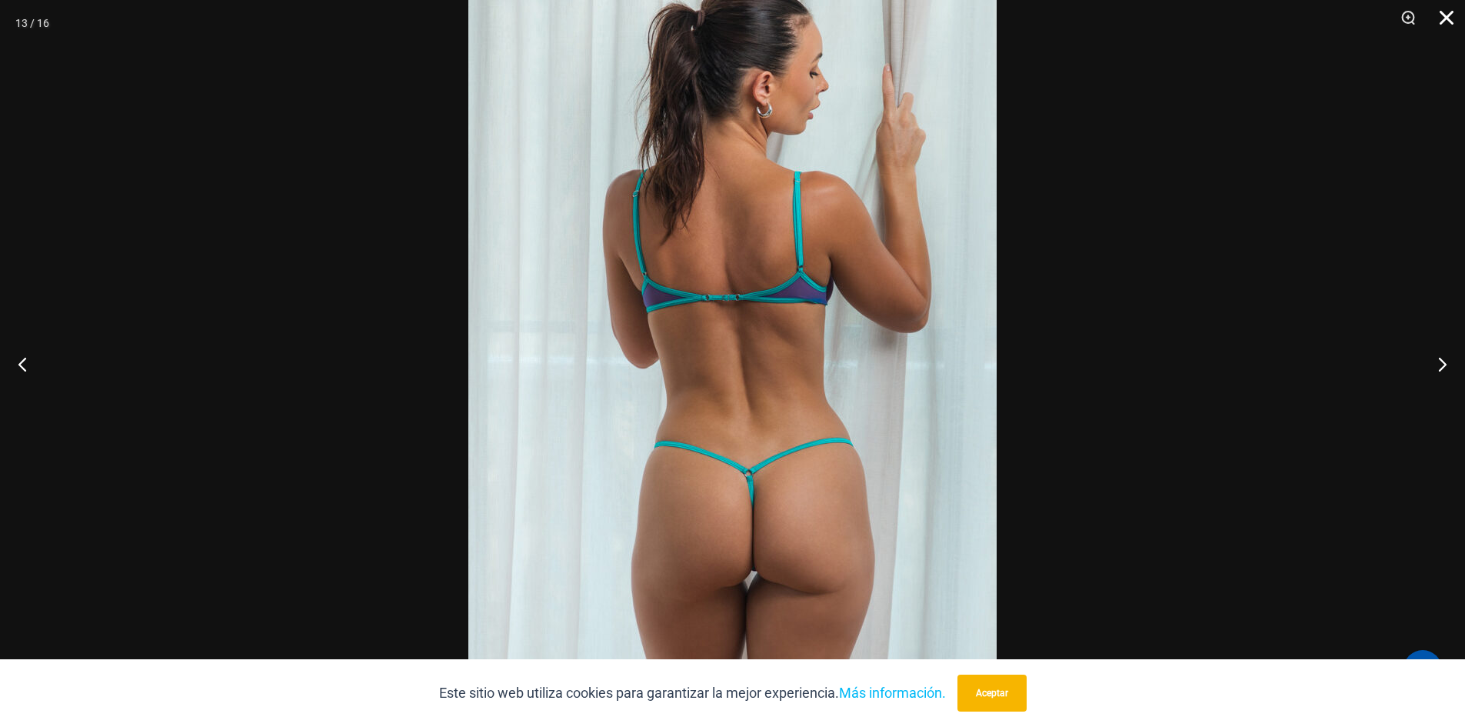
click at [1453, 21] on button "Cerca" at bounding box center [1441, 23] width 38 height 46
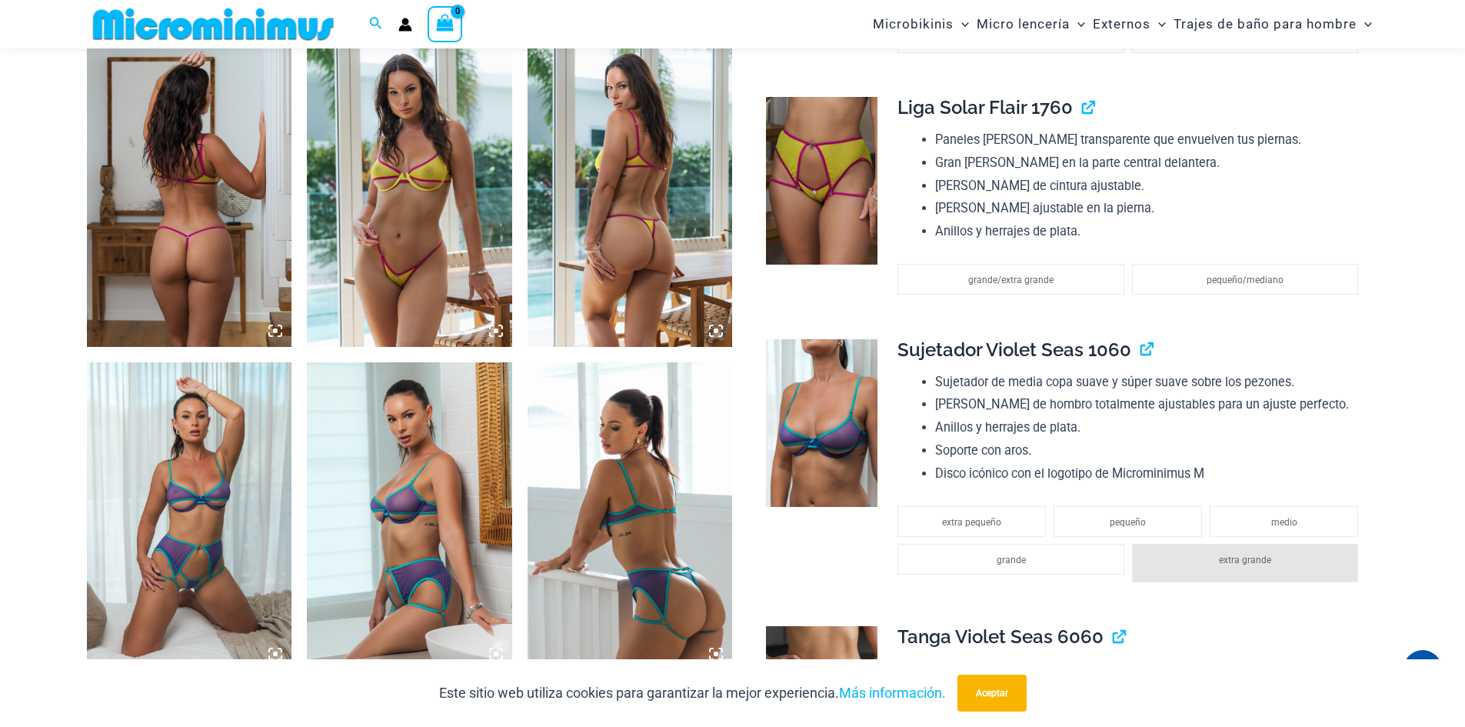
scroll to position [1370, 0]
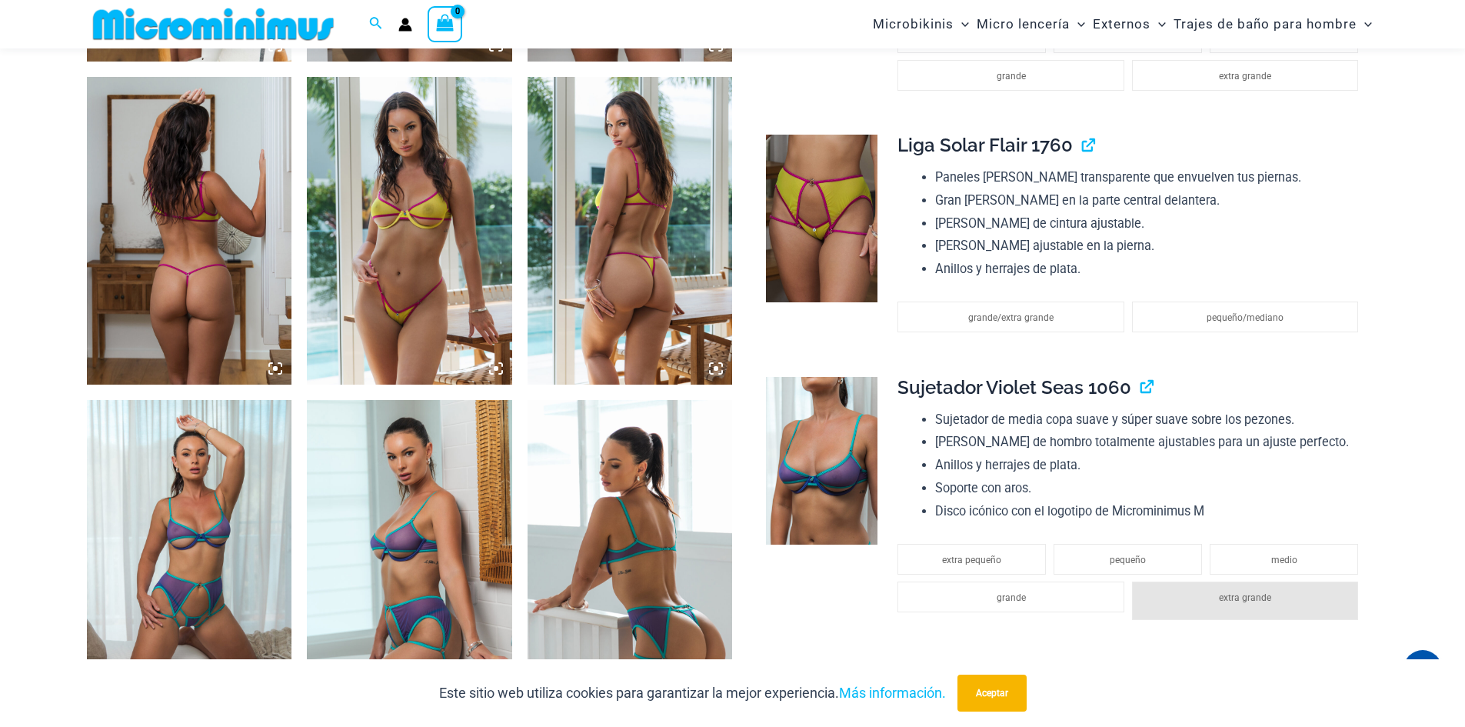
click at [278, 367] on icon at bounding box center [275, 368] width 14 height 14
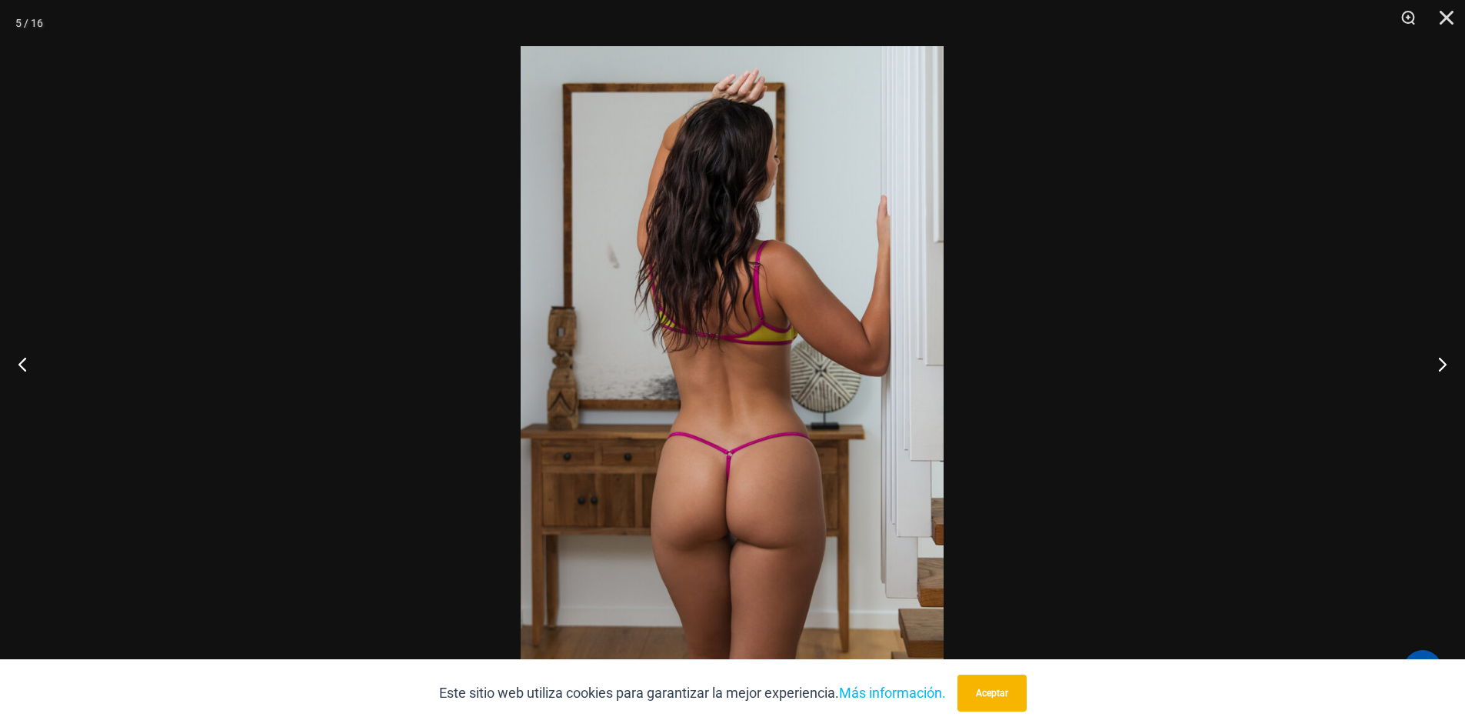
click at [744, 474] on img at bounding box center [732, 363] width 423 height 634
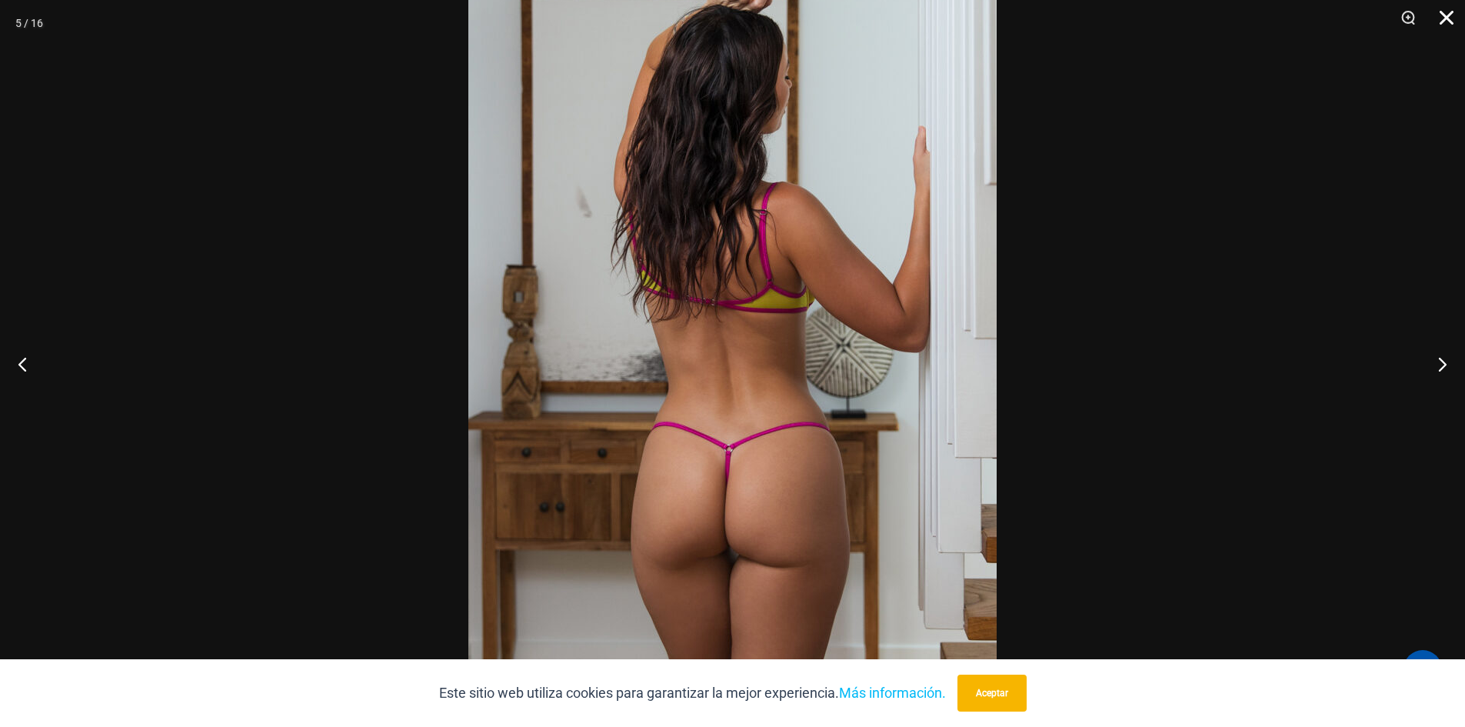
click at [1449, 17] on button "Cerca" at bounding box center [1441, 23] width 38 height 46
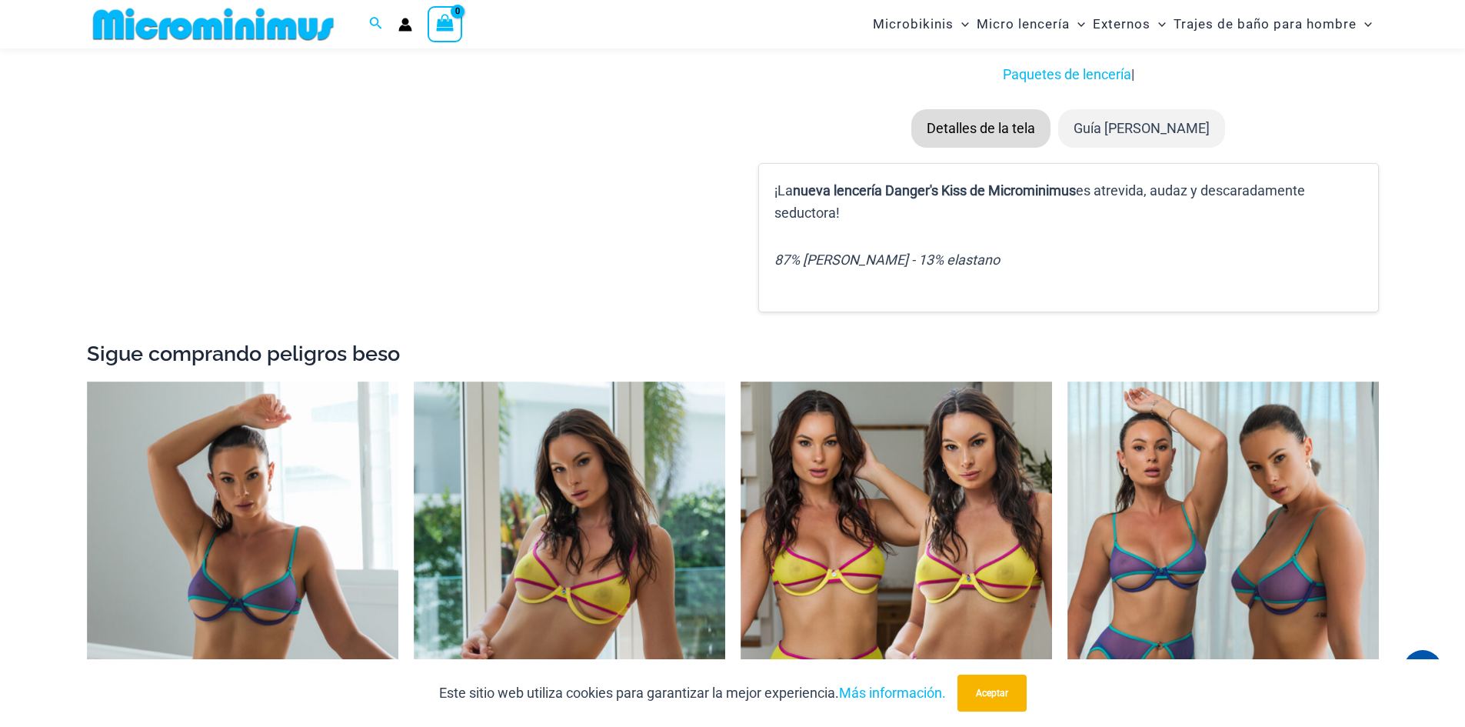
scroll to position [3138, 0]
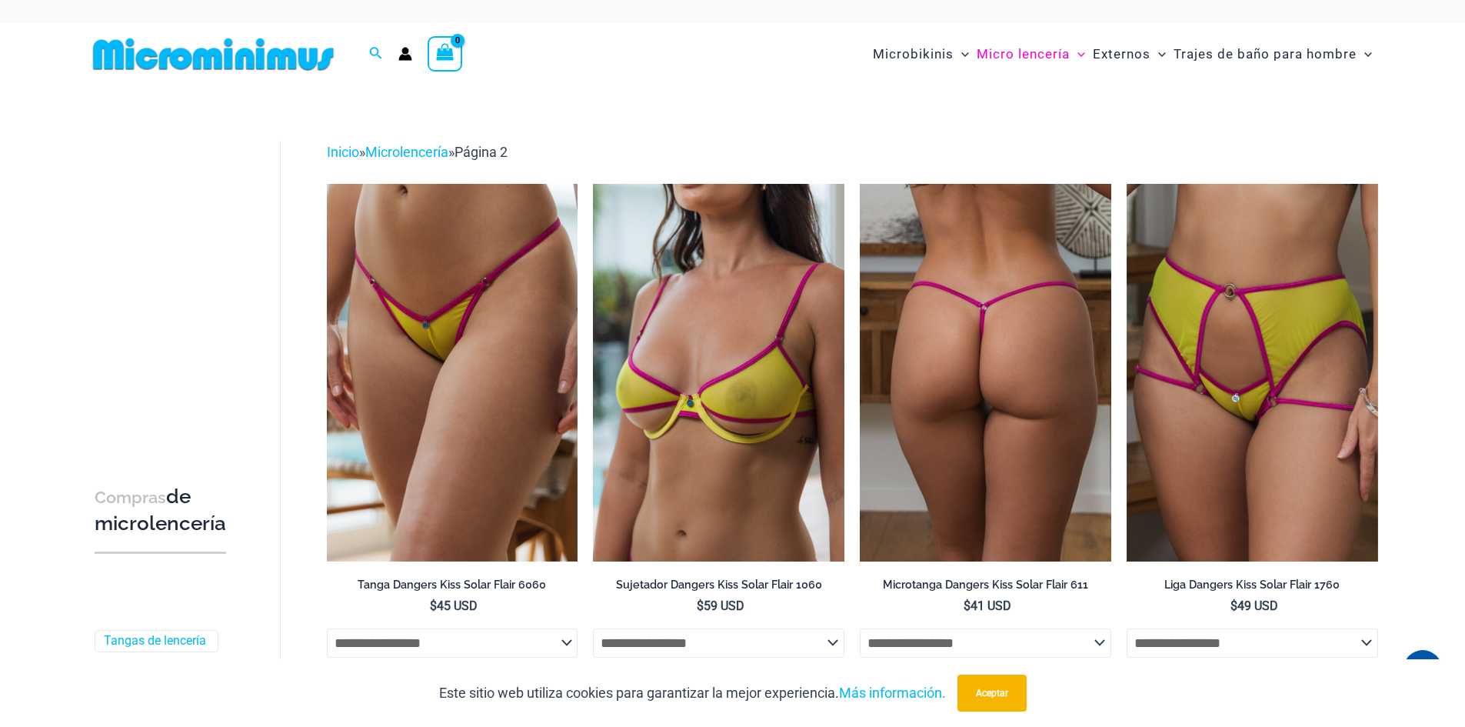
click at [948, 427] on img at bounding box center [985, 372] width 251 height 377
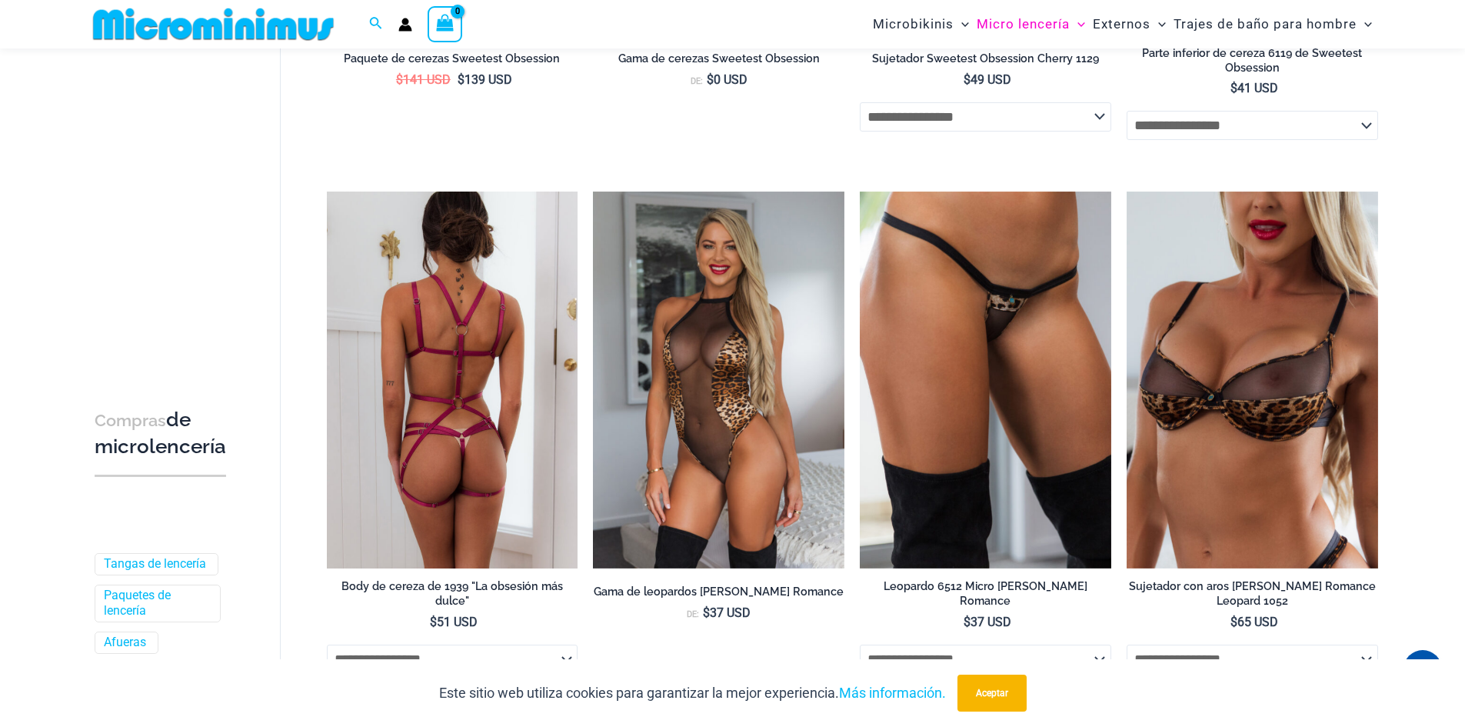
scroll to position [3677, 0]
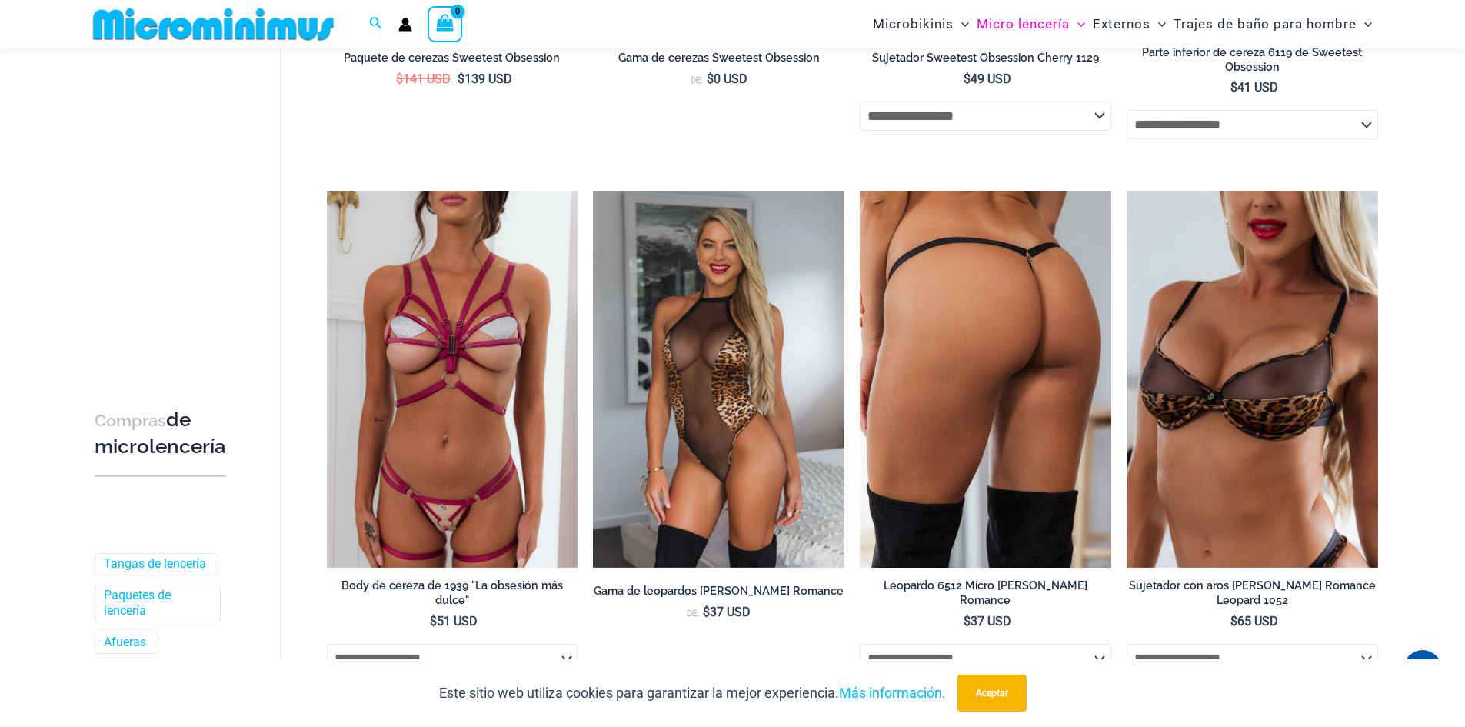
click at [945, 398] on img at bounding box center [985, 379] width 251 height 377
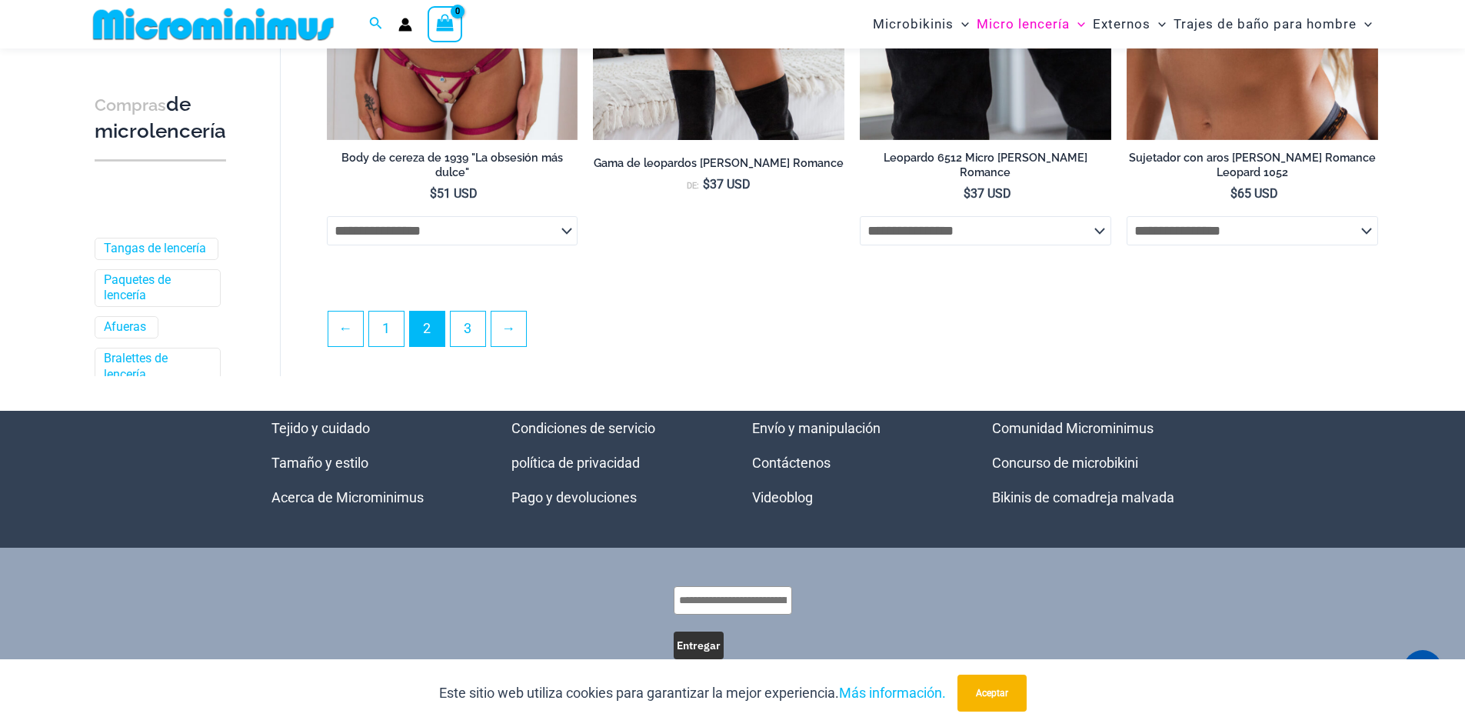
scroll to position [4139, 0]
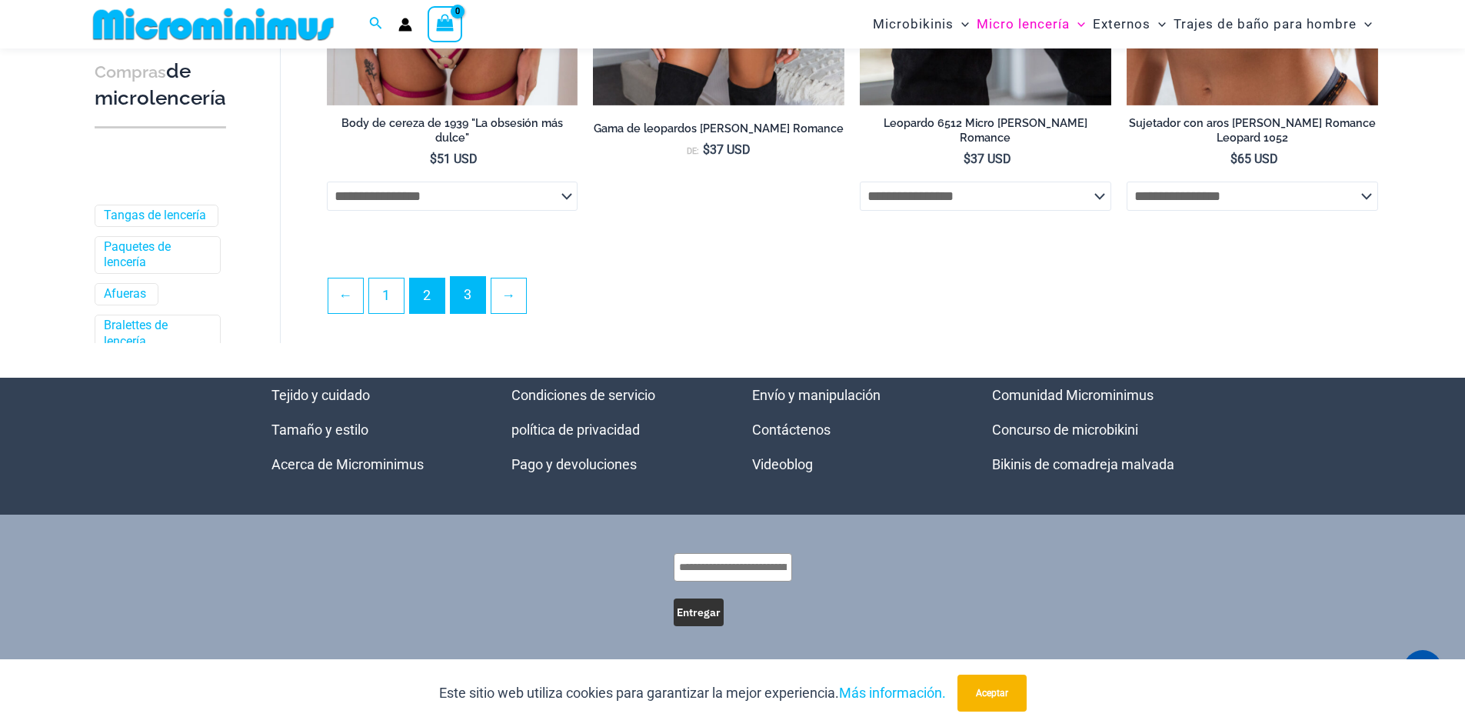
click at [471, 304] on link "3" at bounding box center [468, 295] width 35 height 36
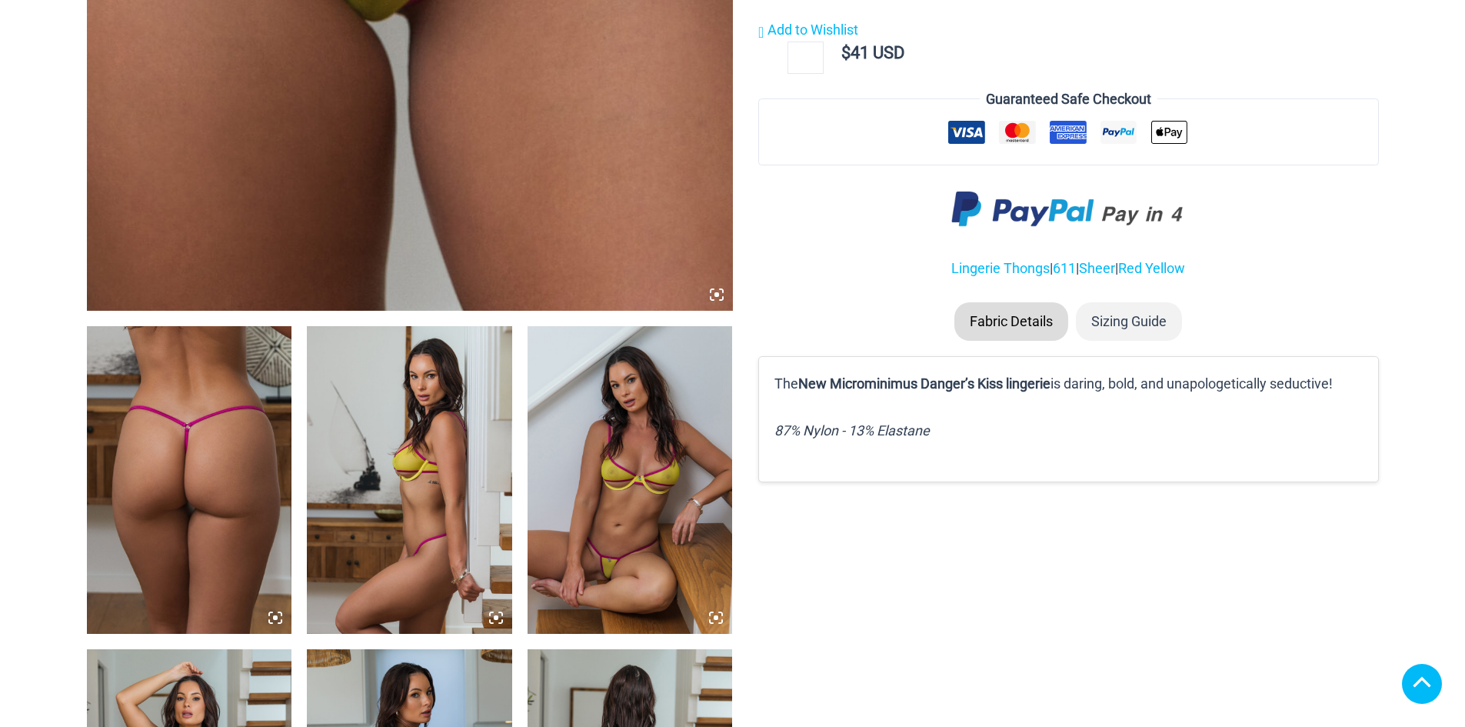
scroll to position [1153, 0]
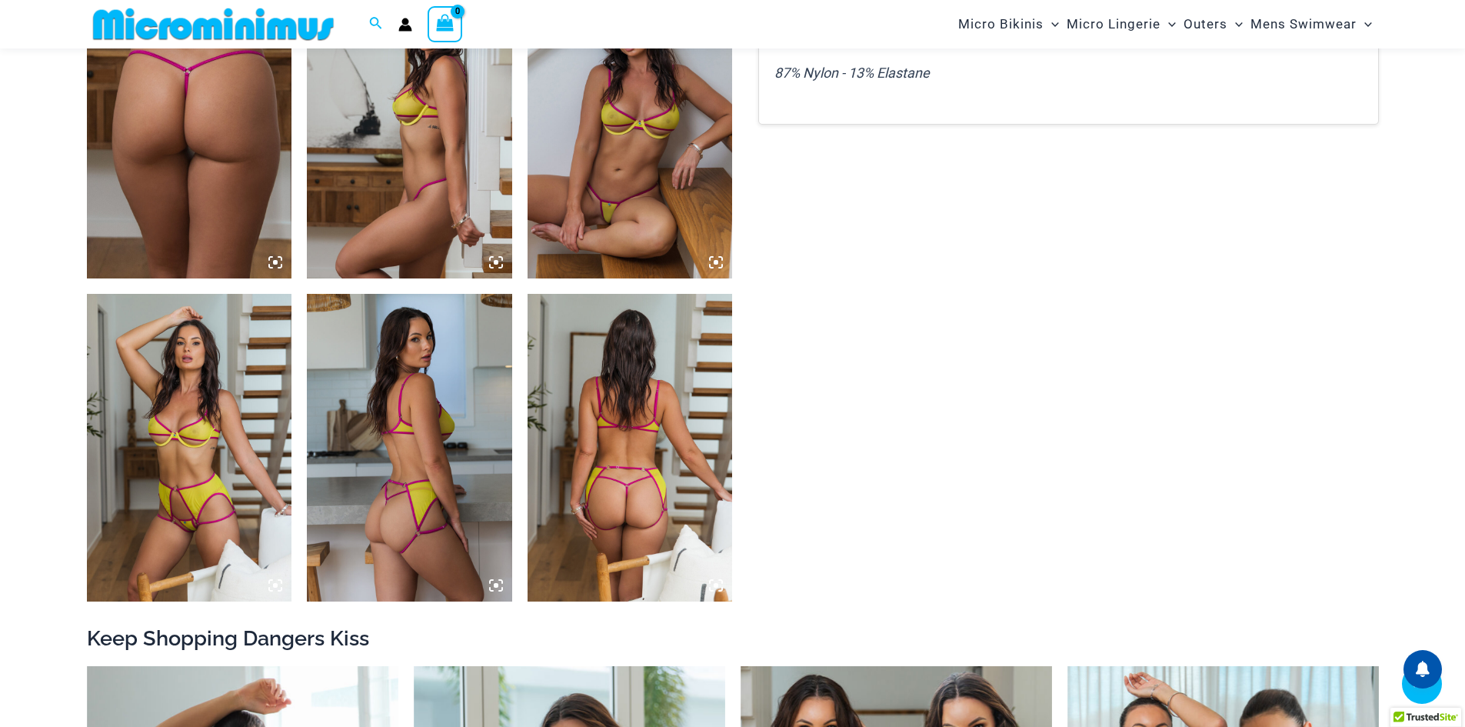
click at [271, 263] on icon at bounding box center [275, 262] width 14 height 14
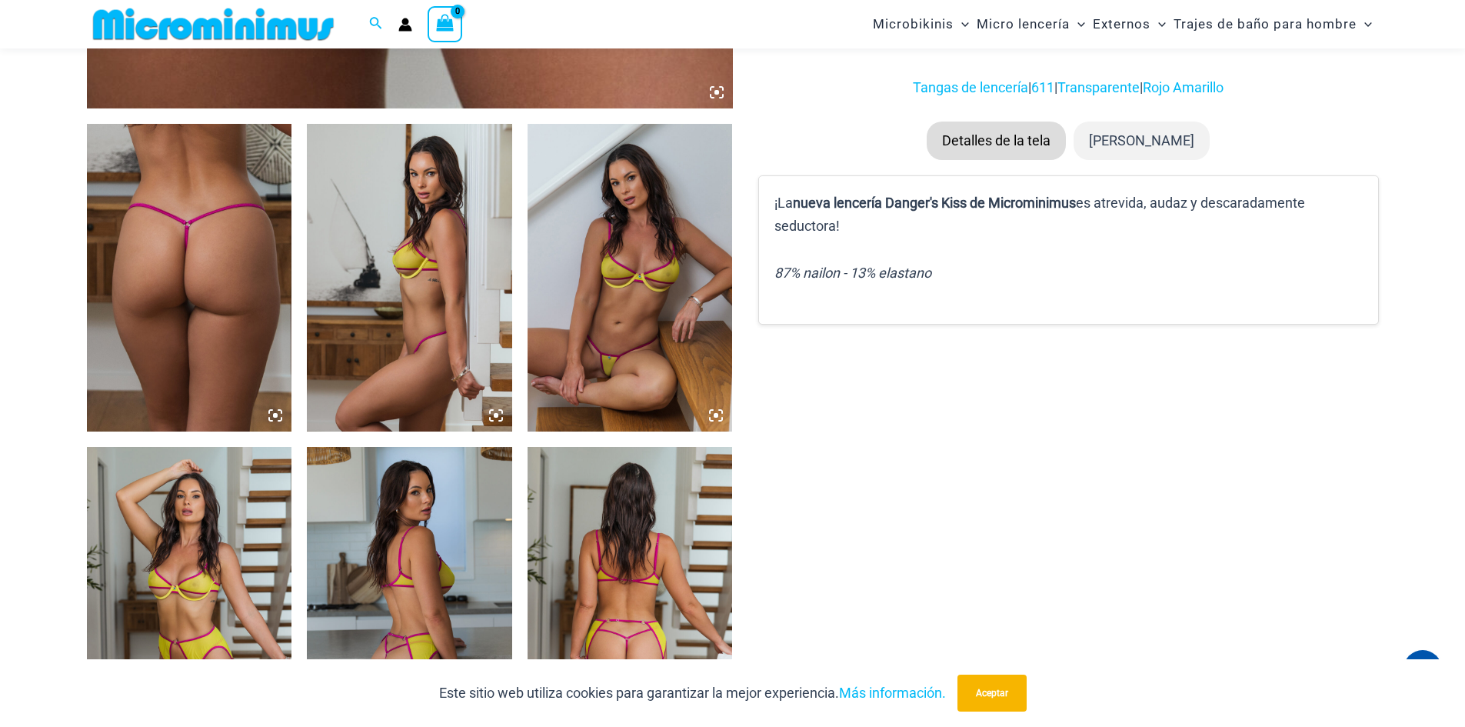
scroll to position [999, 0]
click at [276, 417] on icon at bounding box center [275, 416] width 5 height 5
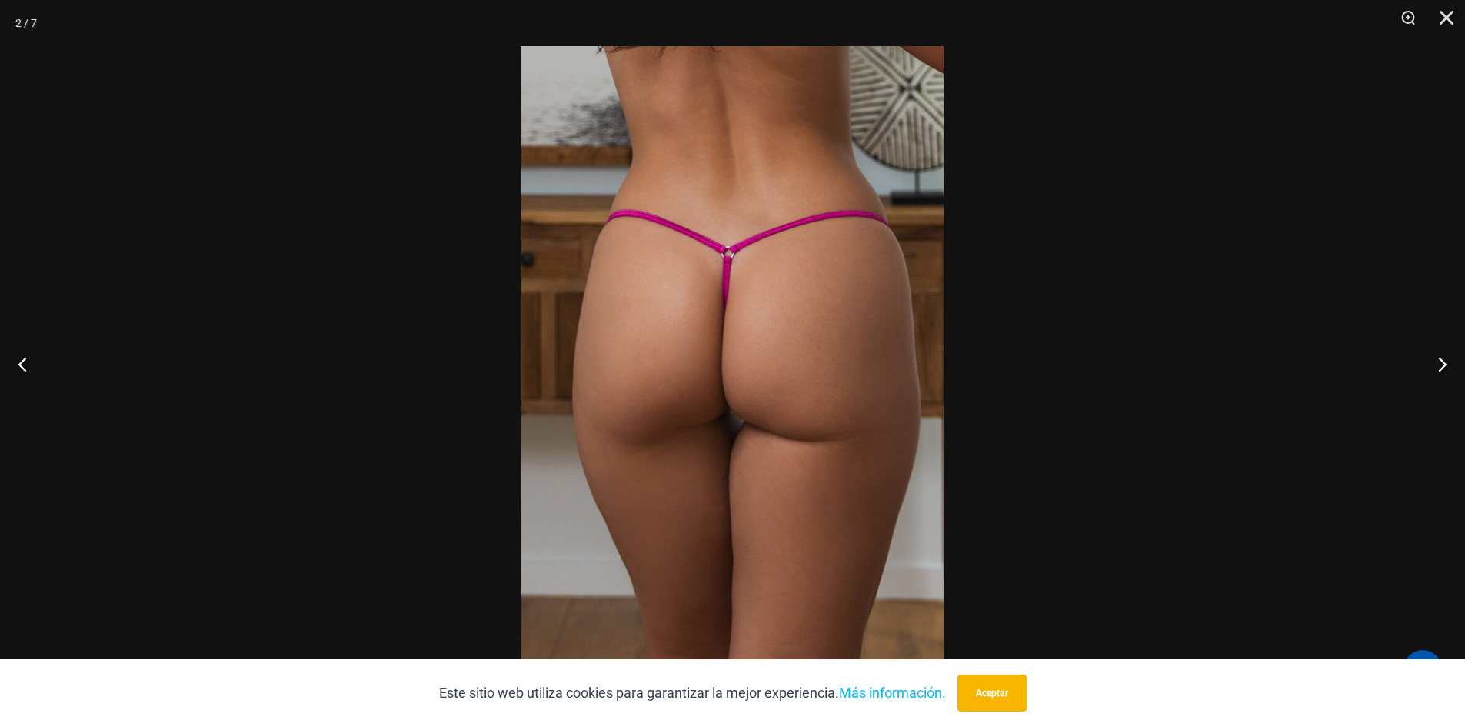
click at [824, 434] on img at bounding box center [732, 363] width 423 height 634
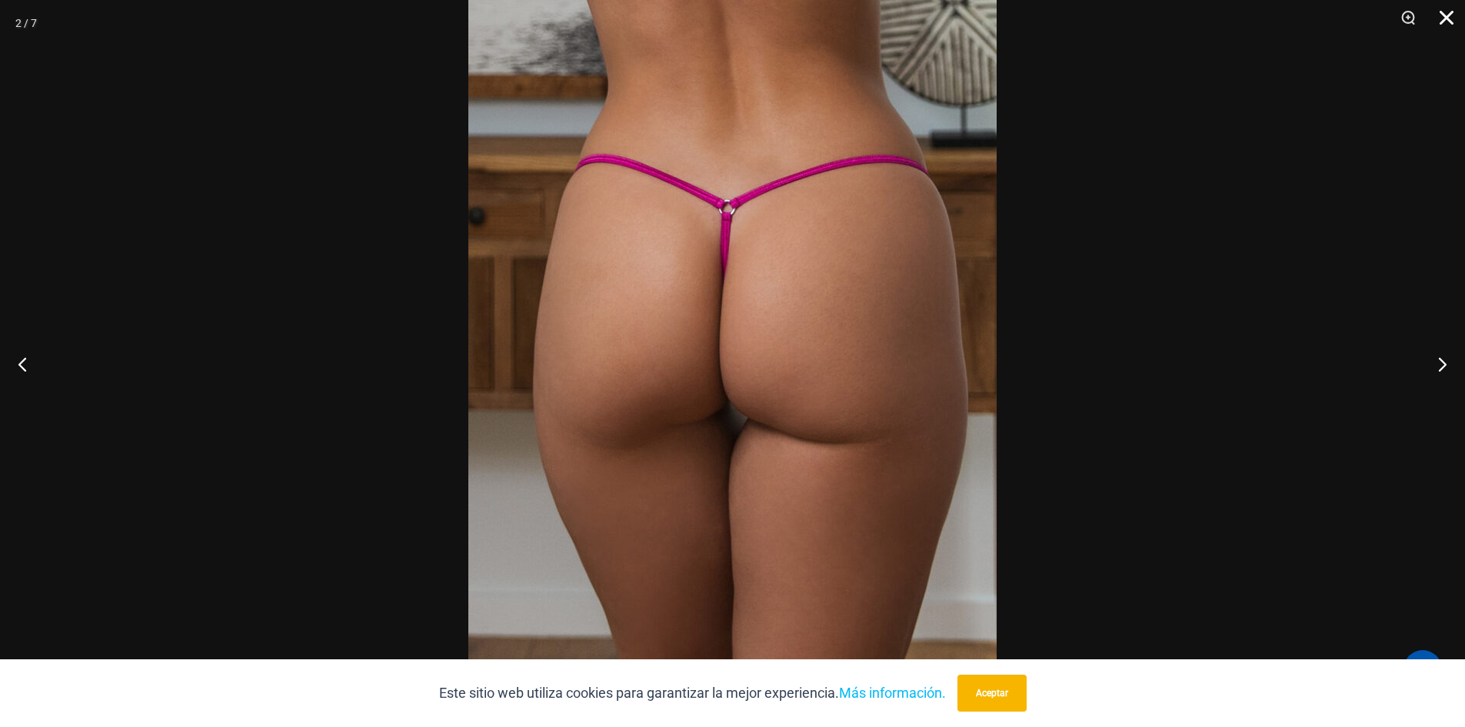
click at [1442, 15] on button "Cerca" at bounding box center [1441, 23] width 38 height 46
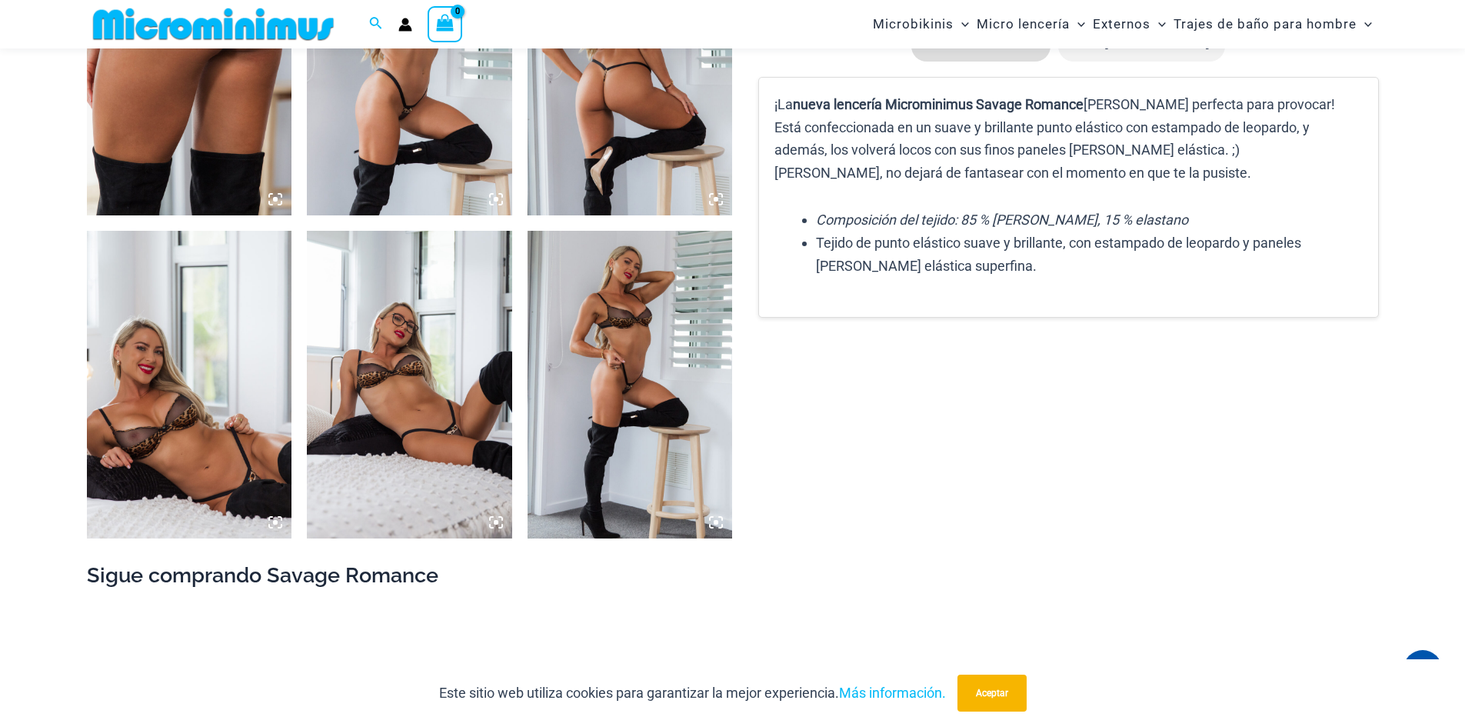
scroll to position [832, 0]
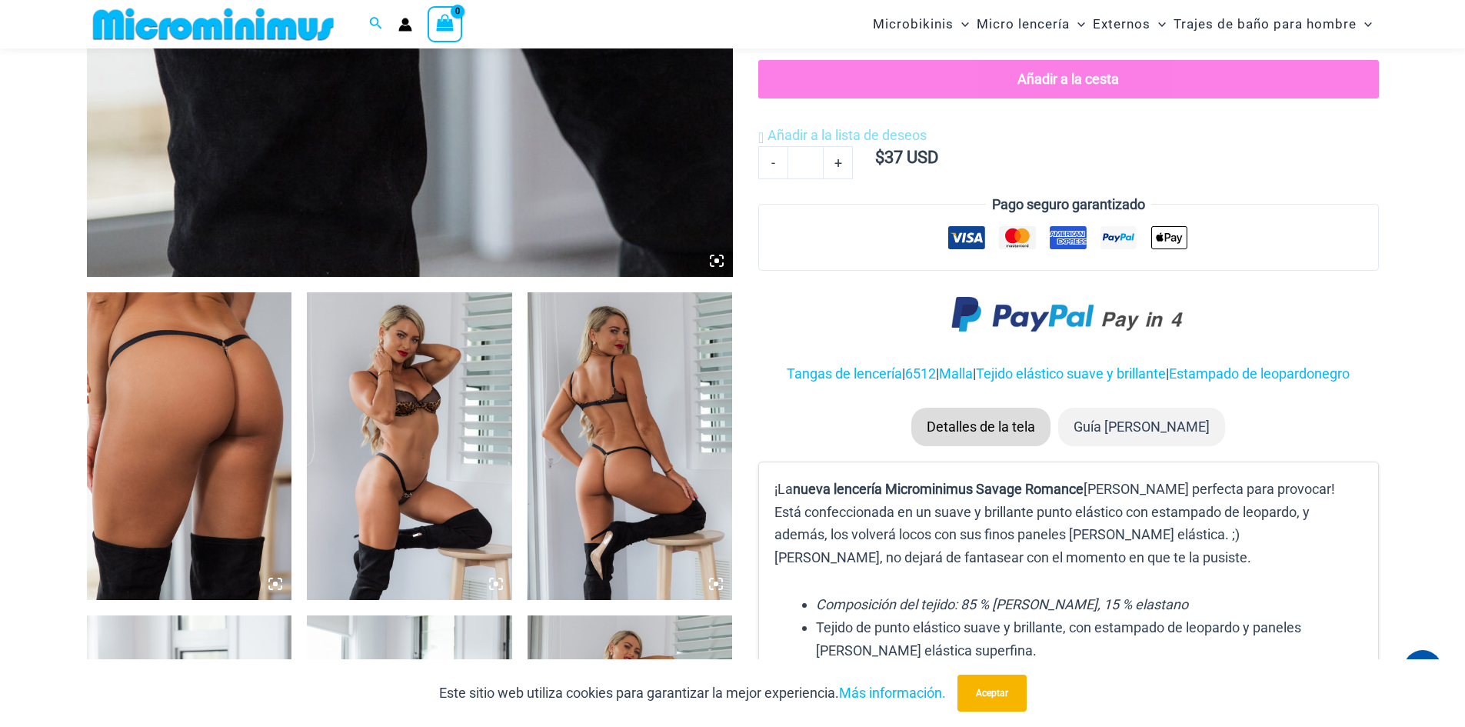
click at [279, 577] on icon at bounding box center [275, 584] width 14 height 14
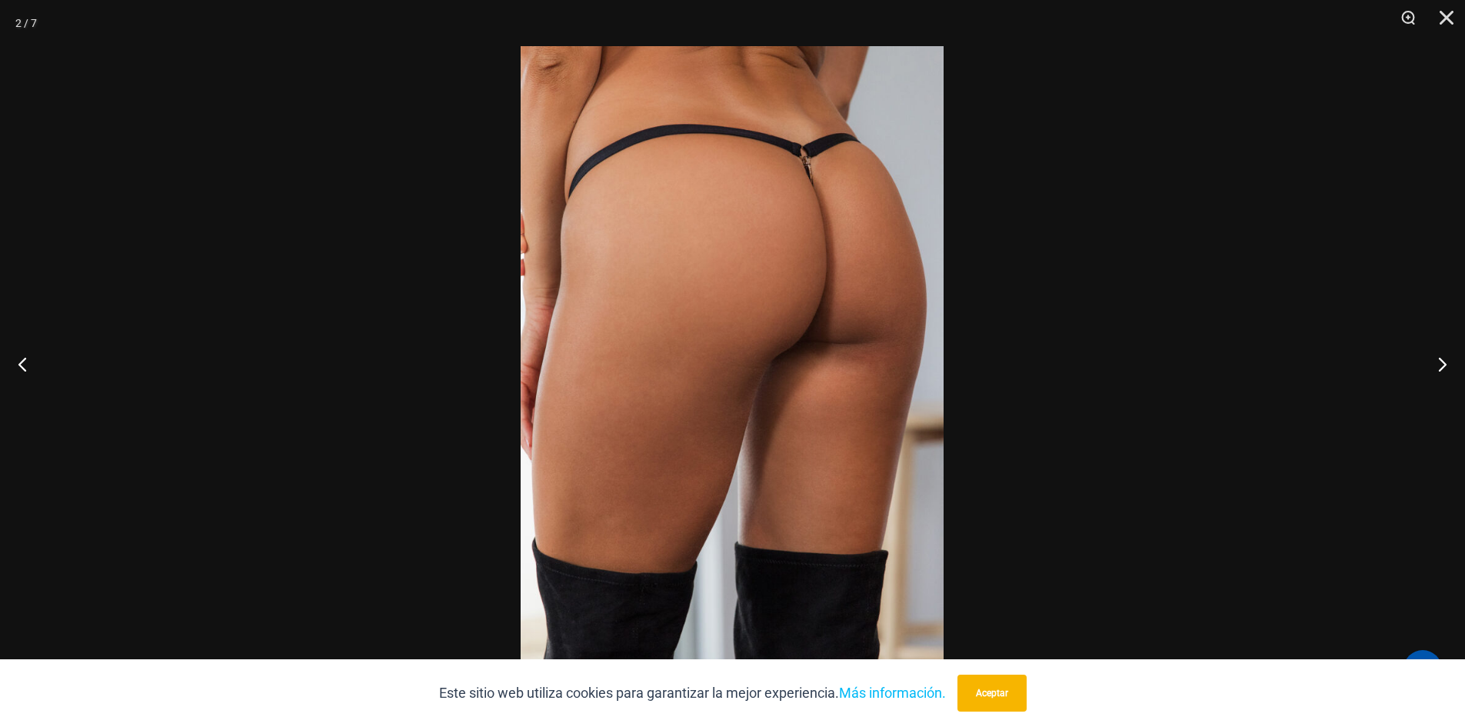
click at [743, 284] on img at bounding box center [732, 363] width 423 height 634
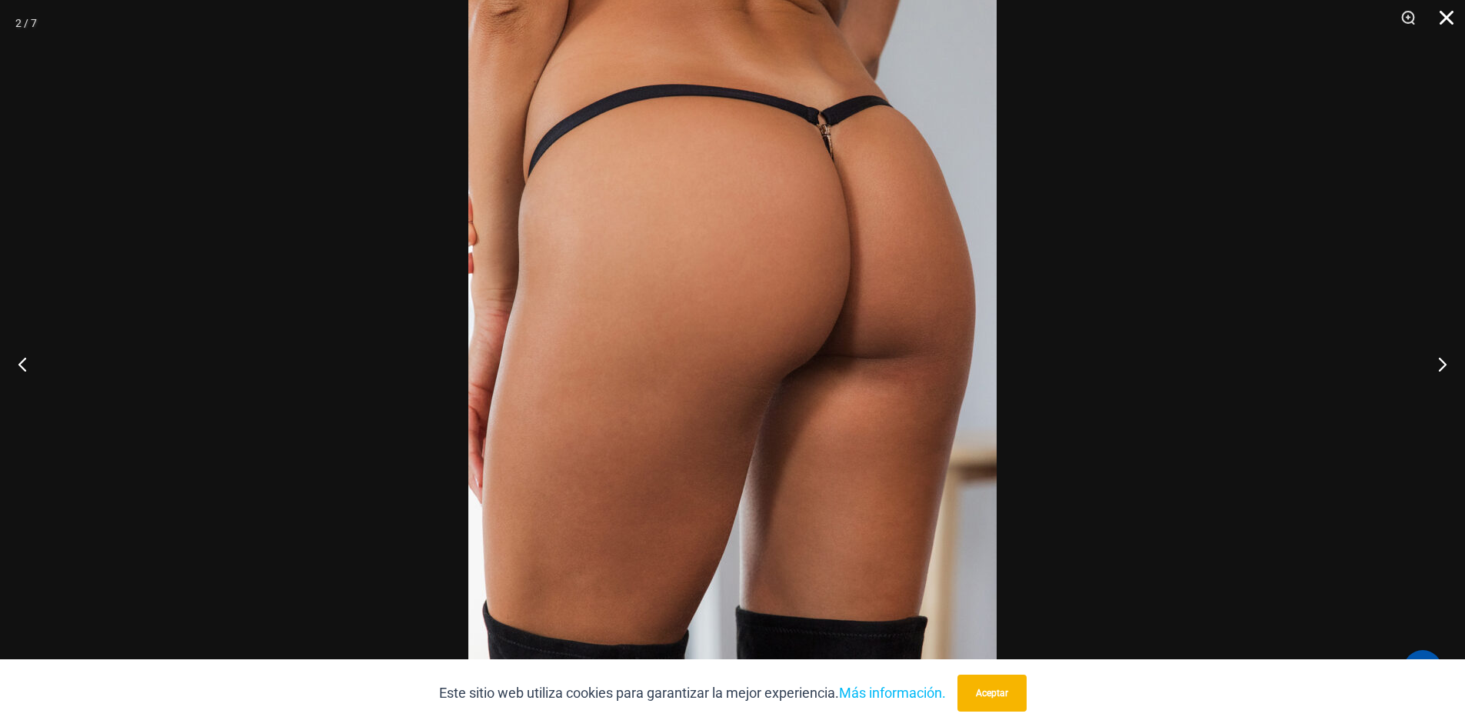
click at [1447, 15] on button "Cerca" at bounding box center [1441, 23] width 38 height 46
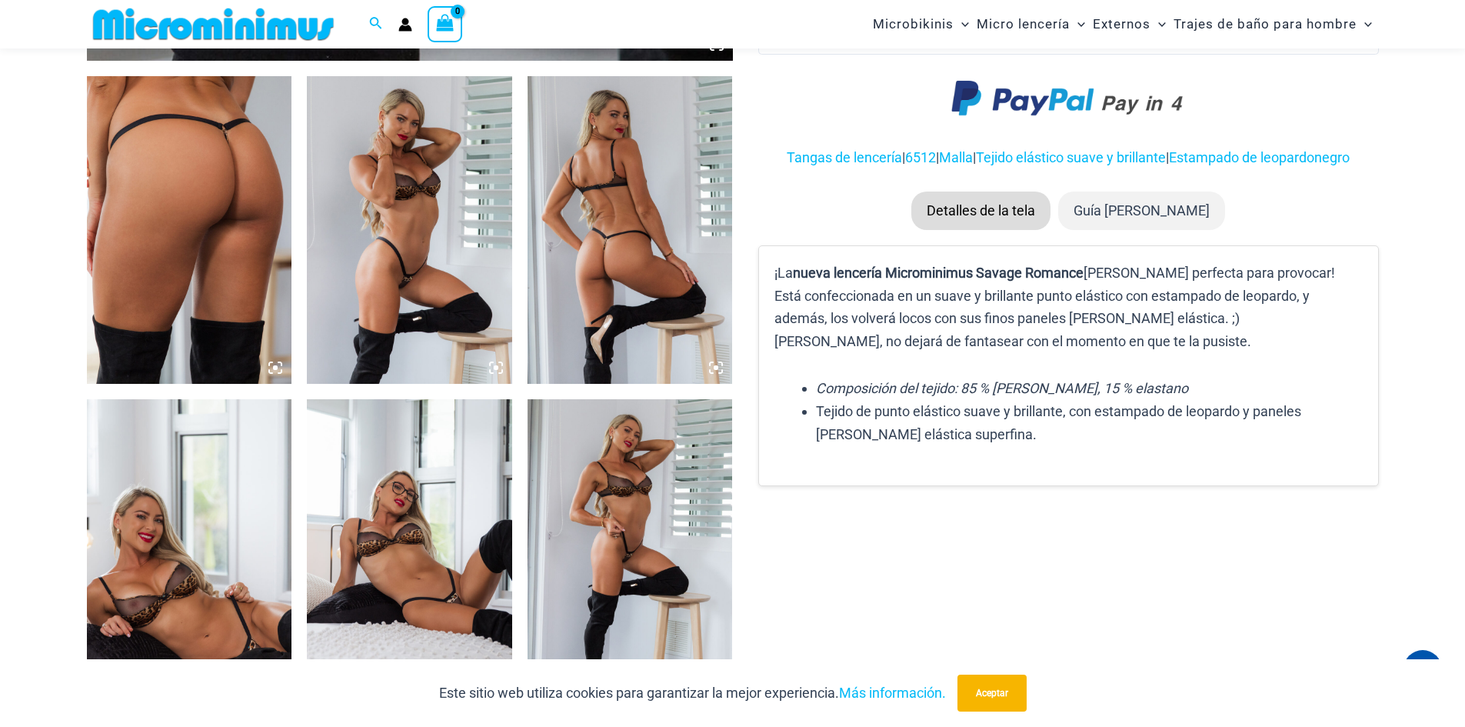
scroll to position [1063, 0]
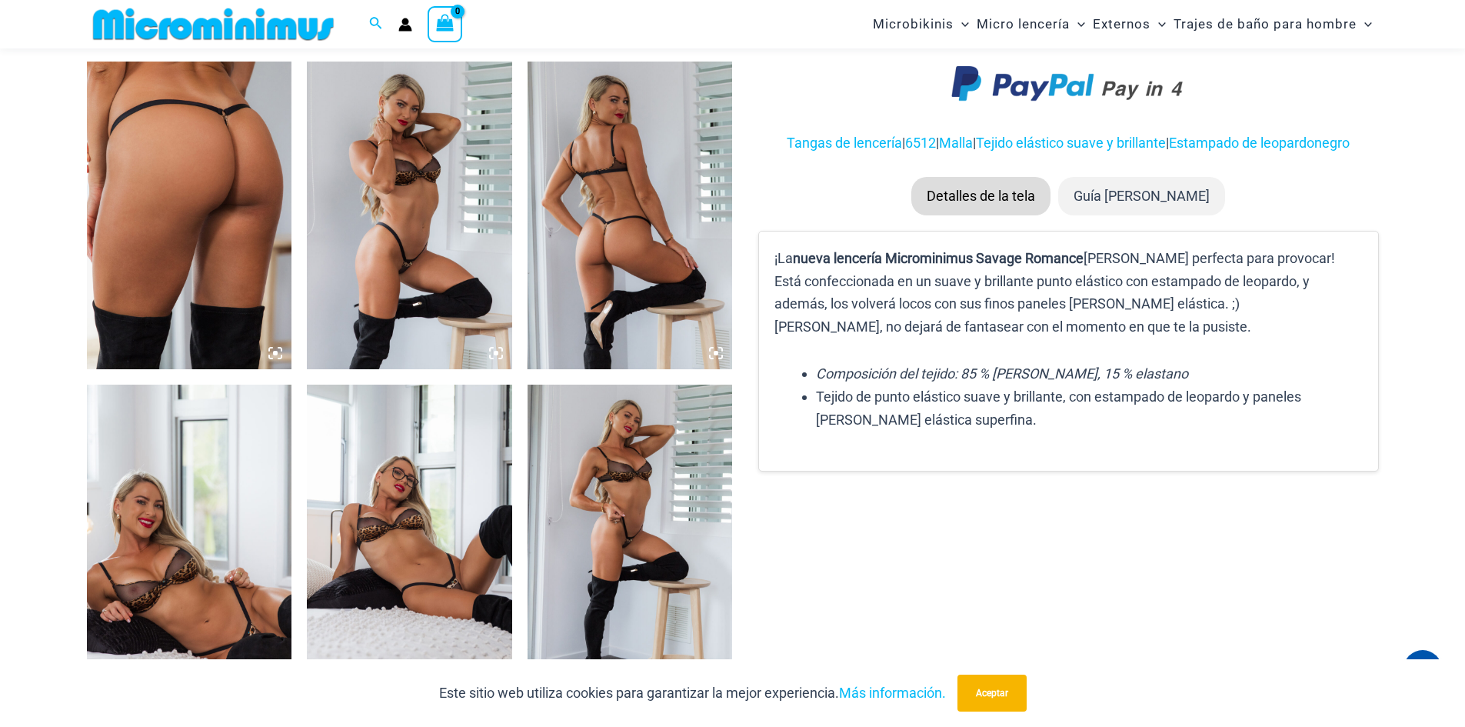
click at [717, 354] on icon at bounding box center [715, 353] width 5 height 5
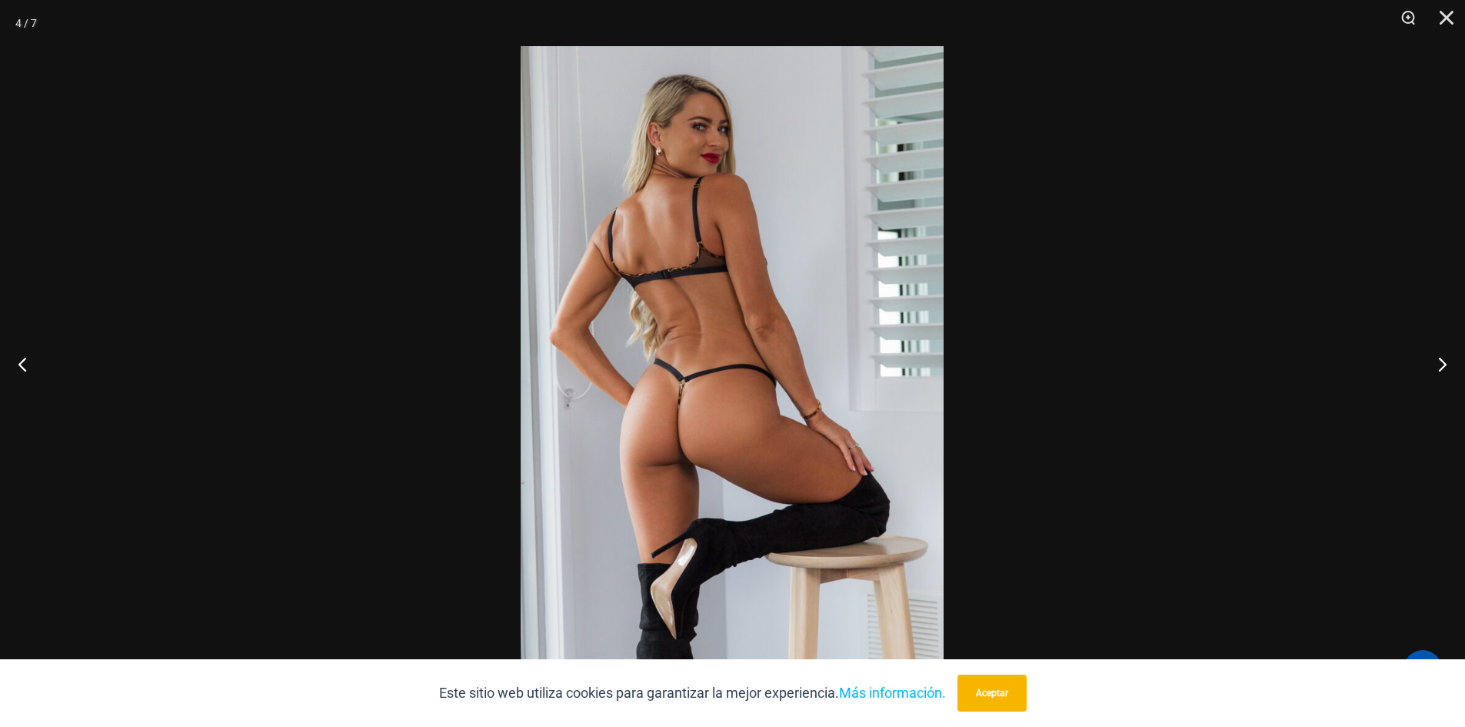
click at [708, 417] on img at bounding box center [732, 363] width 423 height 634
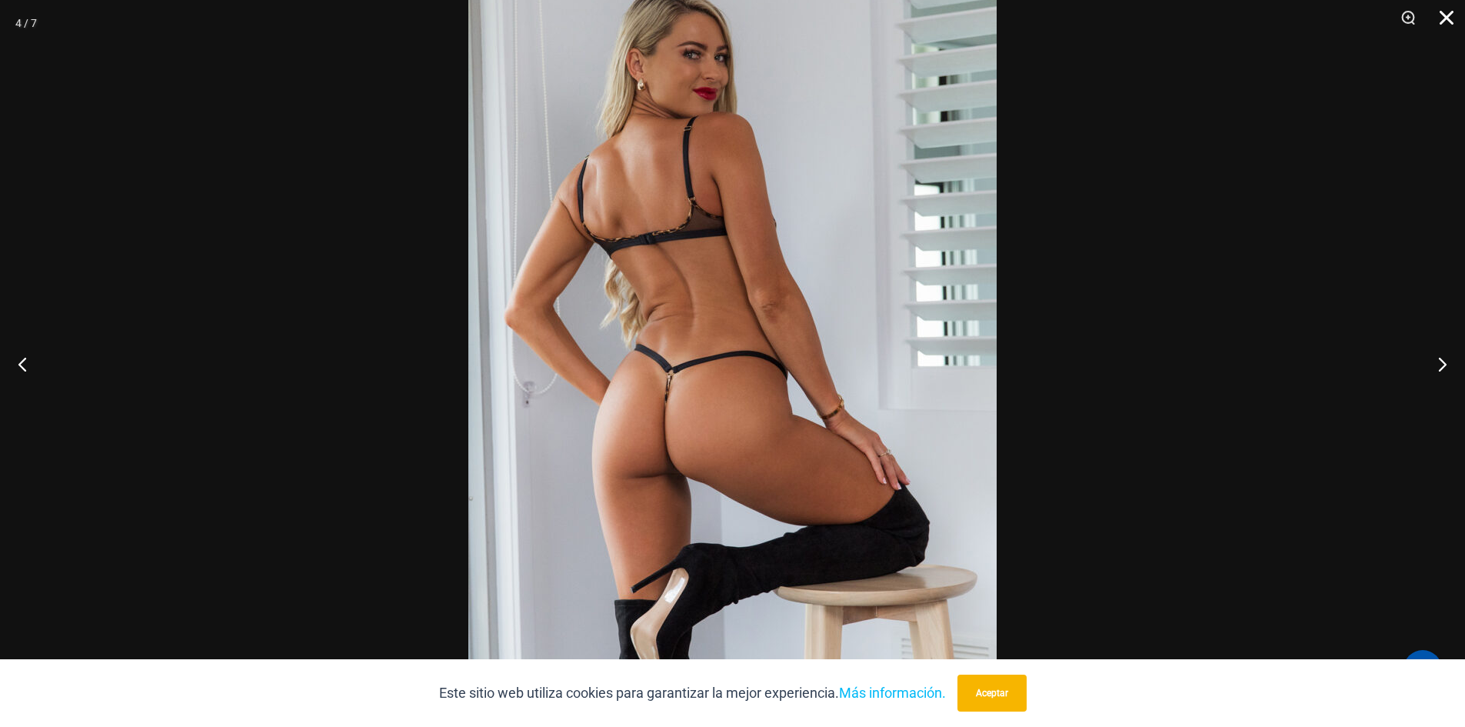
click at [1445, 18] on button "Cerca" at bounding box center [1441, 23] width 38 height 46
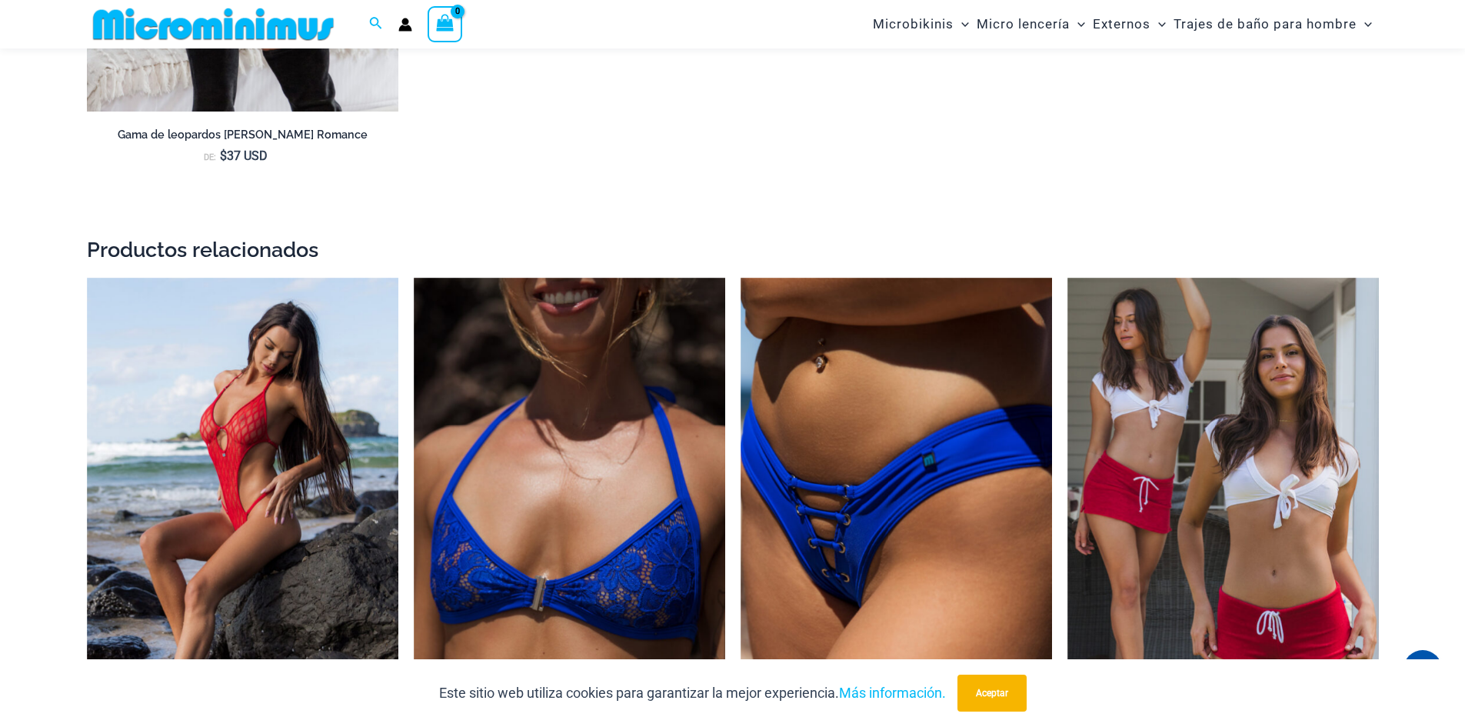
scroll to position [1985, 0]
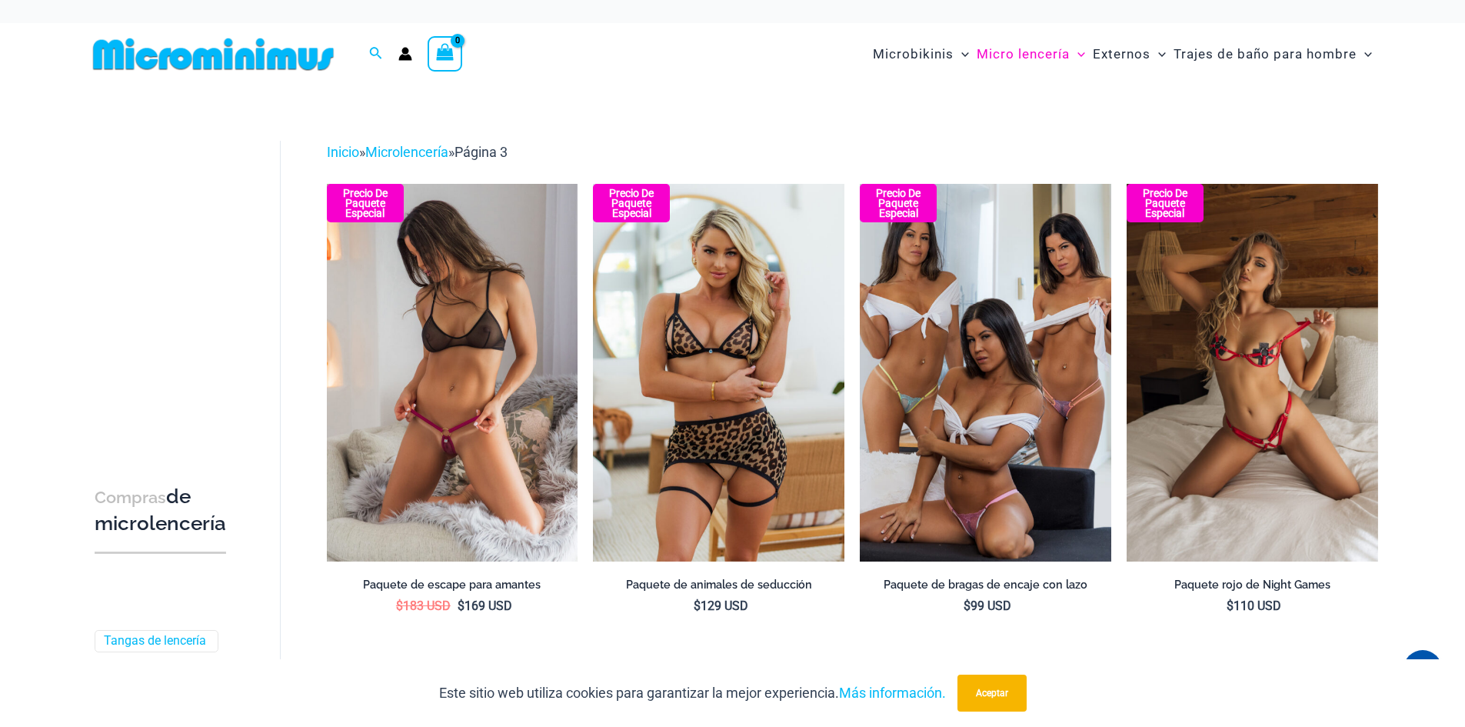
click at [437, 387] on img at bounding box center [452, 372] width 251 height 377
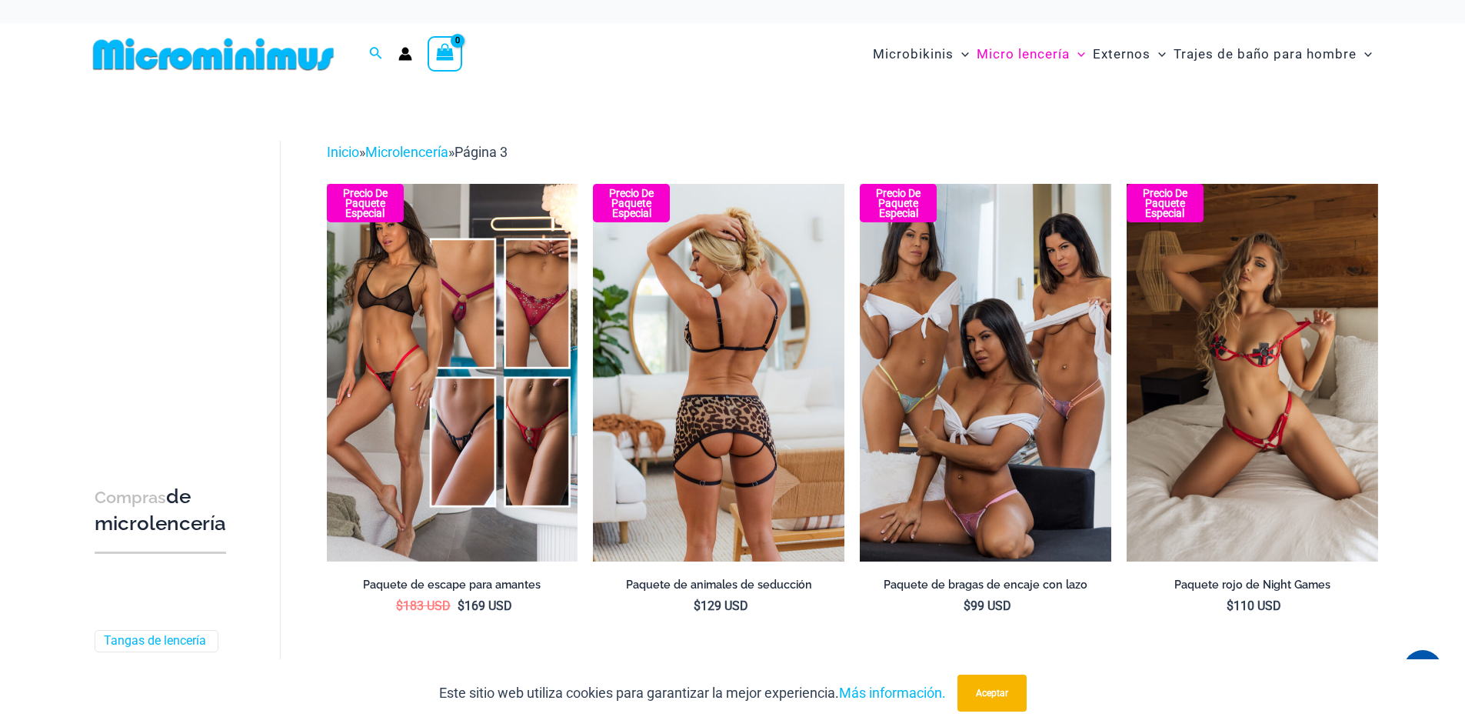
click at [715, 441] on img at bounding box center [718, 372] width 251 height 377
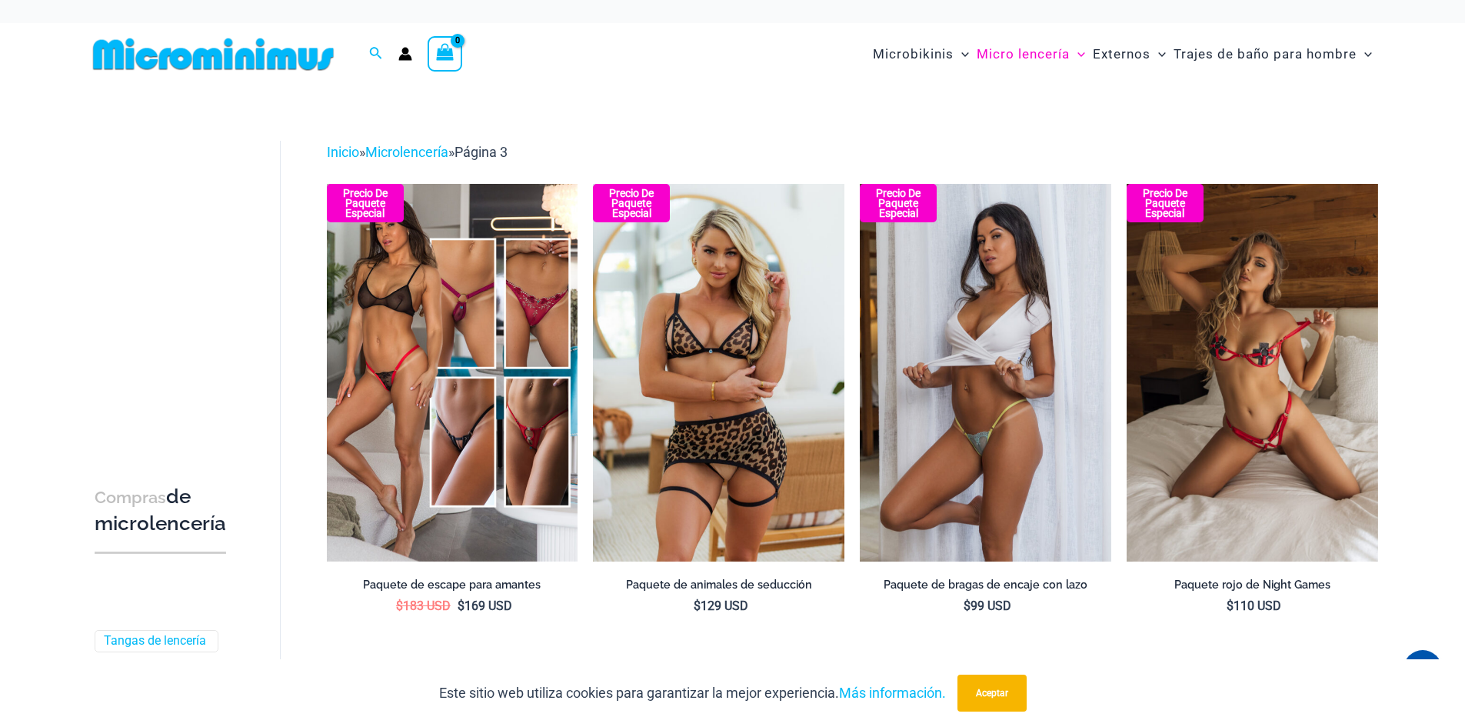
click at [1026, 419] on img at bounding box center [985, 372] width 251 height 377
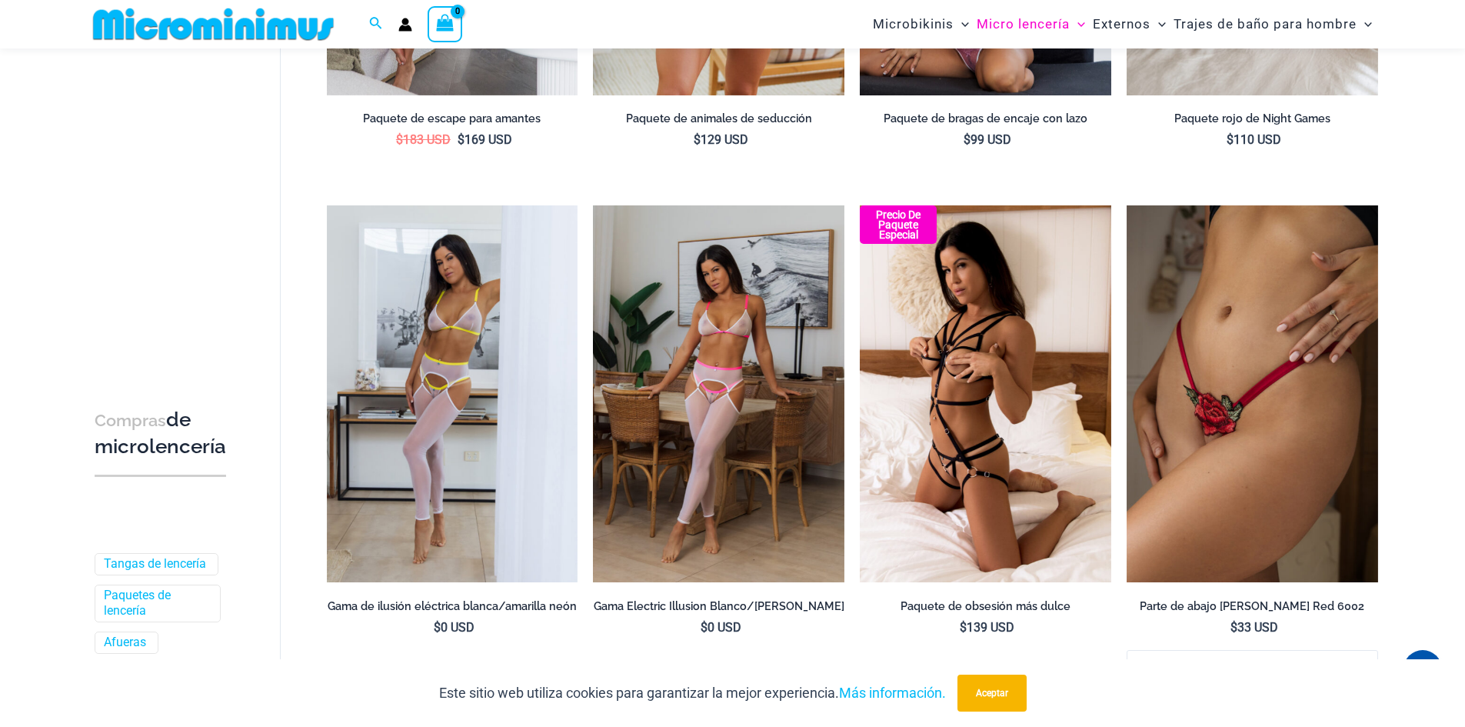
scroll to position [447, 0]
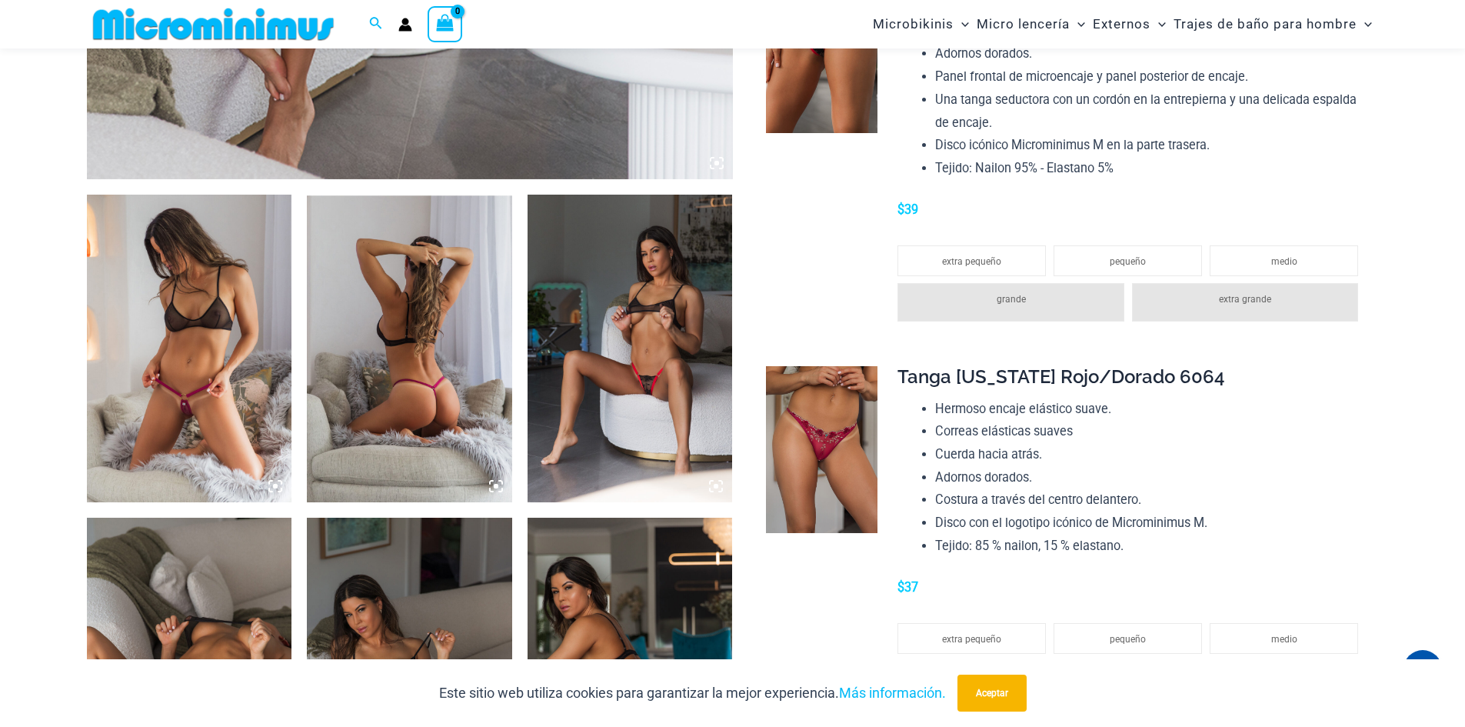
scroll to position [909, 0]
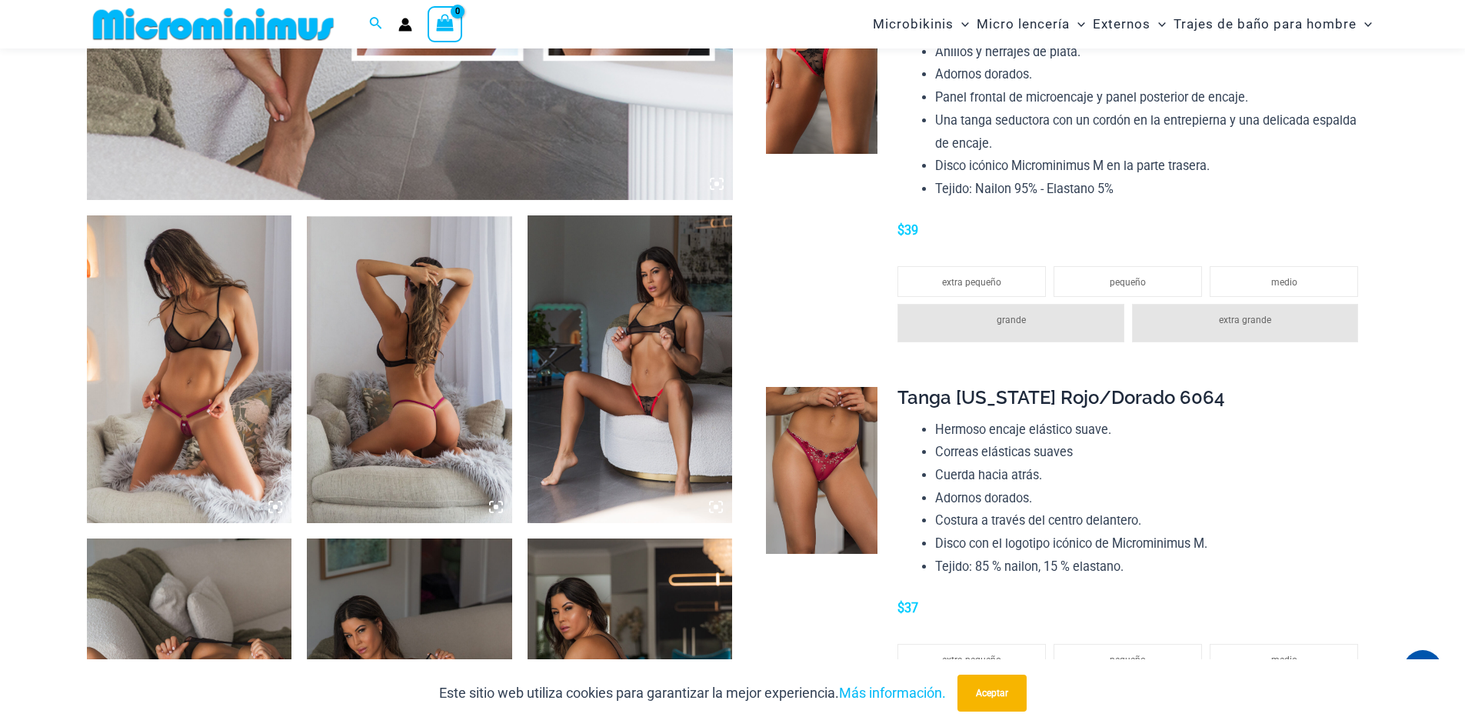
click at [495, 504] on icon at bounding box center [496, 507] width 14 height 14
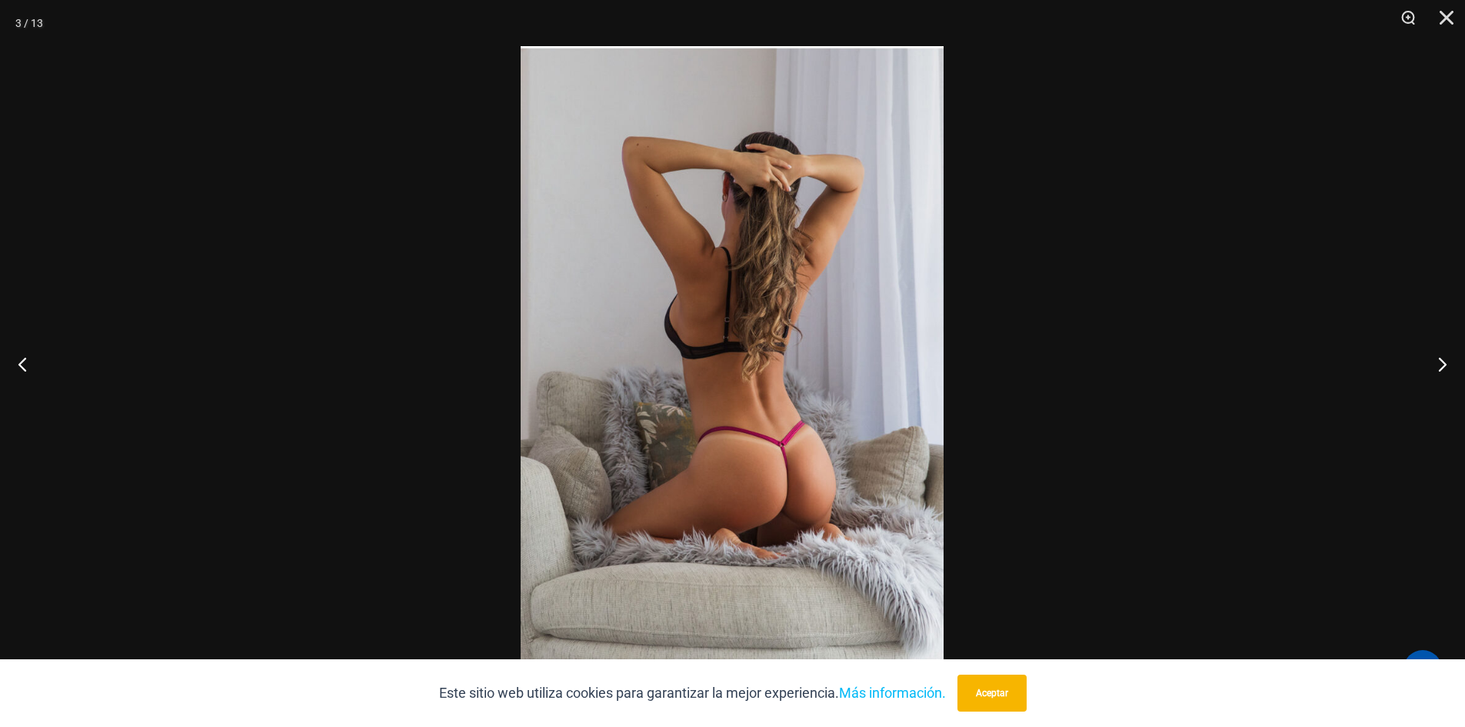
click at [815, 491] on img at bounding box center [732, 363] width 423 height 634
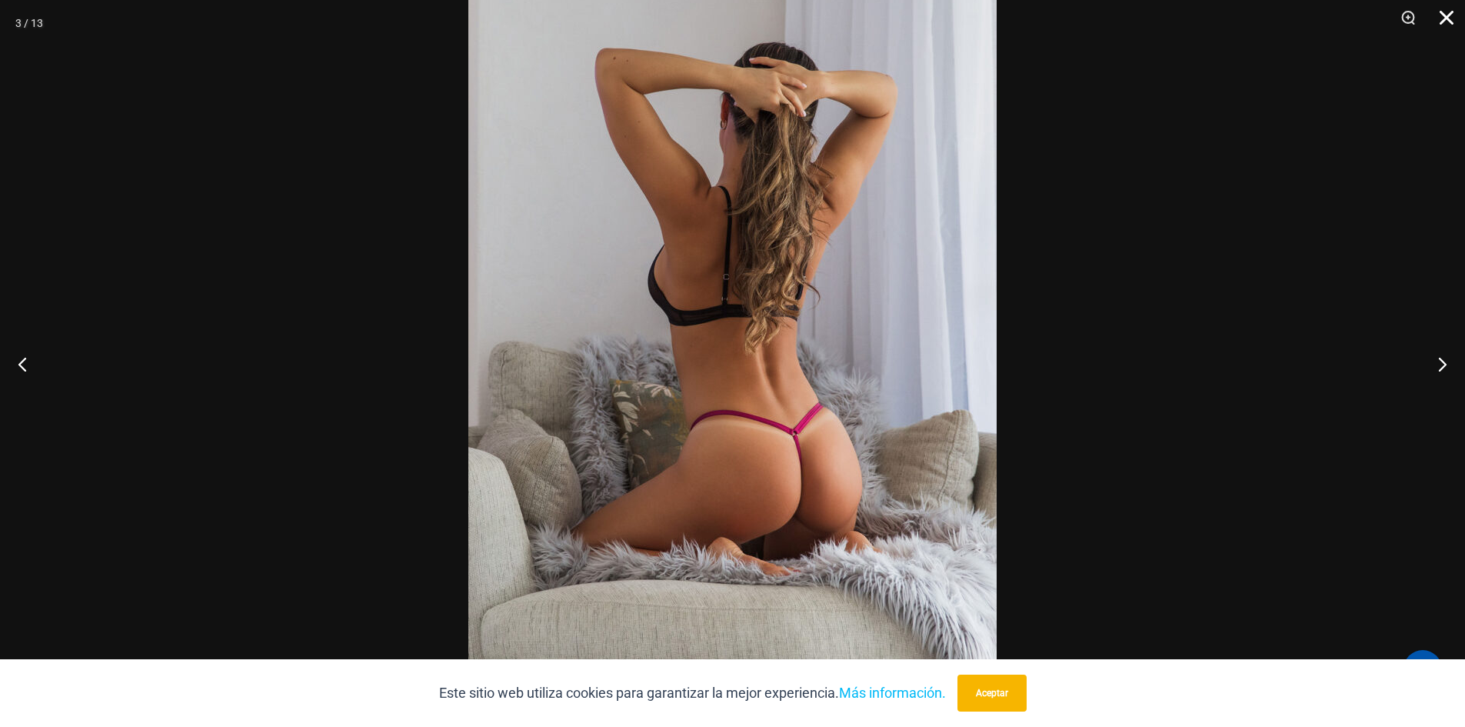
click at [1445, 10] on button "Cerca" at bounding box center [1441, 23] width 38 height 46
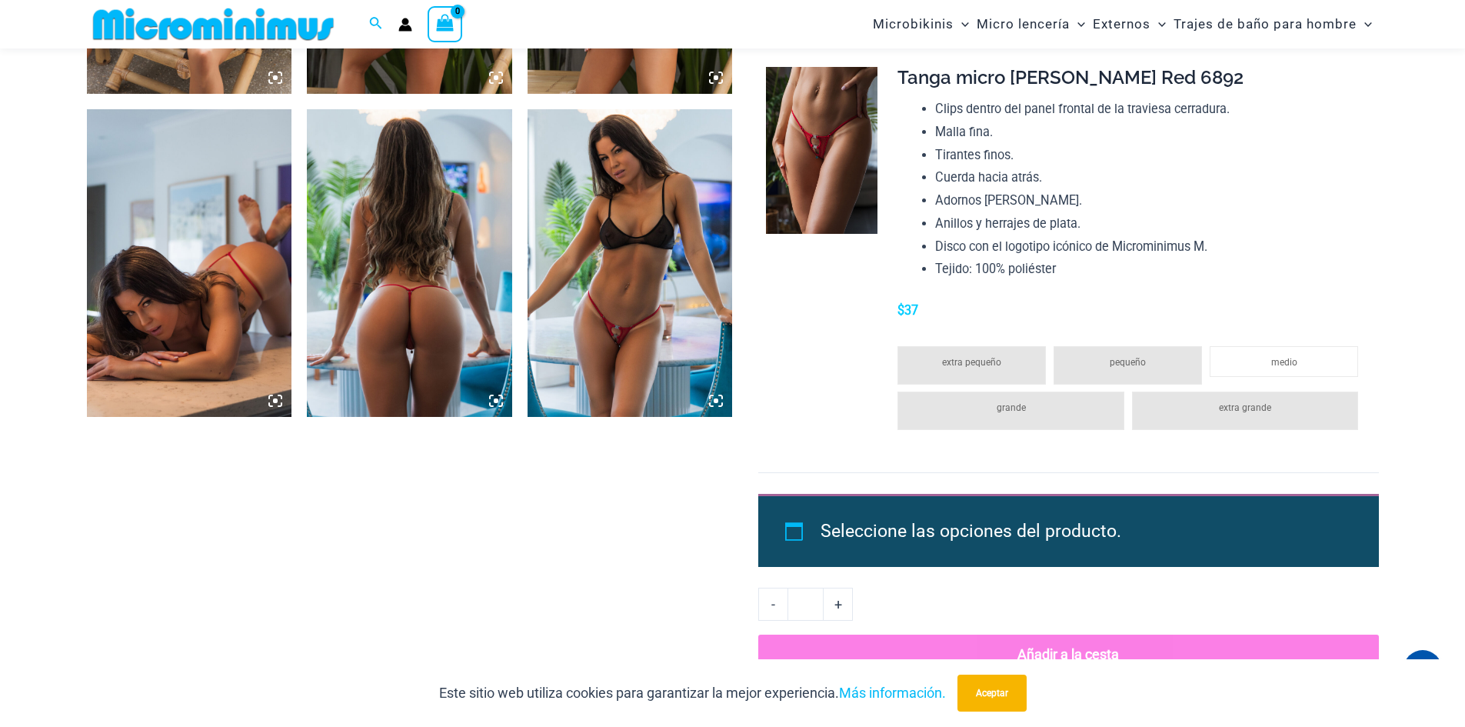
scroll to position [1985, 0]
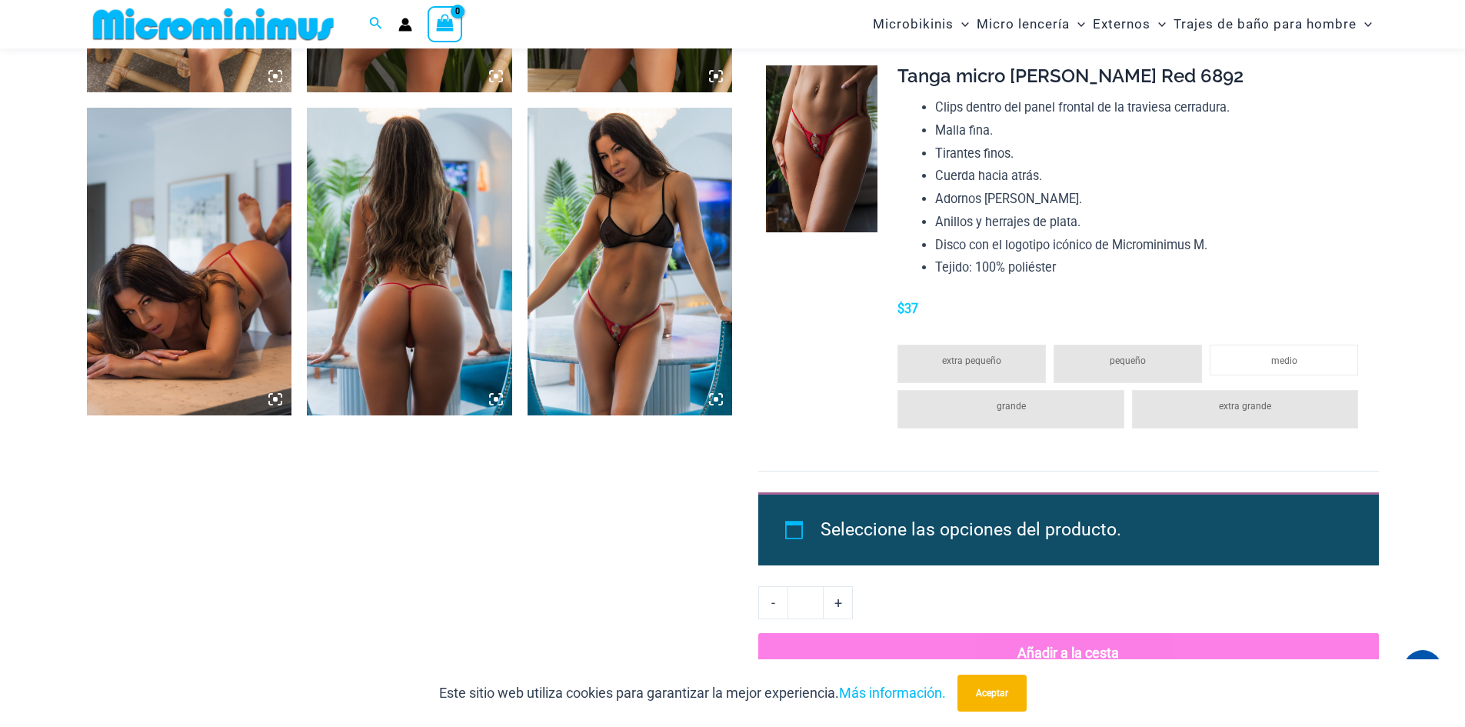
click at [496, 398] on icon at bounding box center [496, 399] width 5 height 5
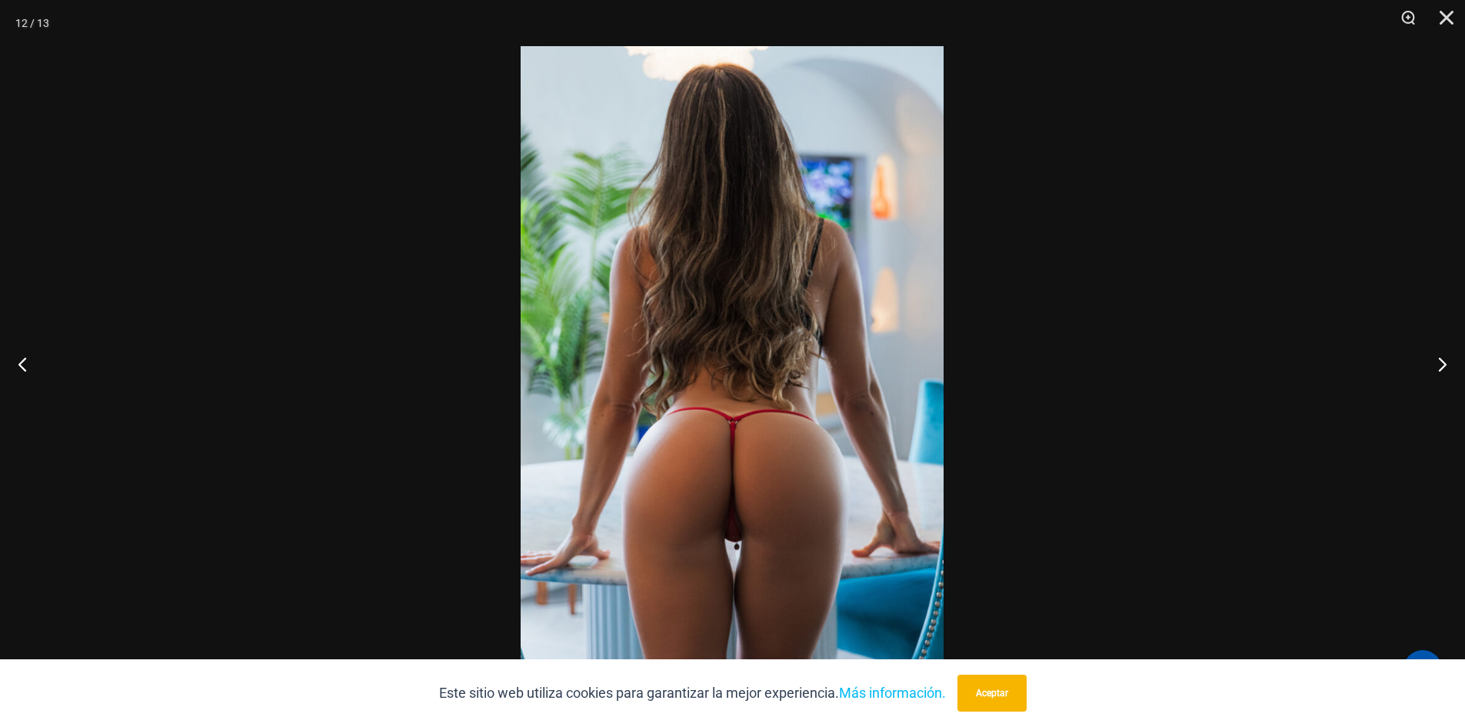
click at [761, 478] on img at bounding box center [732, 363] width 423 height 634
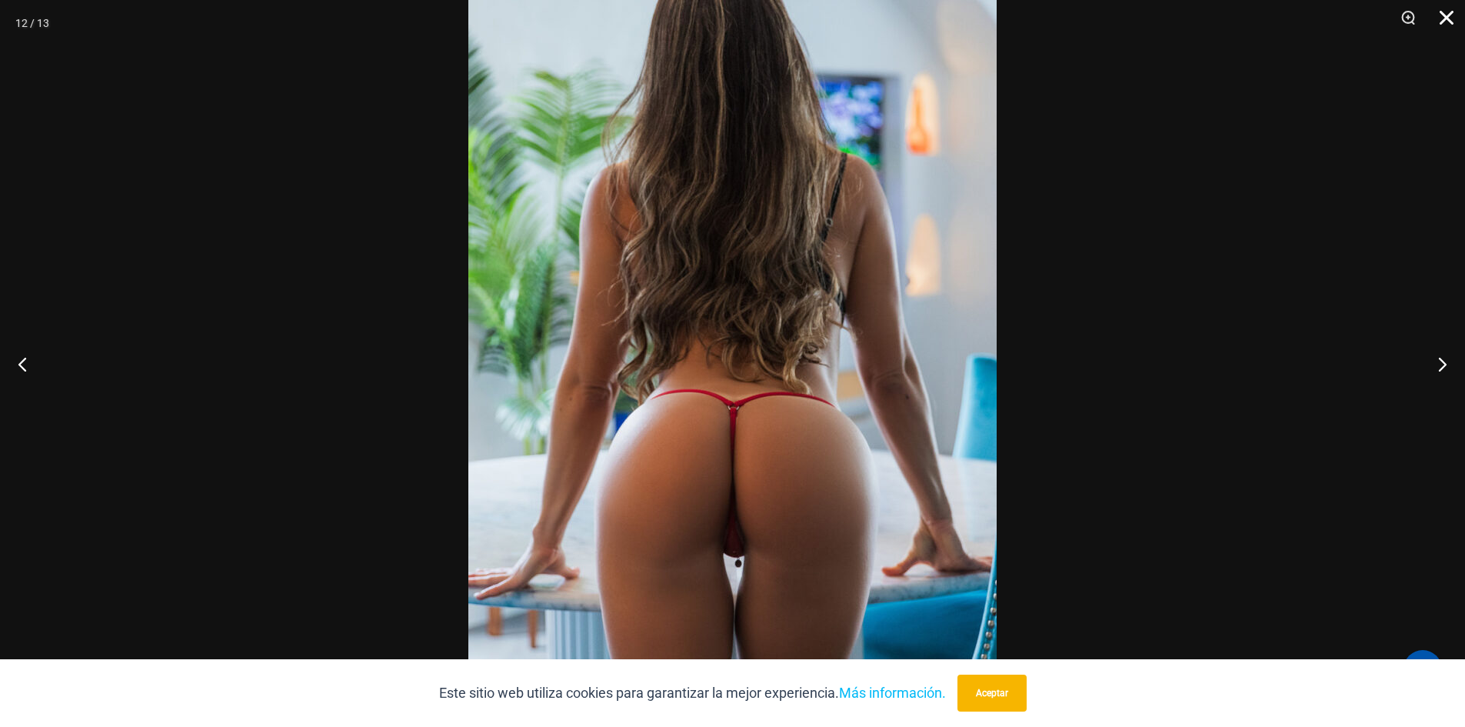
click at [1449, 28] on button "Cerca" at bounding box center [1441, 23] width 38 height 46
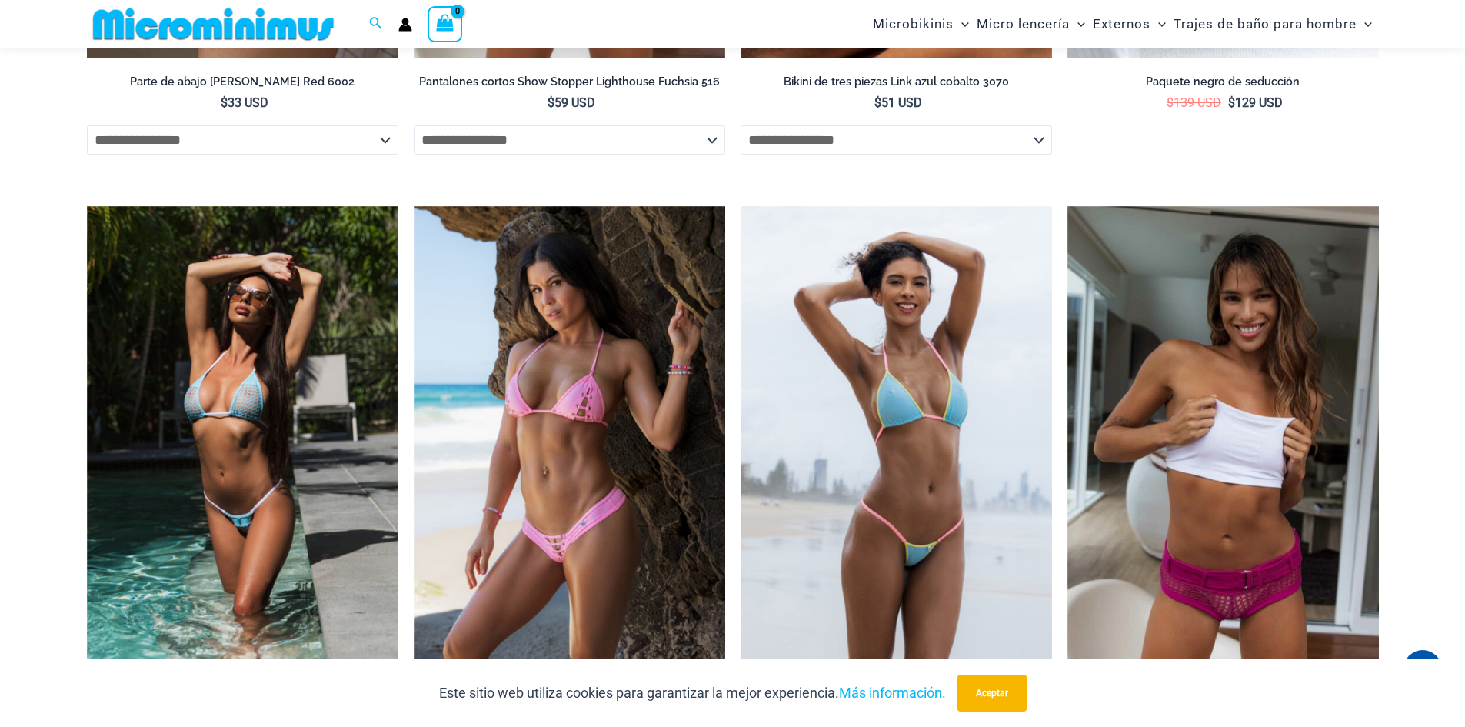
scroll to position [3754, 0]
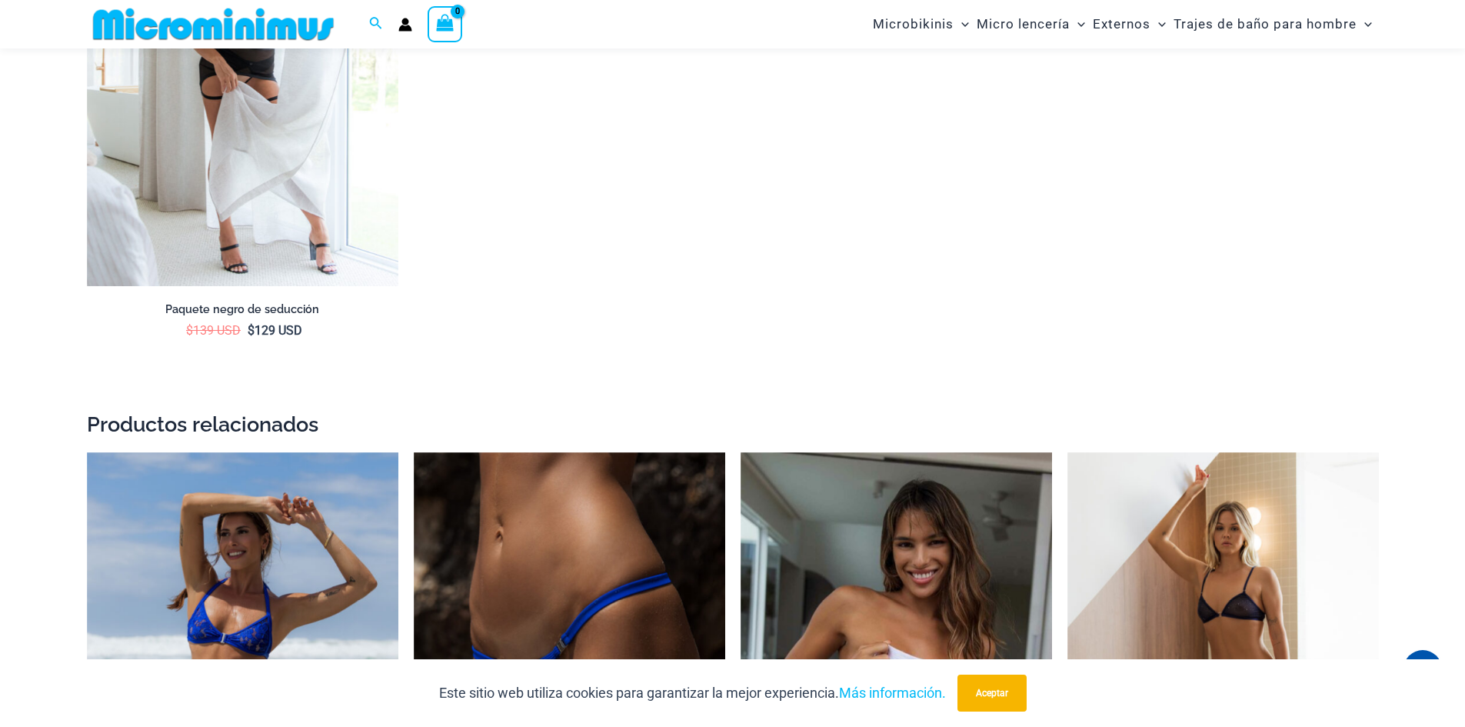
scroll to position [2446, 0]
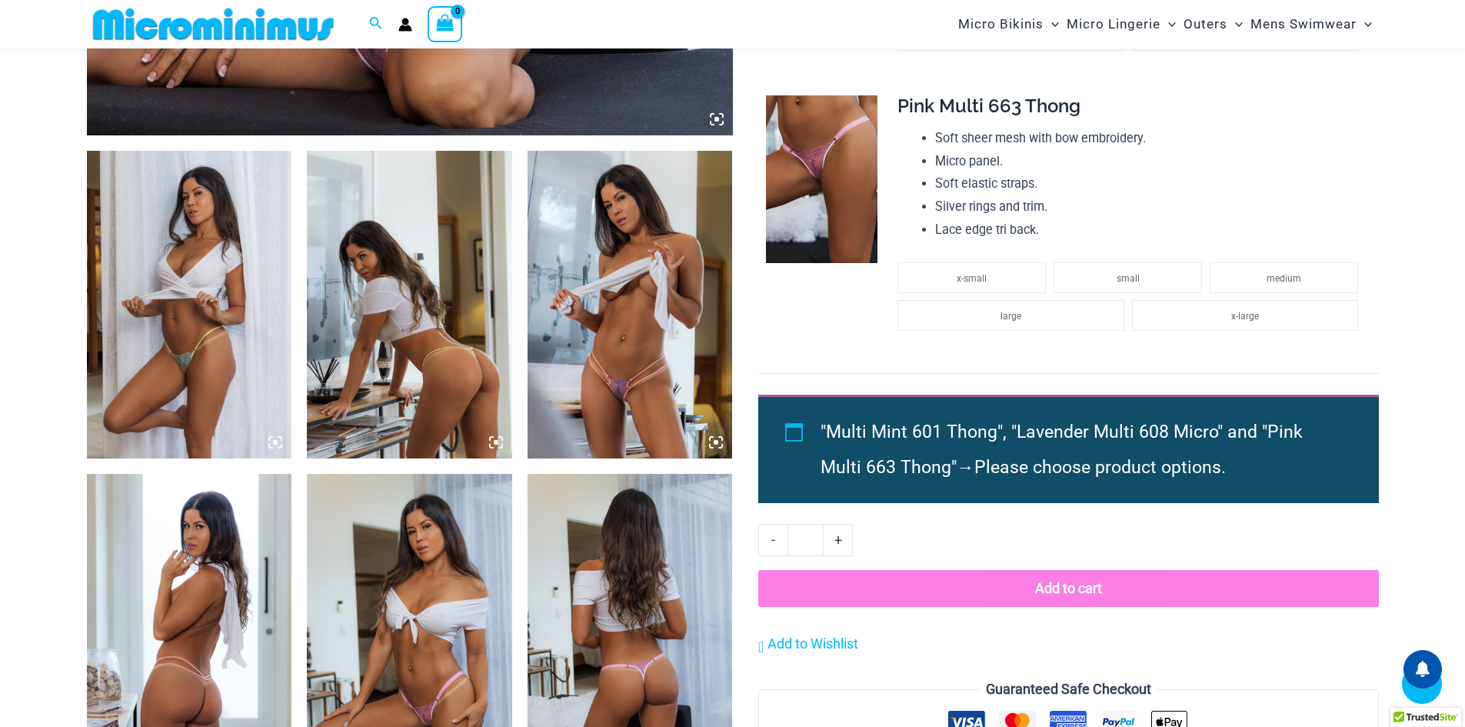
scroll to position [1135, 0]
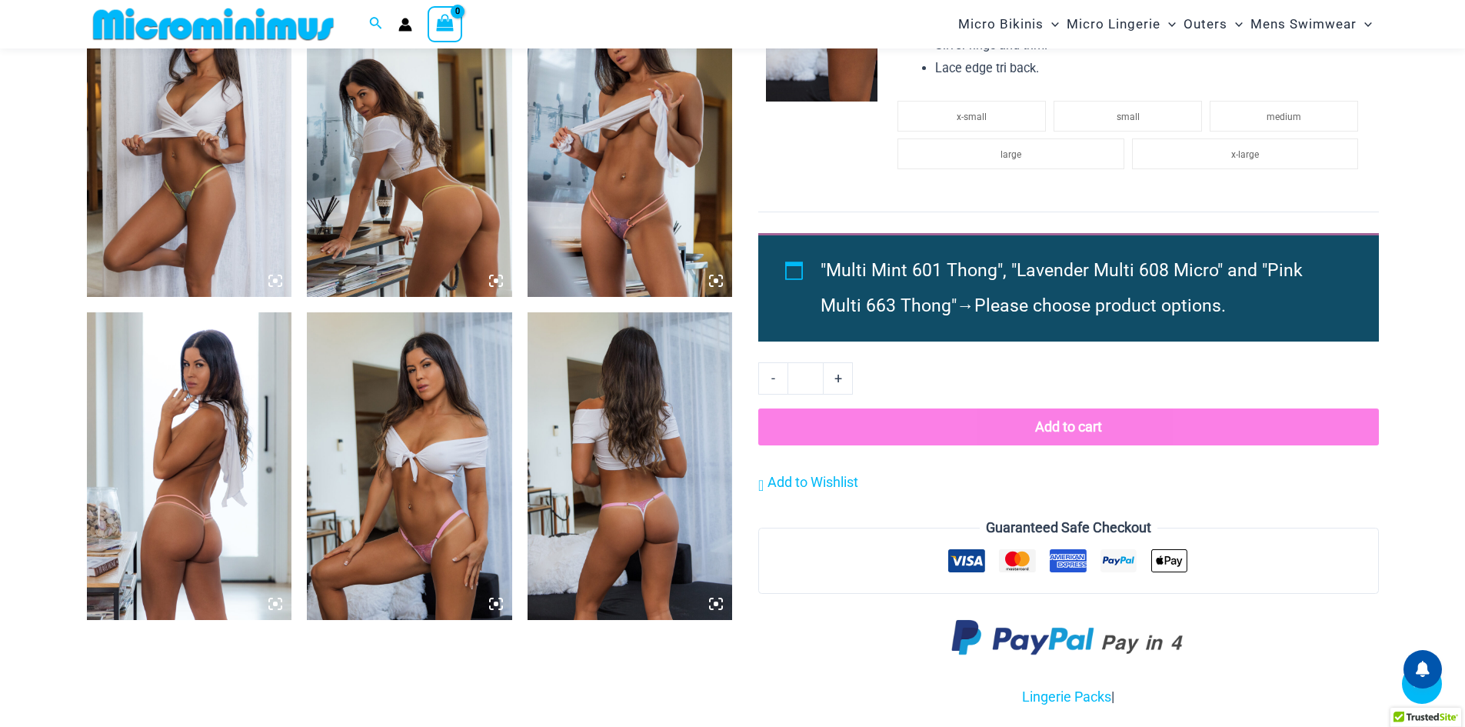
click at [272, 597] on icon at bounding box center [275, 604] width 14 height 14
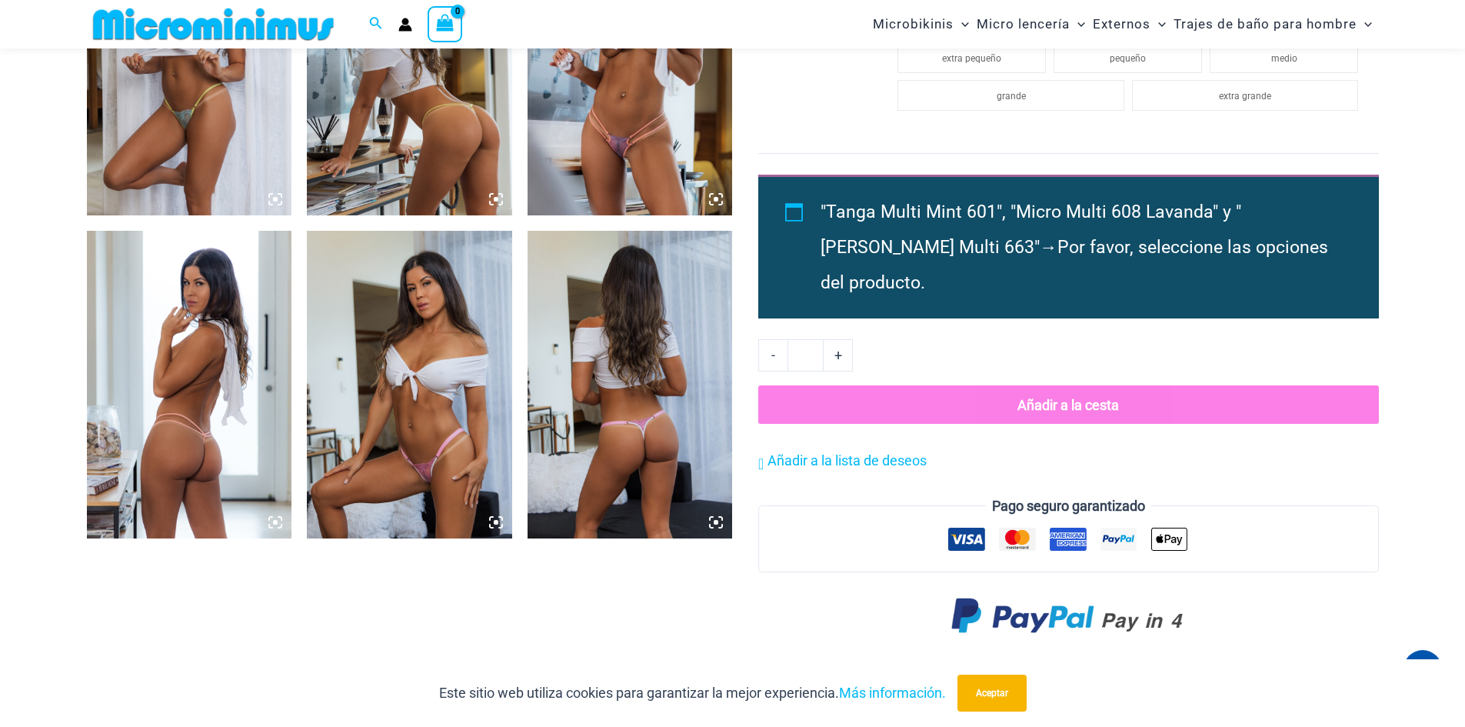
click at [272, 524] on icon at bounding box center [275, 522] width 14 height 14
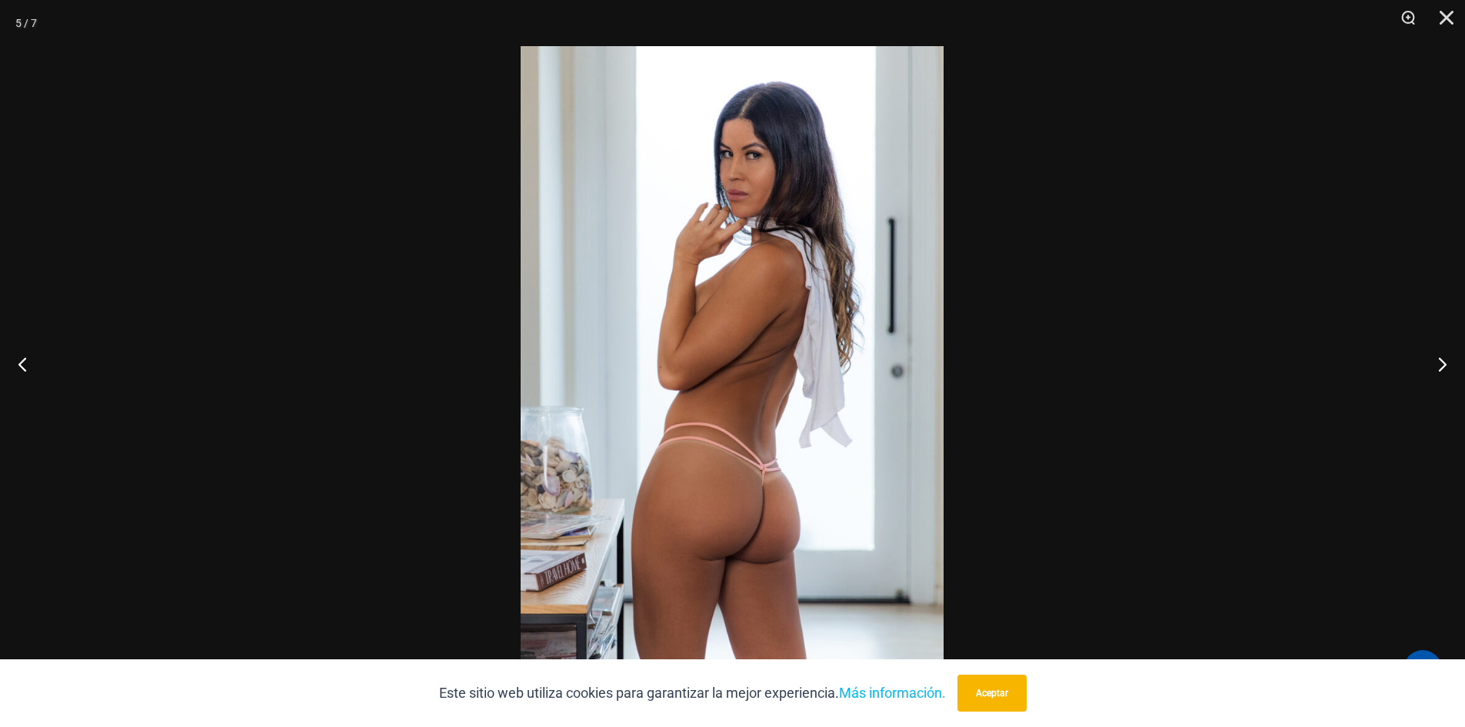
click at [754, 495] on img at bounding box center [732, 363] width 423 height 634
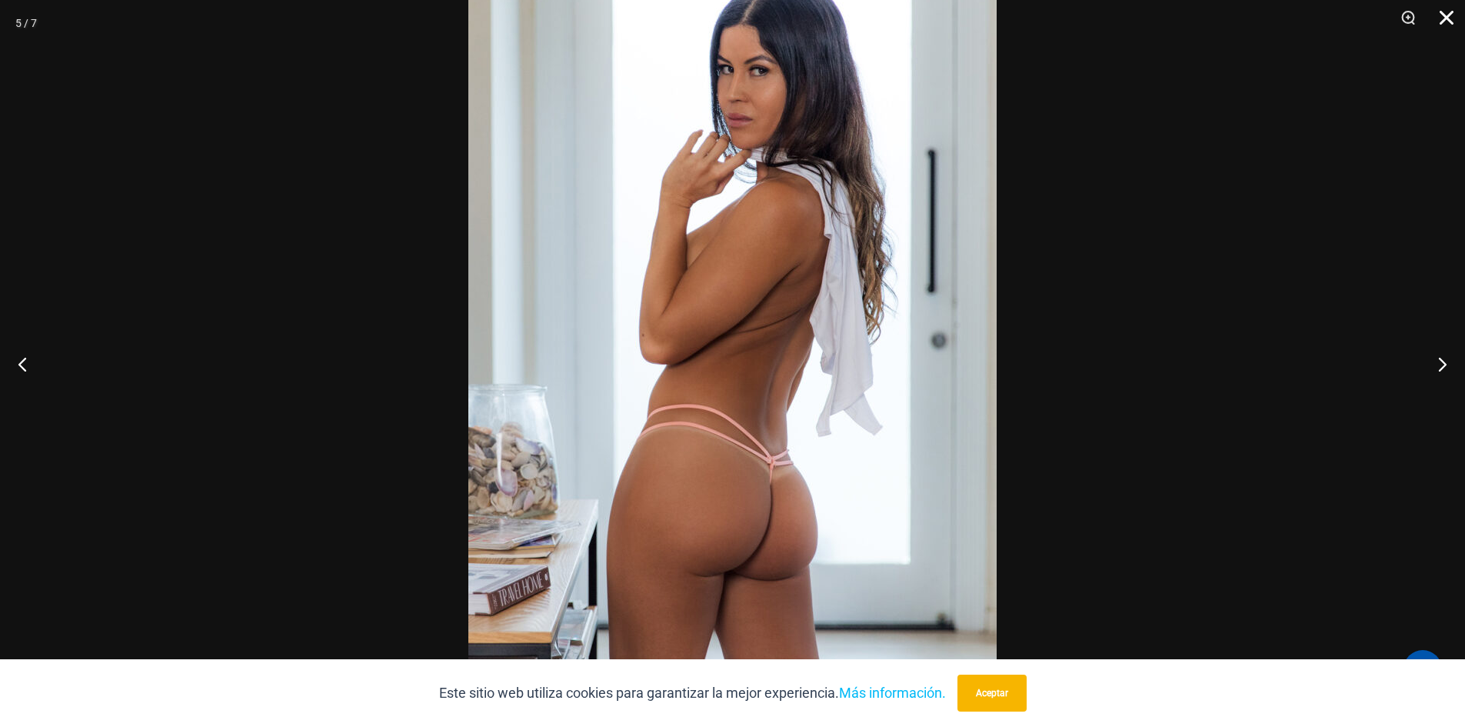
click at [1451, 13] on button "Cerca" at bounding box center [1441, 23] width 38 height 46
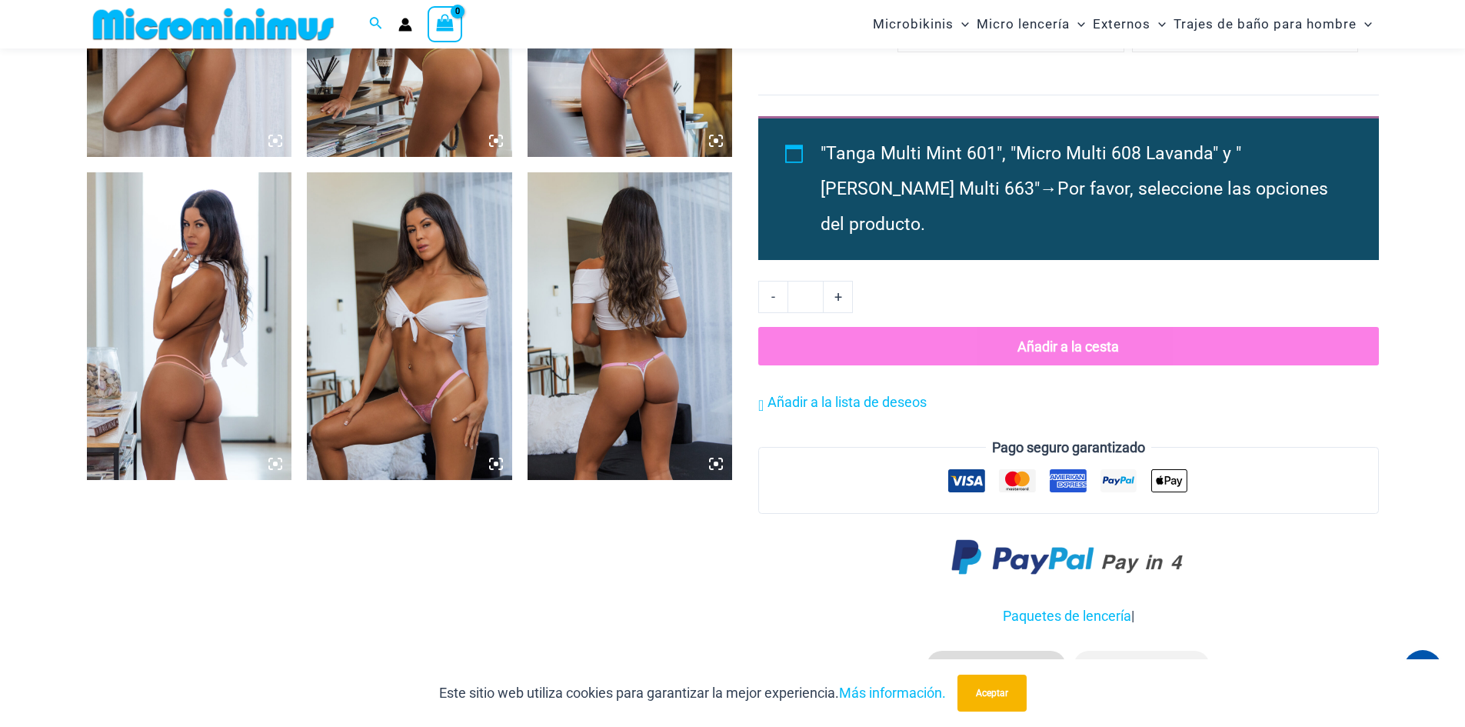
scroll to position [1370, 0]
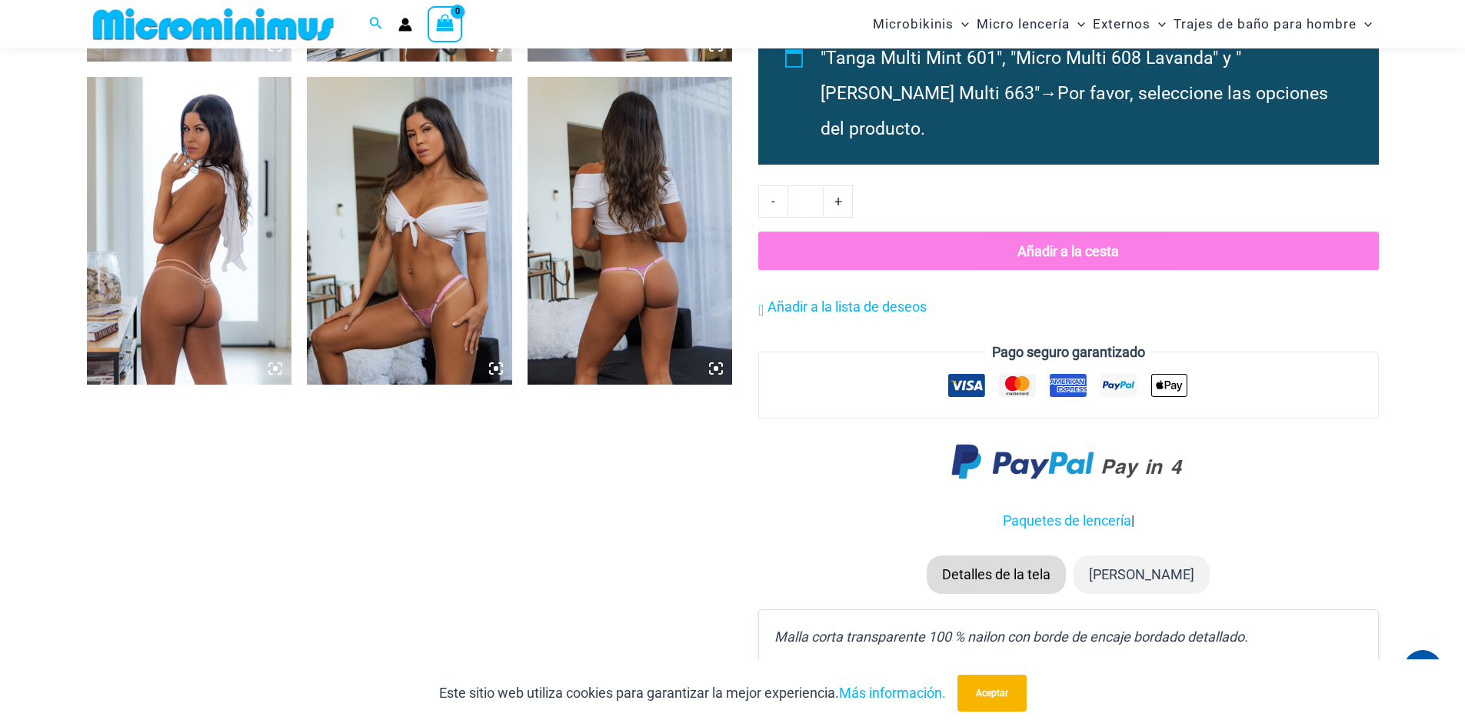
click at [711, 364] on icon at bounding box center [716, 368] width 14 height 14
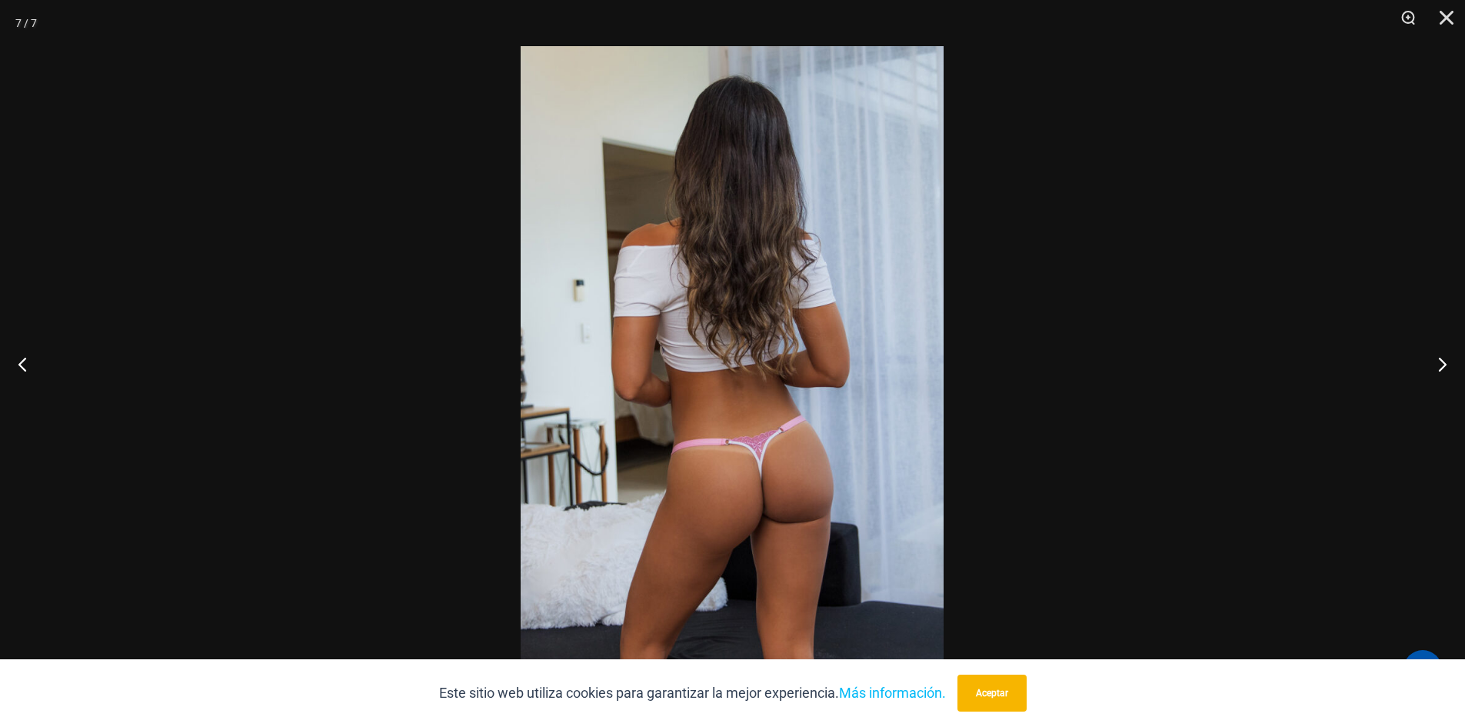
click at [725, 411] on img at bounding box center [732, 363] width 423 height 634
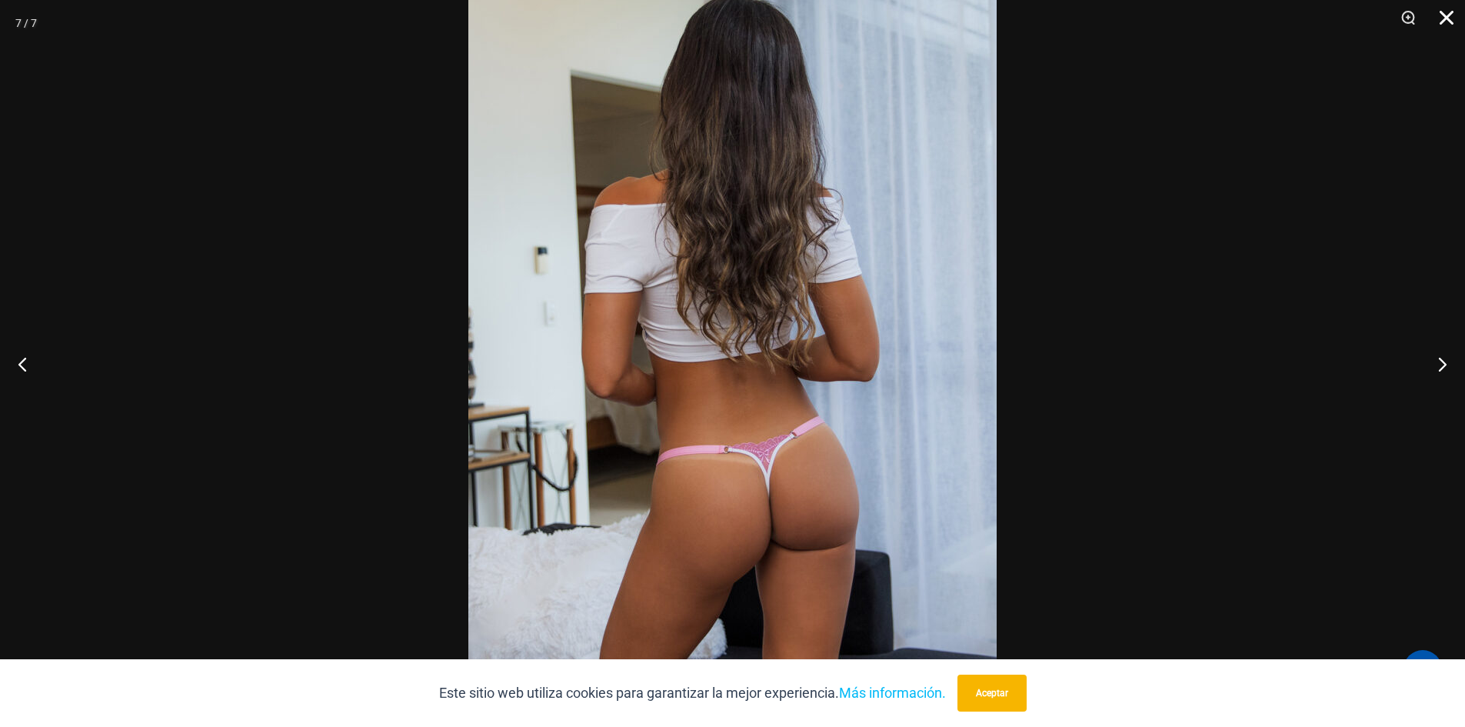
click at [1445, 21] on button "Cerca" at bounding box center [1441, 23] width 38 height 46
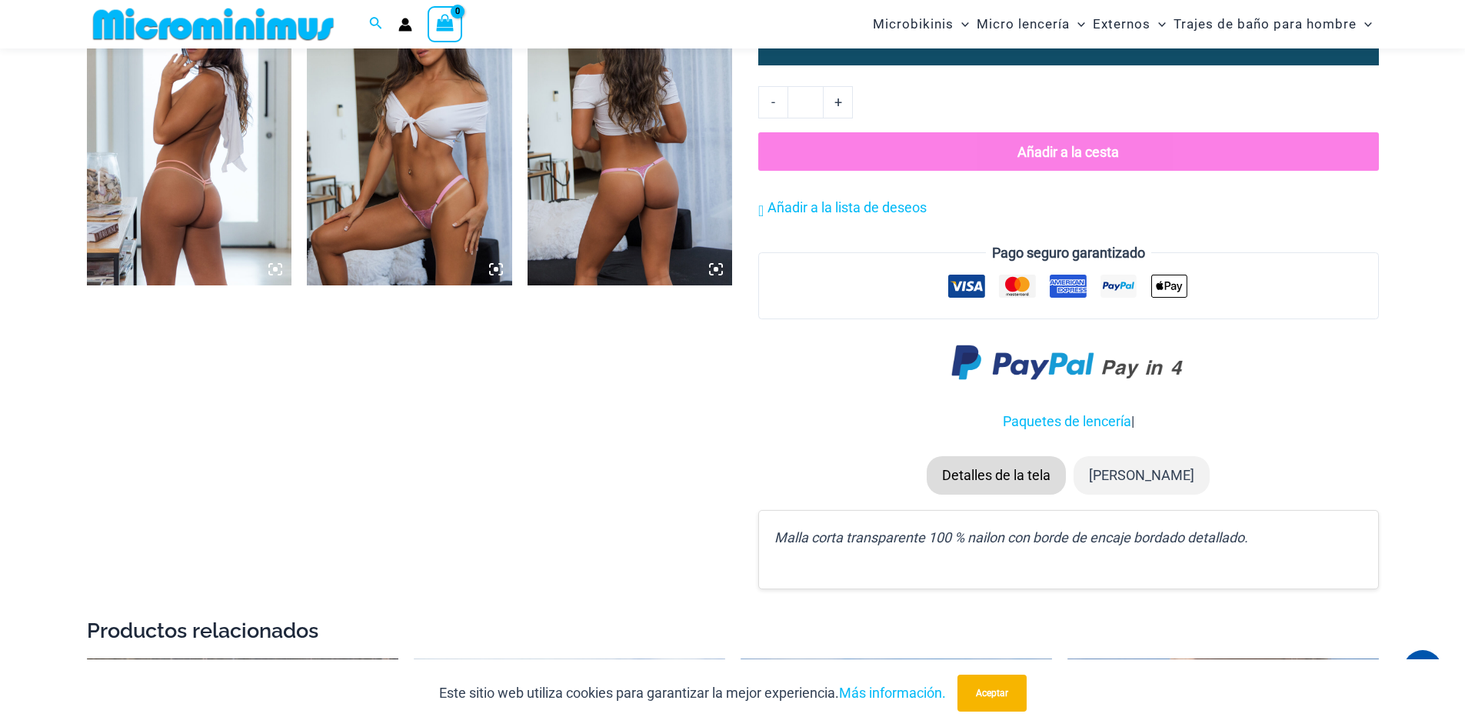
scroll to position [1293, 0]
